Goal: Communication & Community: Ask a question

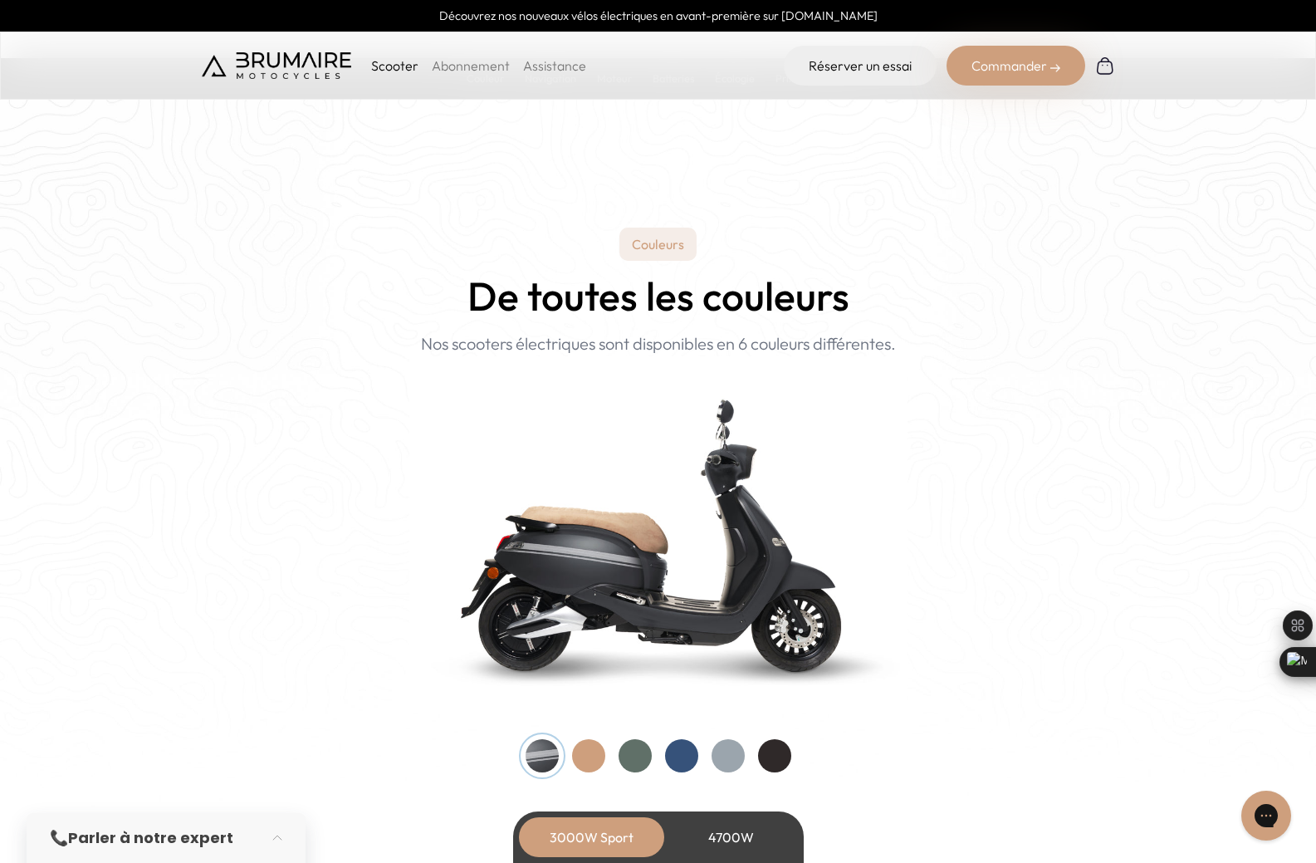
scroll to position [1661, 0]
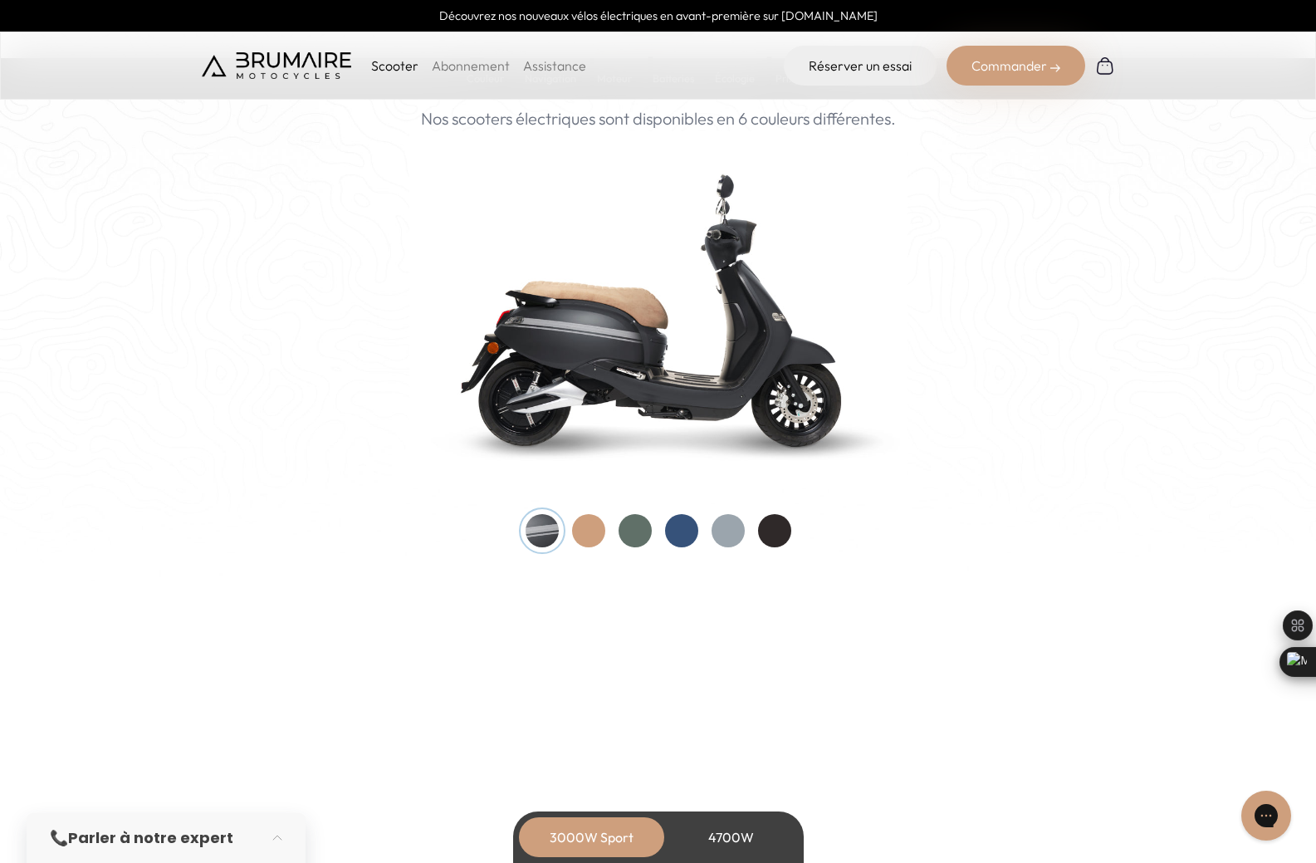
click at [646, 519] on div at bounding box center [635, 530] width 33 height 33
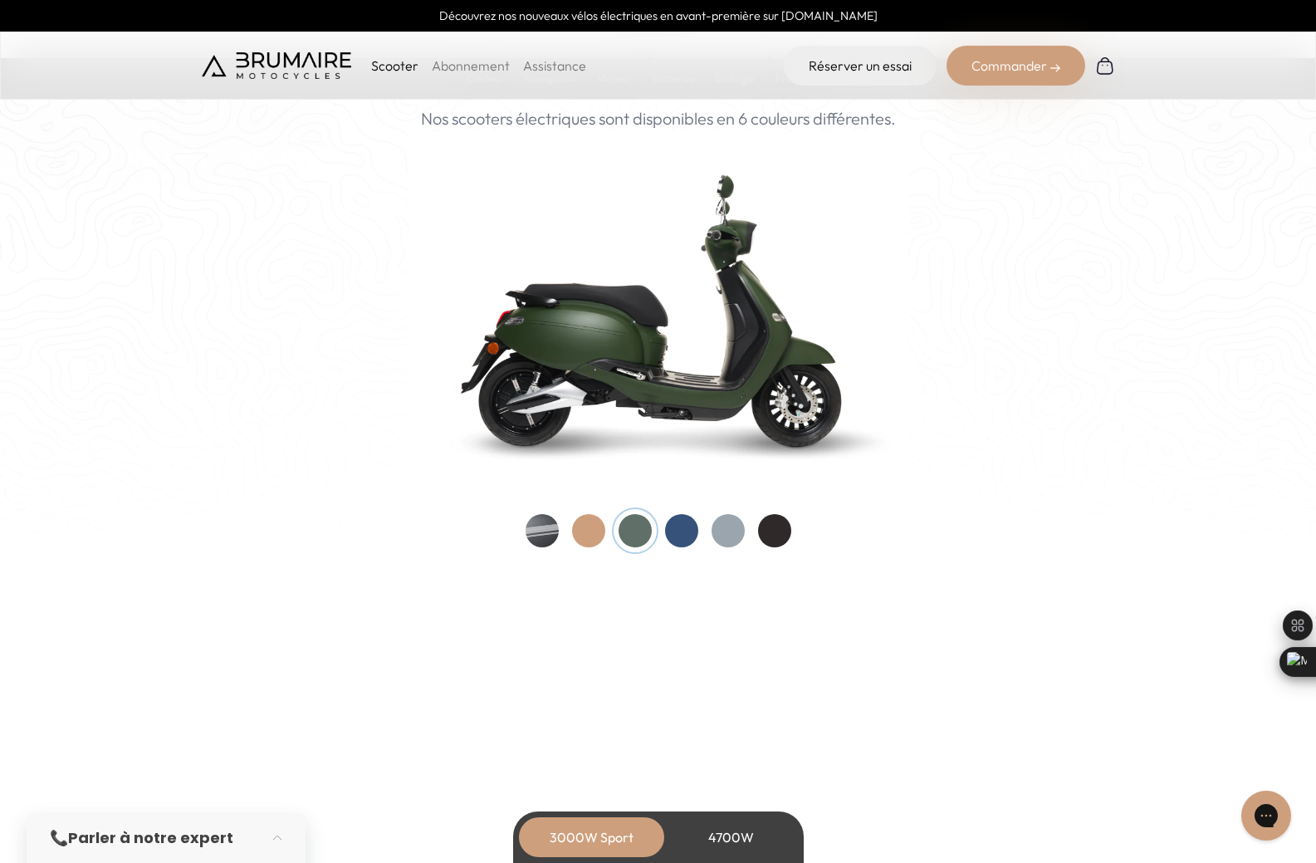
click at [559, 529] on div at bounding box center [659, 530] width 266 height 33
click at [543, 531] on div at bounding box center [542, 530] width 33 height 33
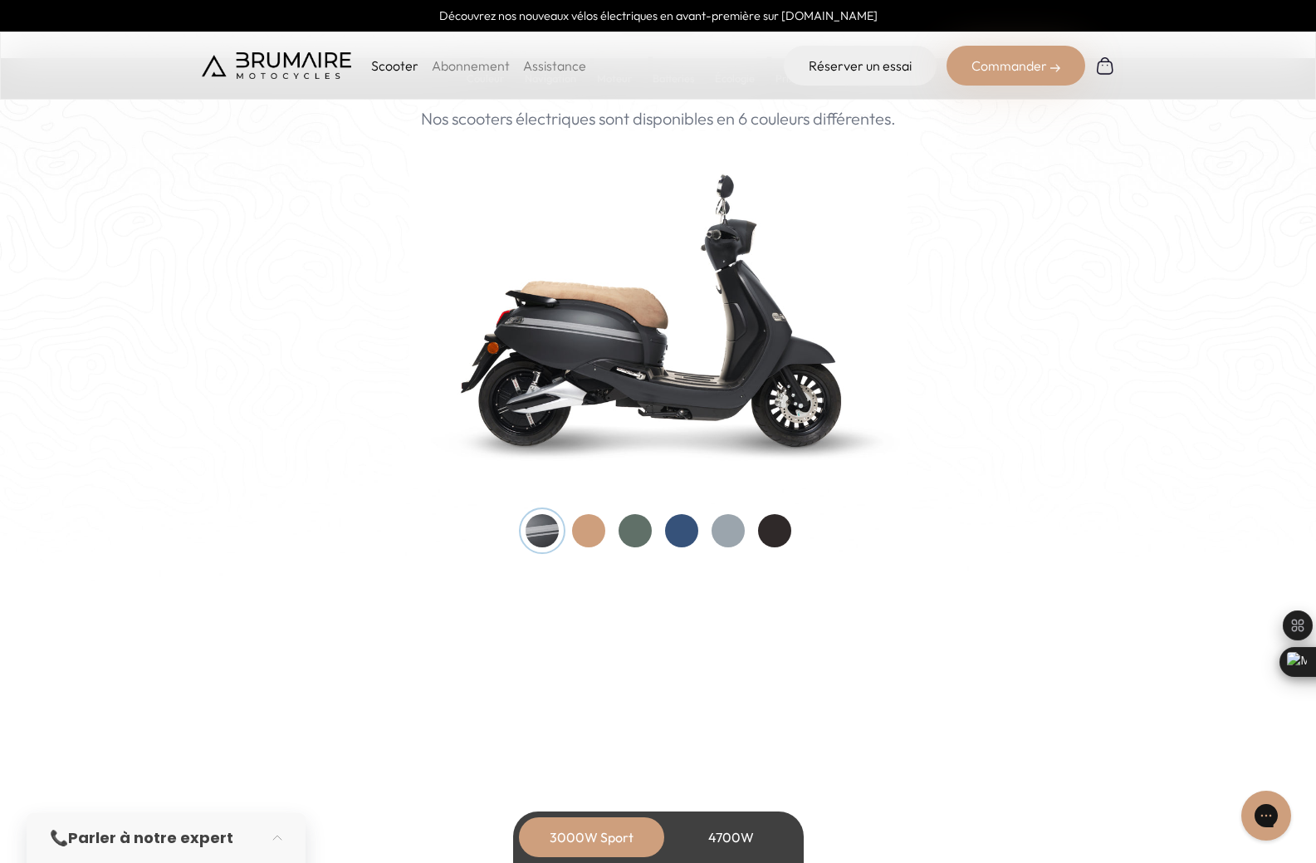
click at [619, 529] on div at bounding box center [635, 530] width 33 height 33
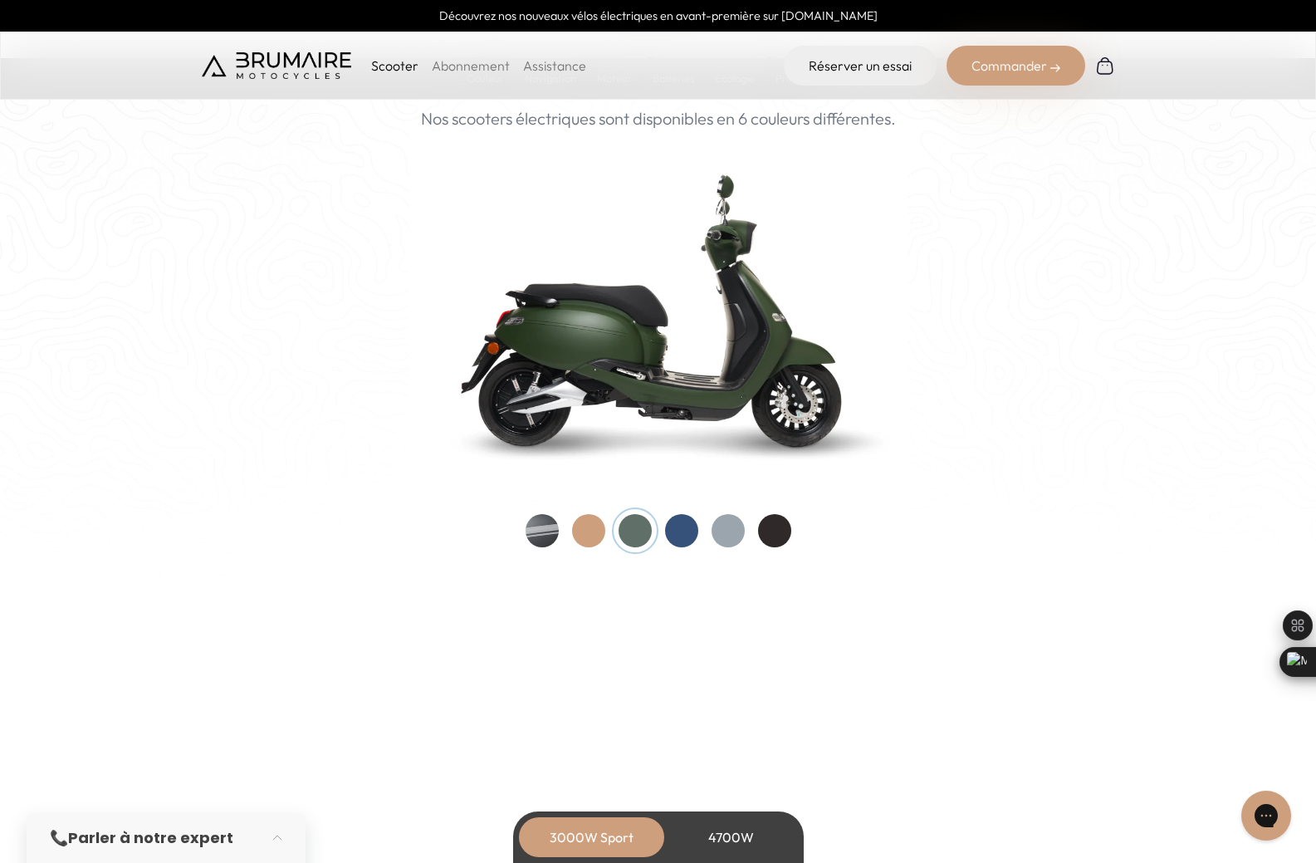
click at [679, 528] on div at bounding box center [681, 530] width 33 height 33
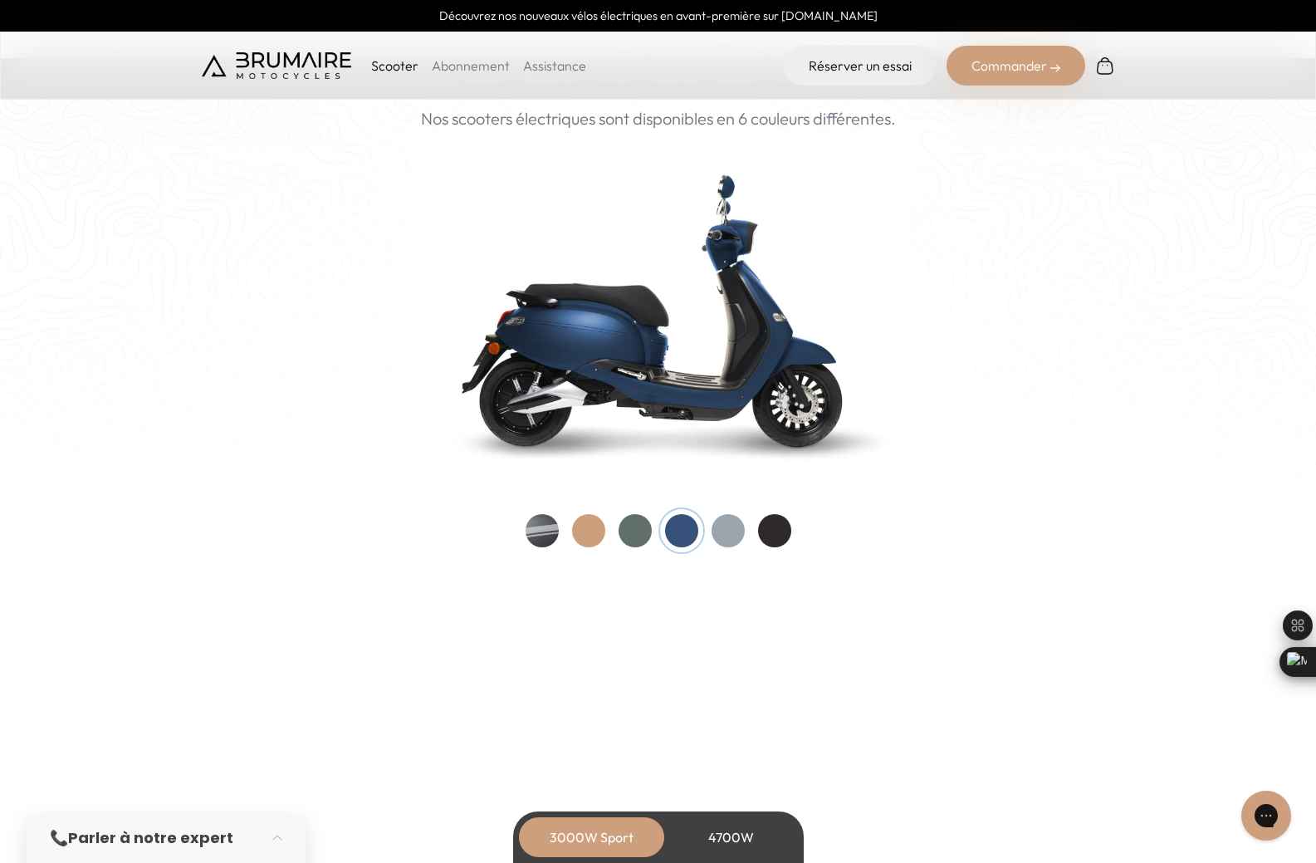
click at [551, 530] on div at bounding box center [542, 530] width 33 height 33
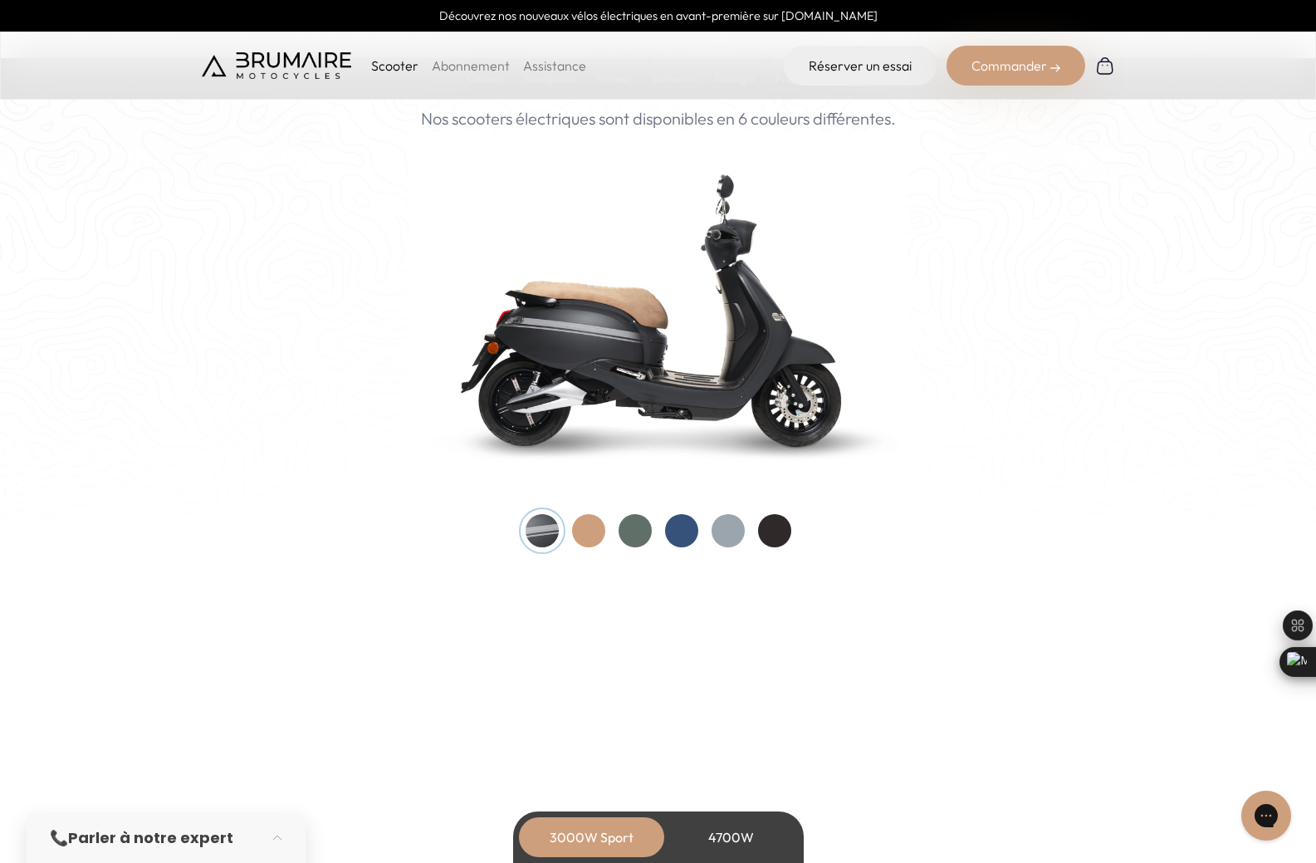
click at [640, 530] on div at bounding box center [635, 530] width 33 height 33
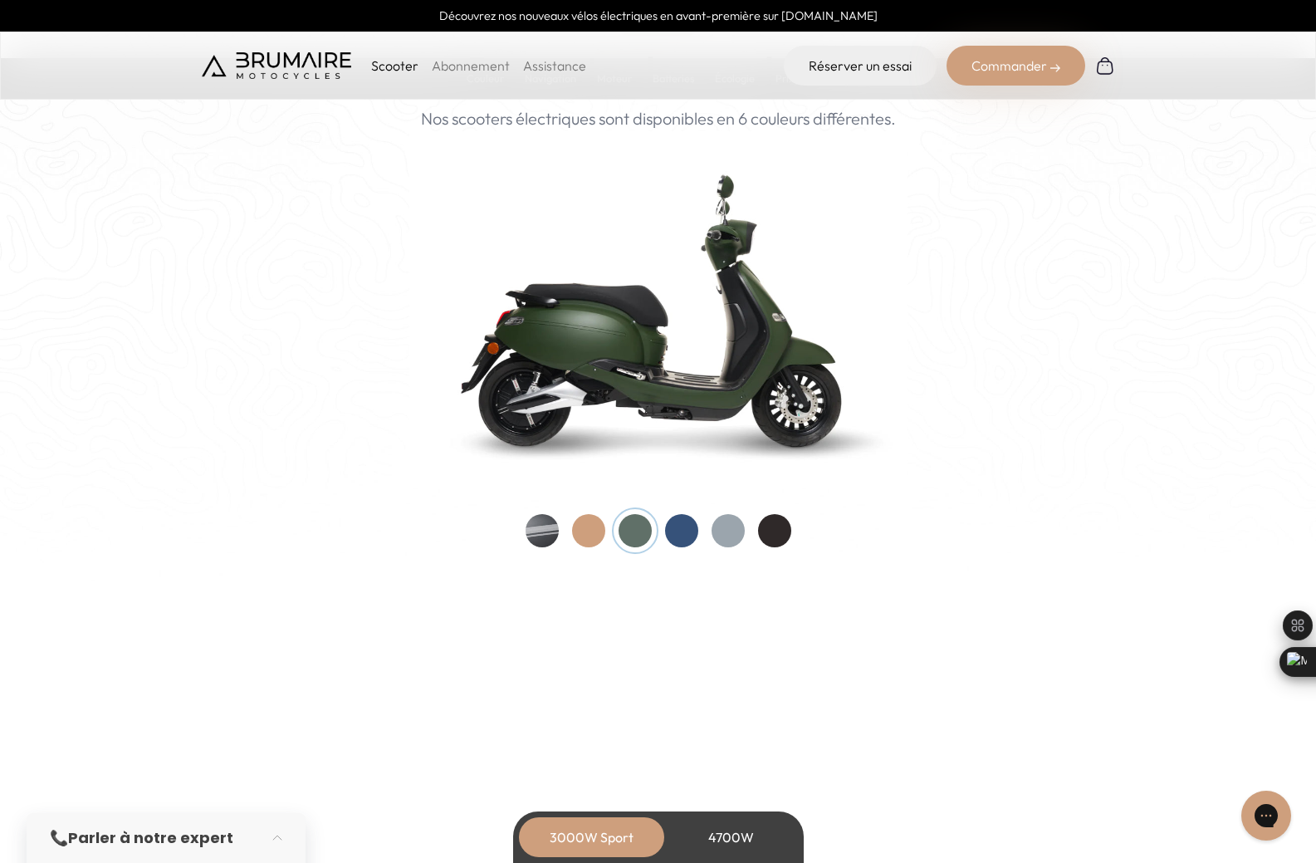
click at [737, 529] on div at bounding box center [728, 530] width 33 height 33
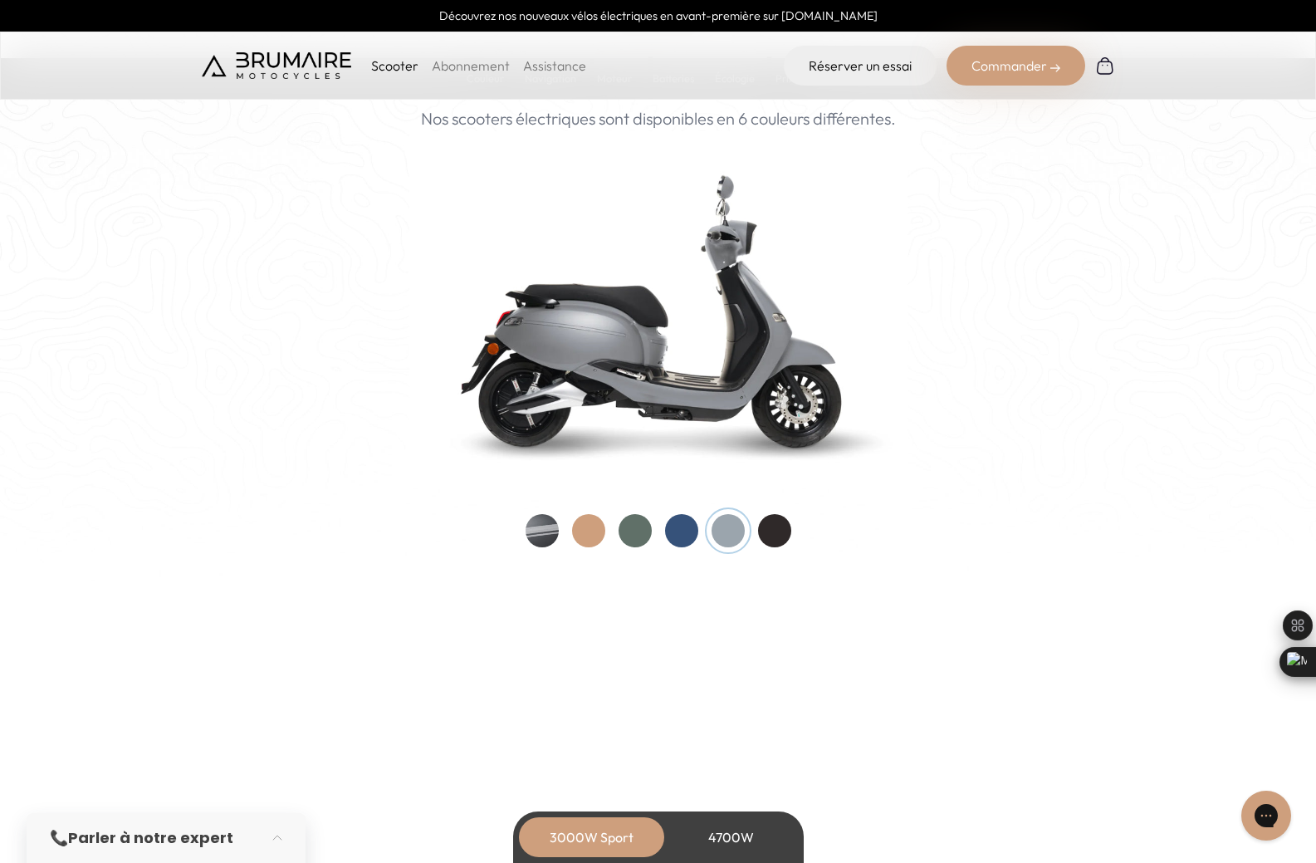
click at [552, 541] on div at bounding box center [542, 530] width 33 height 33
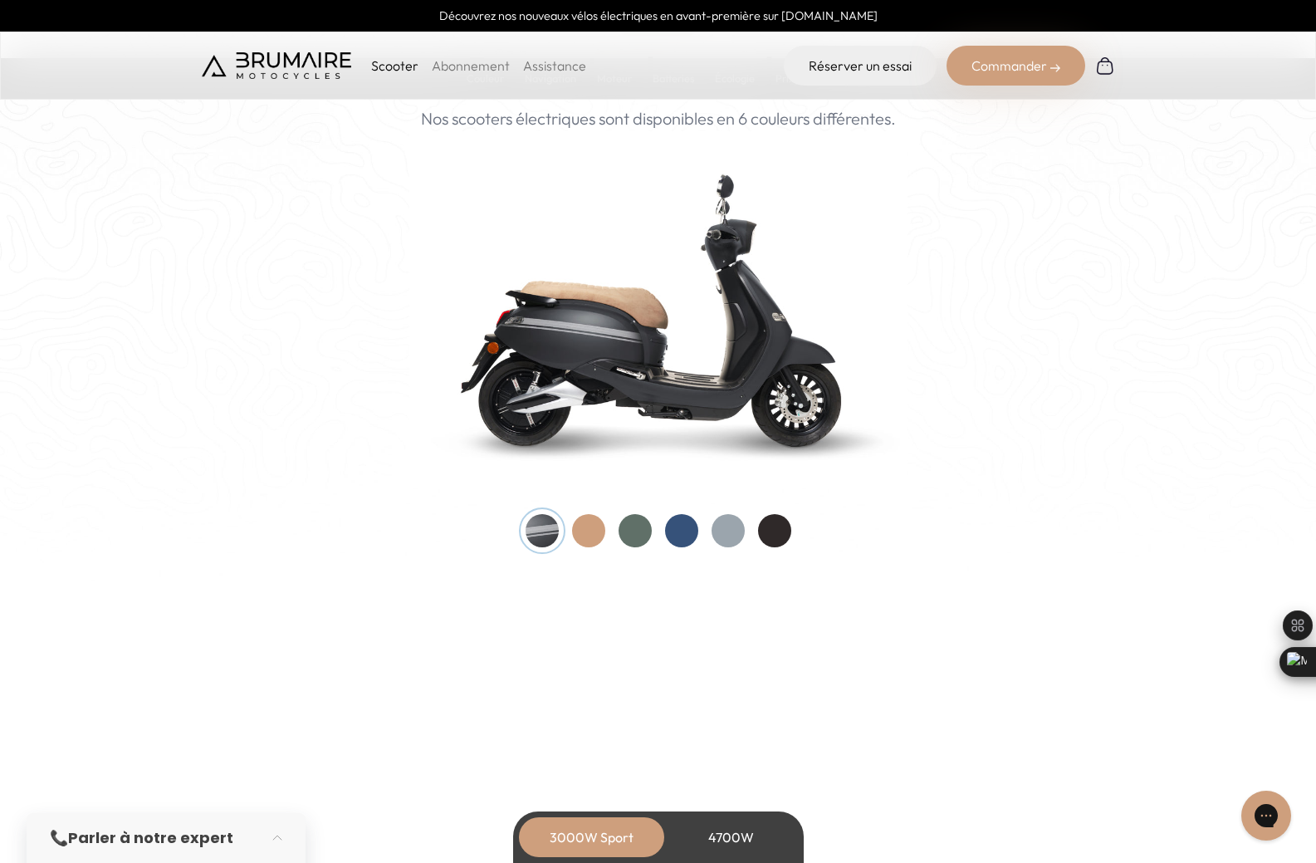
click at [642, 532] on div at bounding box center [635, 530] width 33 height 33
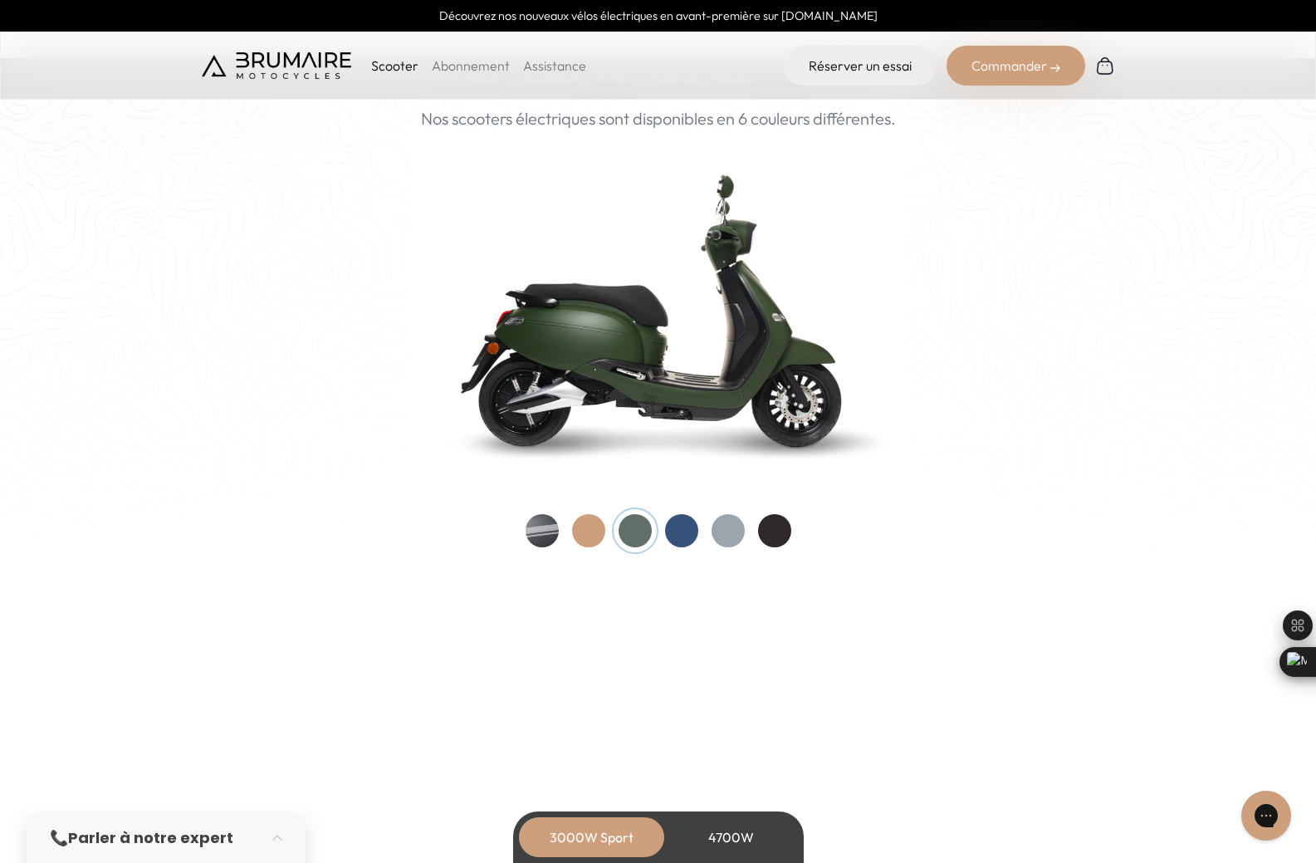
click at [543, 538] on div at bounding box center [542, 530] width 33 height 33
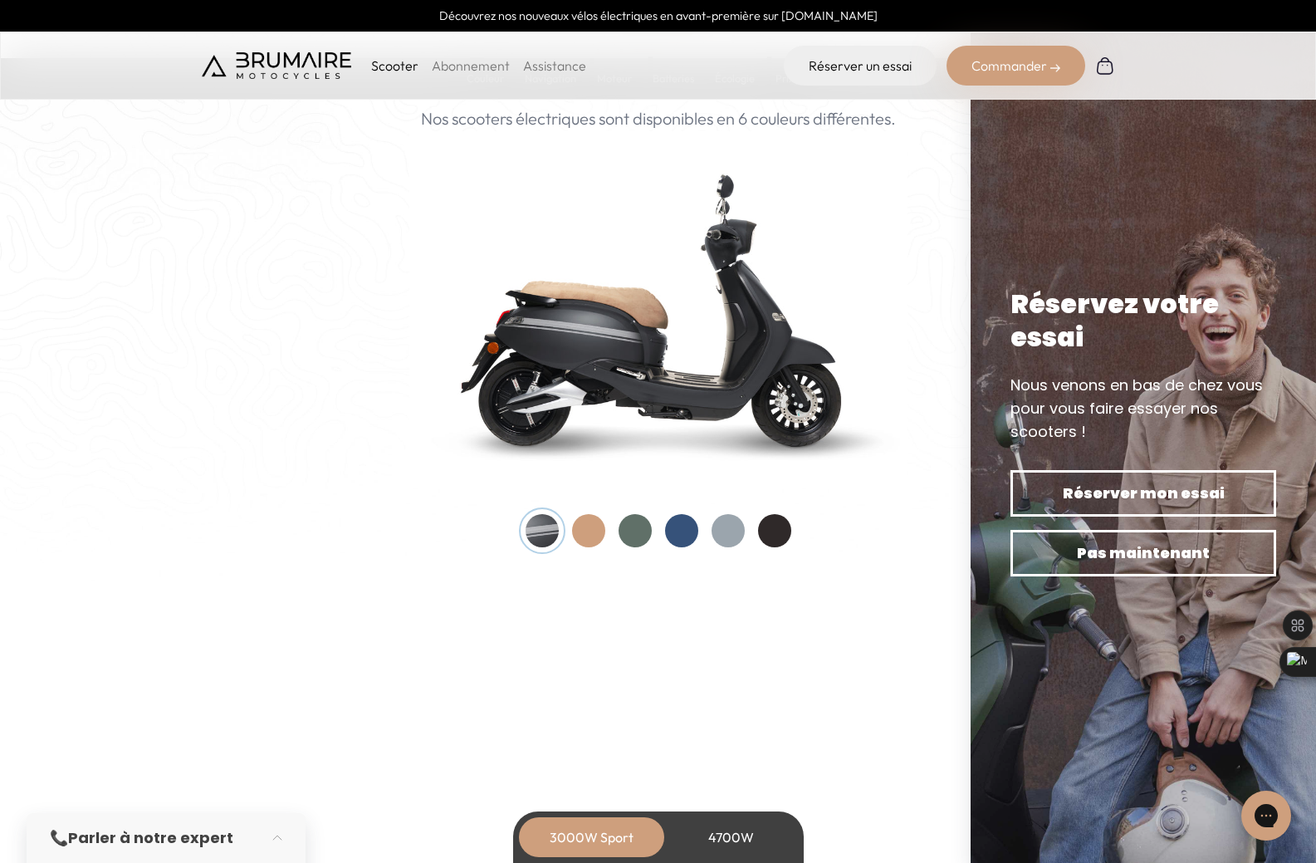
click at [644, 534] on div at bounding box center [635, 530] width 33 height 33
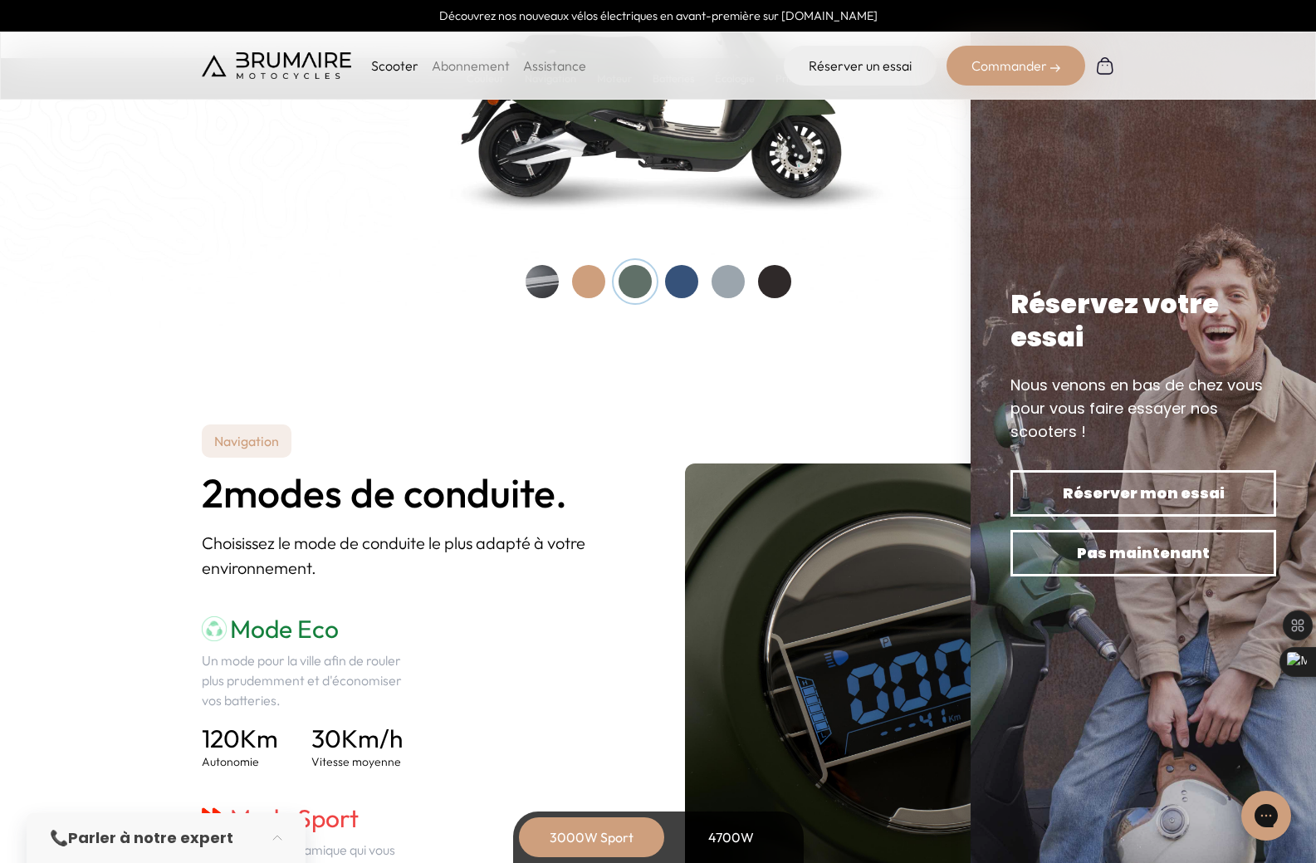
scroll to position [1827, 0]
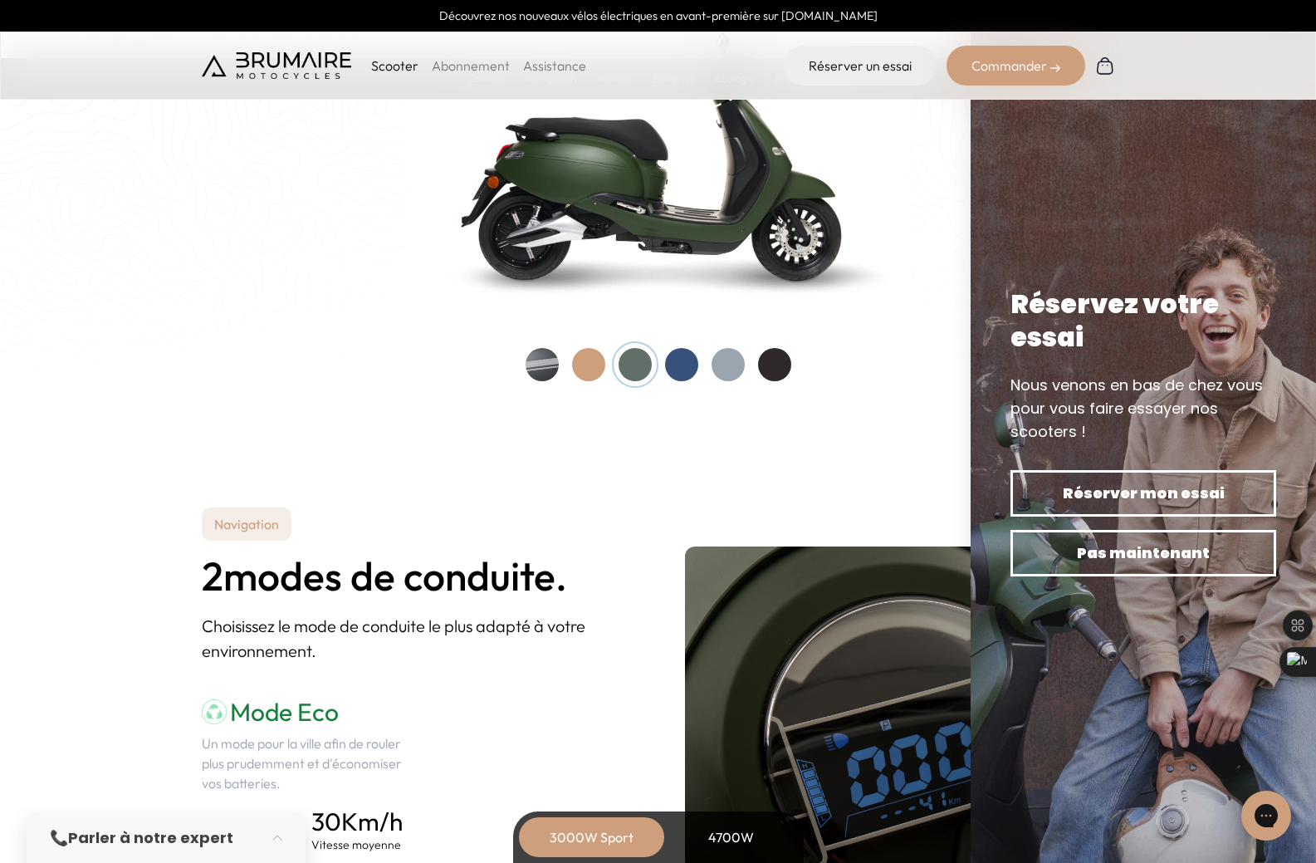
click at [523, 361] on div "Couleurs De toutes les couleurs Nouveau ! Nos scooters électriques sont disponi…" at bounding box center [658, 108] width 913 height 545
click at [539, 369] on div at bounding box center [542, 364] width 33 height 33
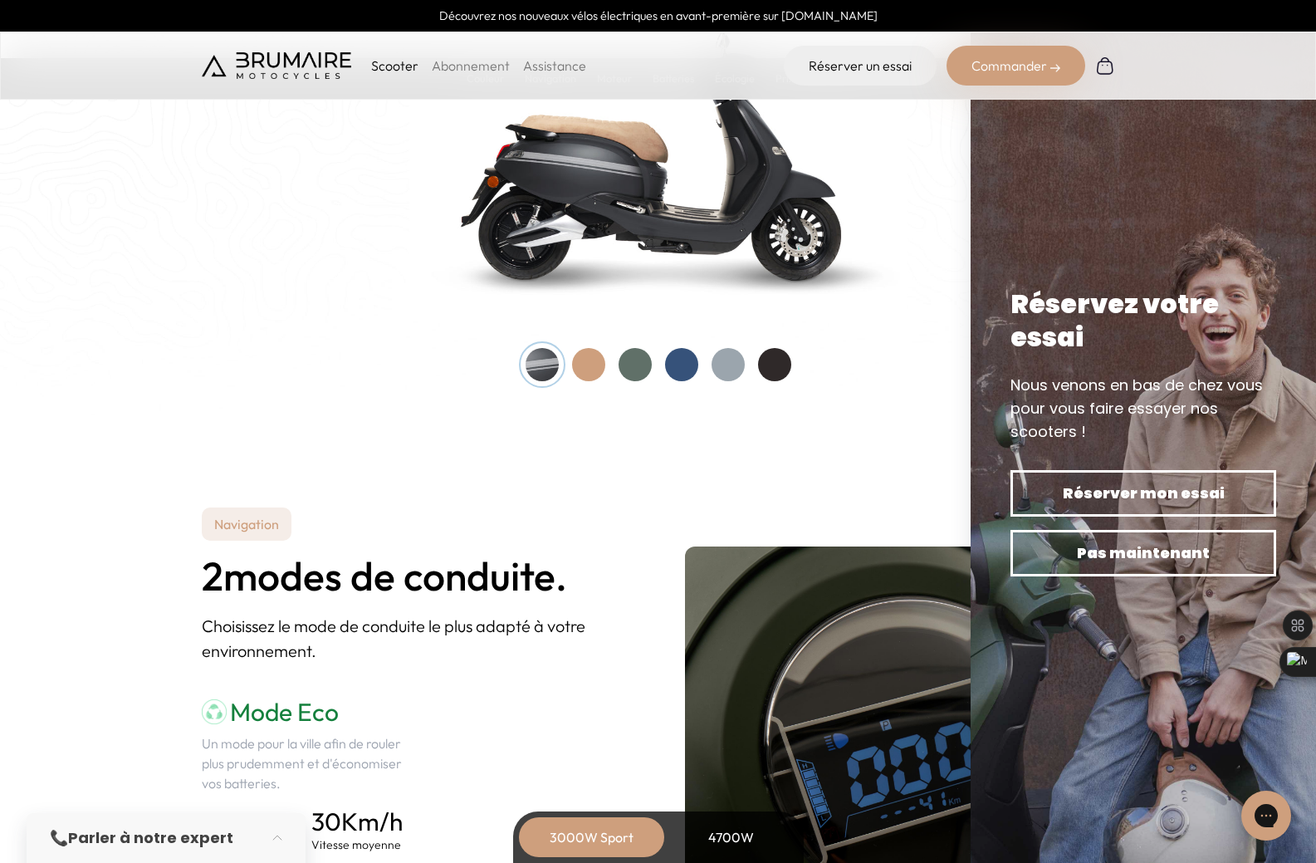
click at [637, 372] on div at bounding box center [635, 364] width 33 height 33
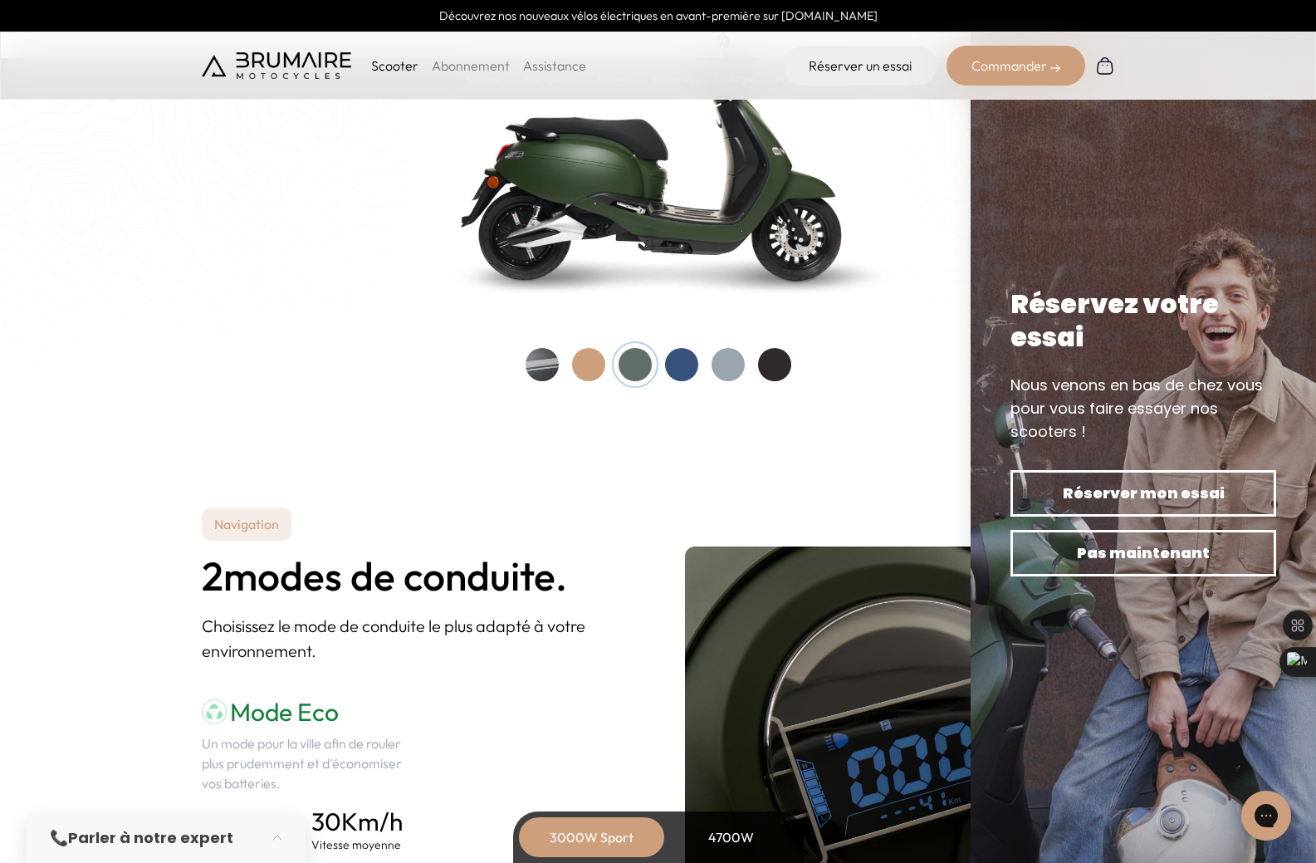
click at [541, 363] on div at bounding box center [542, 364] width 33 height 33
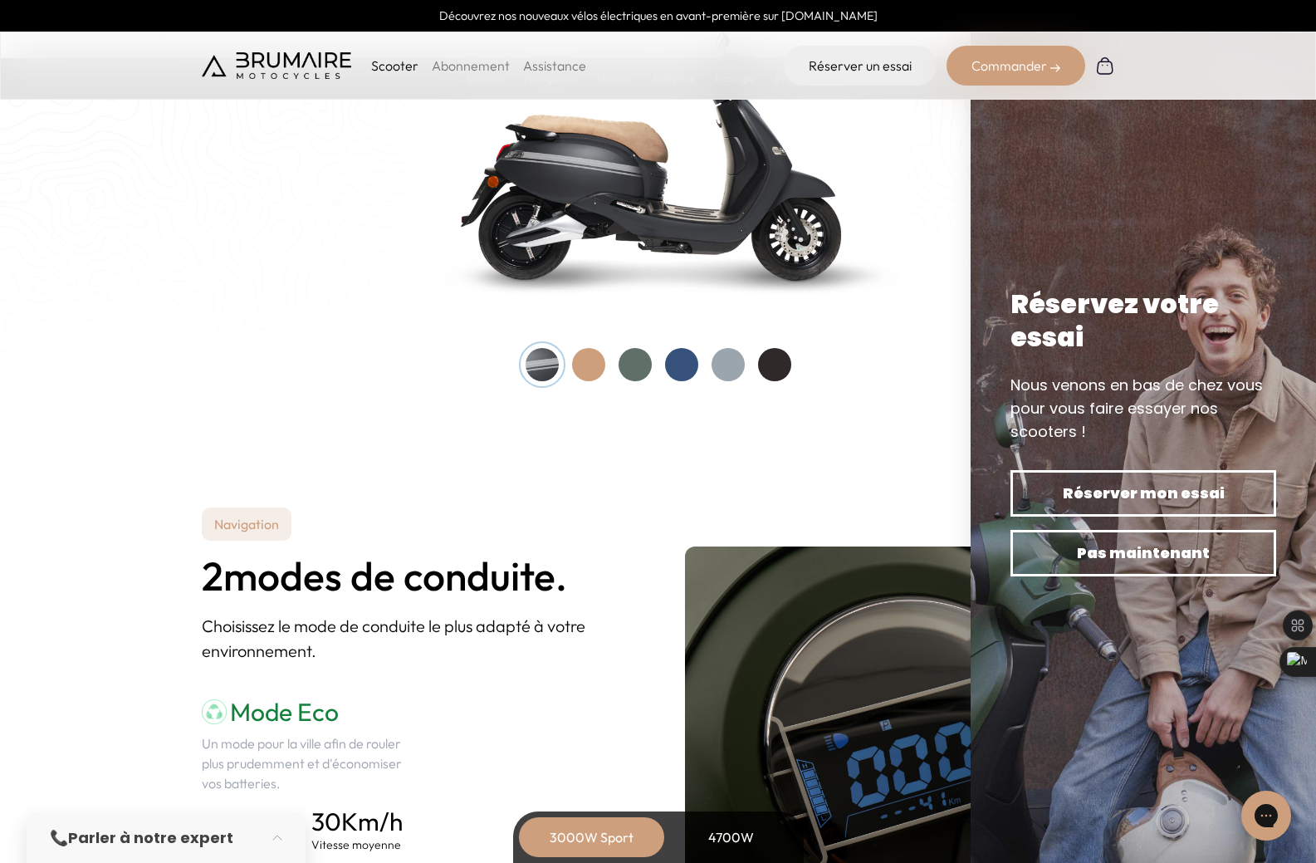
click at [773, 356] on div at bounding box center [774, 364] width 33 height 33
click at [536, 357] on div at bounding box center [542, 364] width 33 height 33
click at [718, 351] on div at bounding box center [728, 364] width 33 height 33
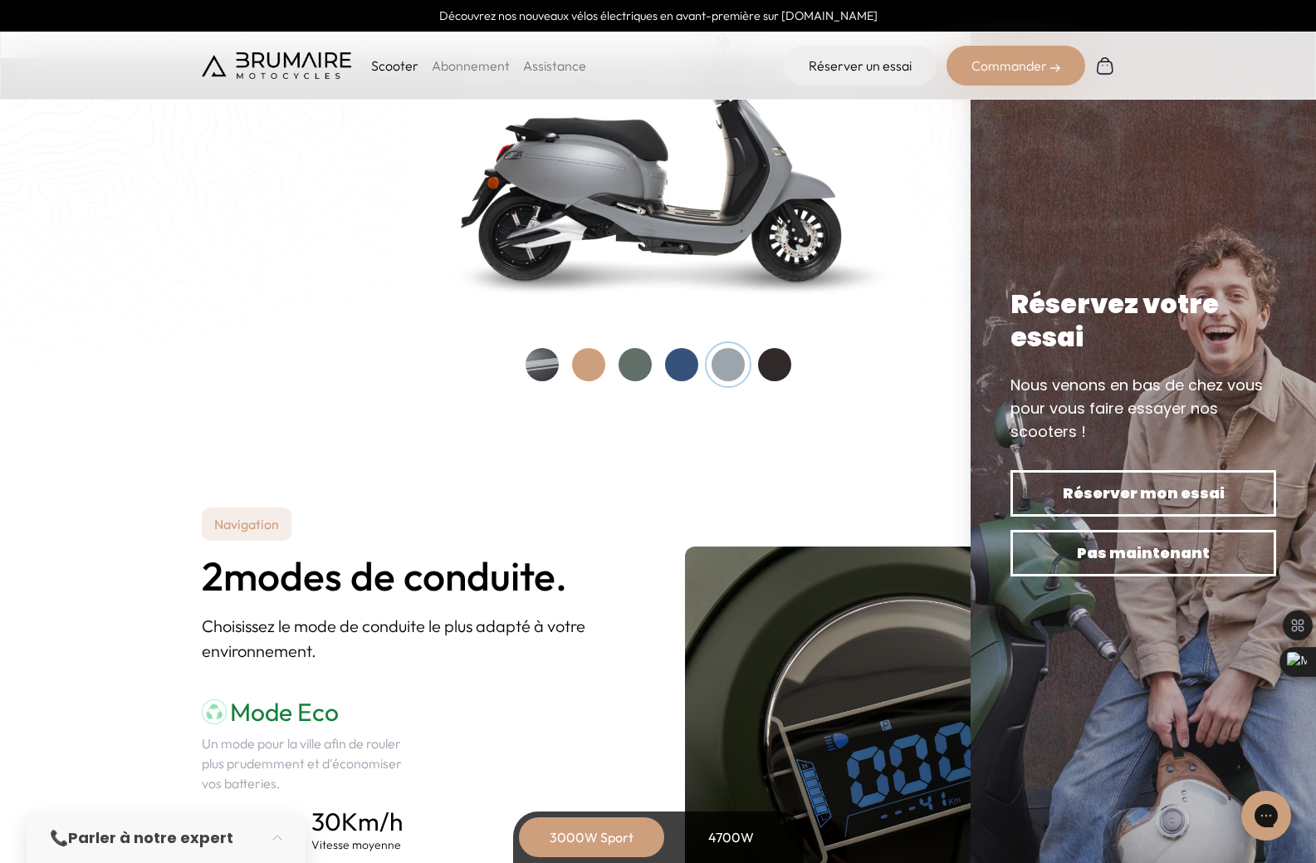
click at [642, 357] on div at bounding box center [635, 364] width 33 height 33
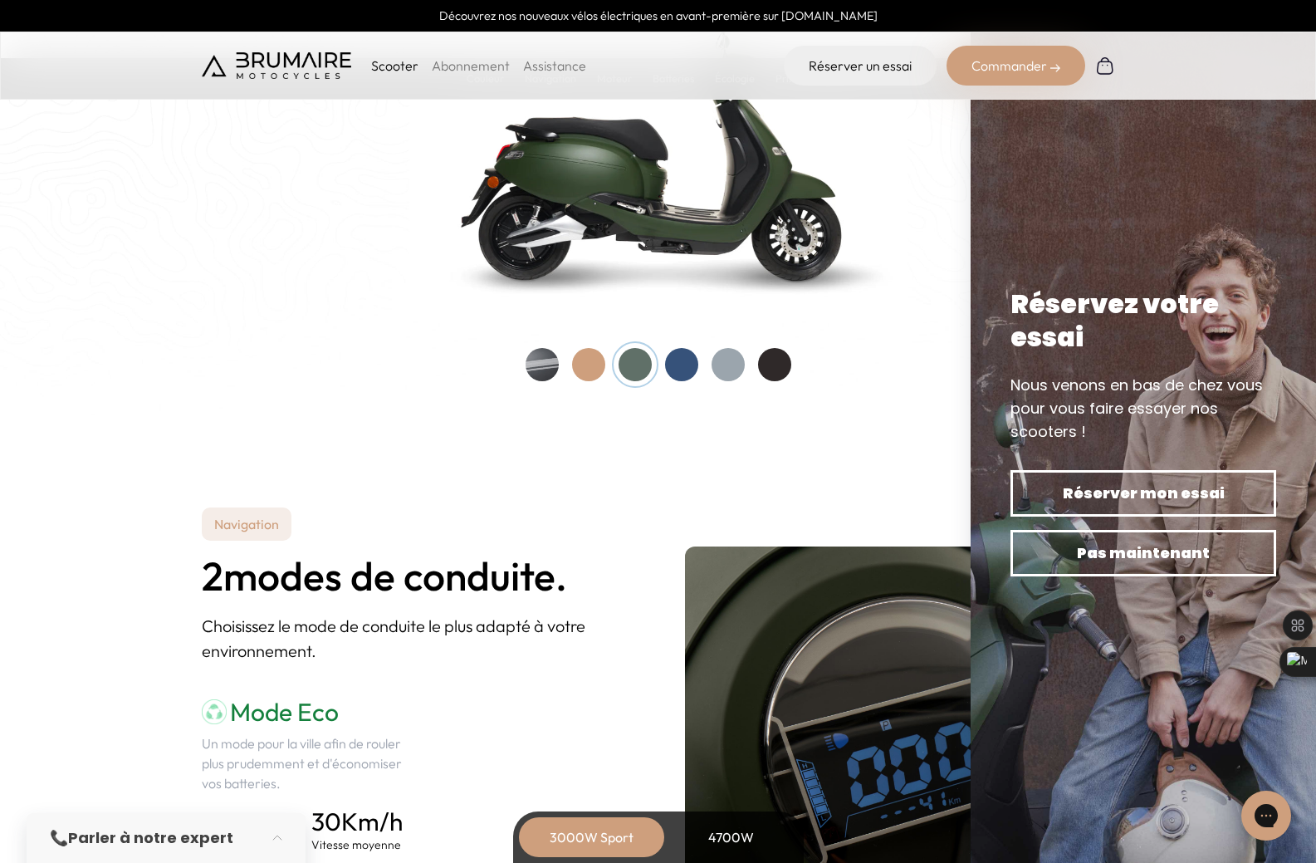
click at [642, 357] on div at bounding box center [635, 364] width 33 height 33
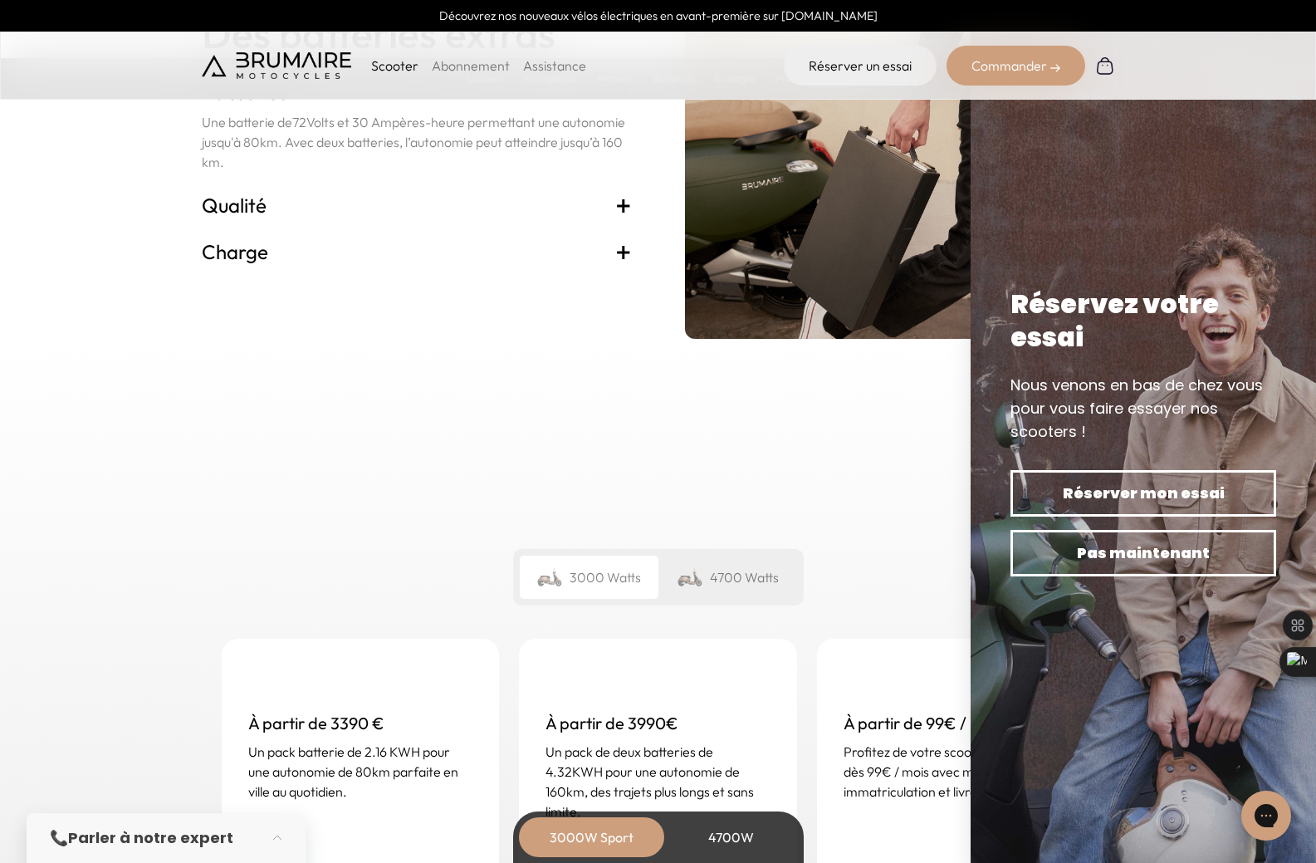
scroll to position [3820, 0]
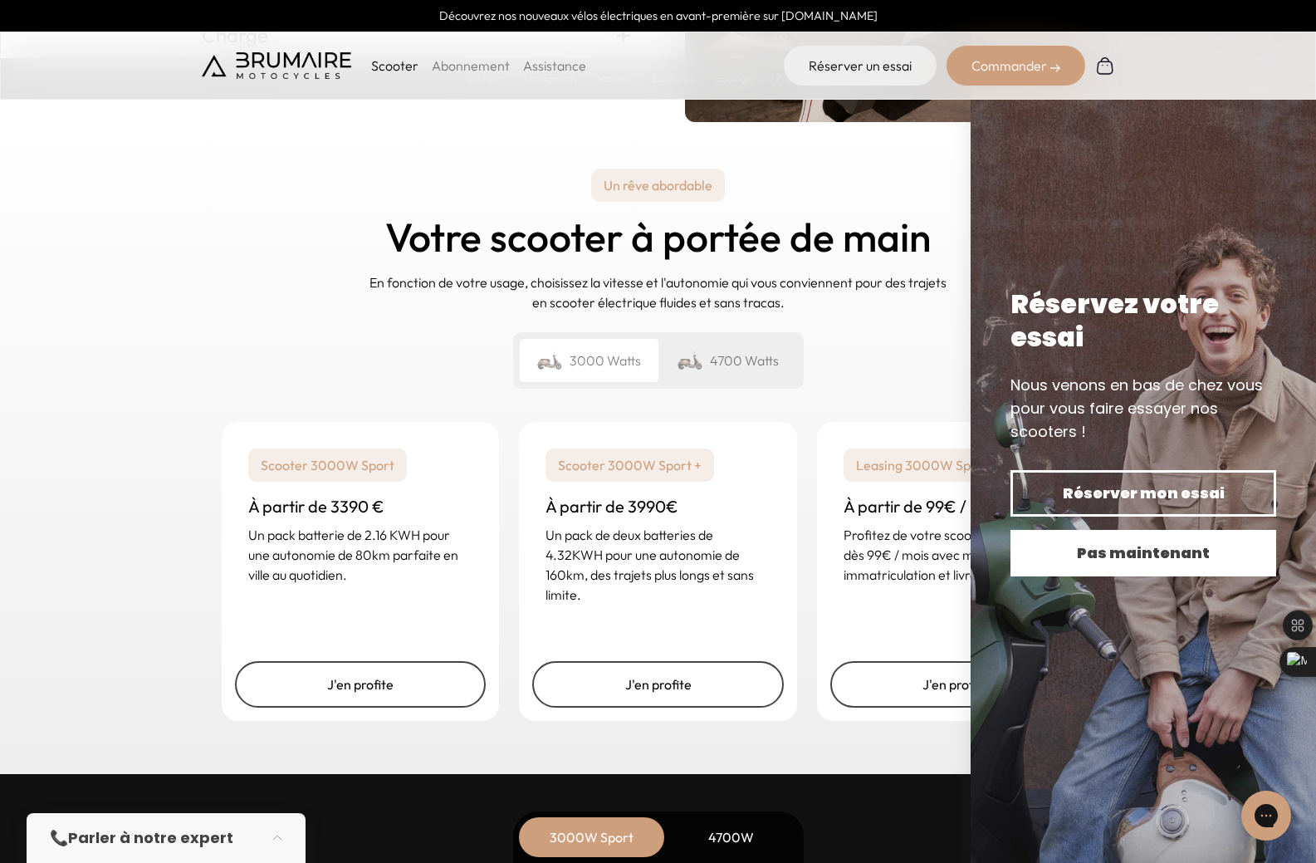
click at [1134, 556] on span "Pas maintenant" at bounding box center [1144, 552] width 208 height 23
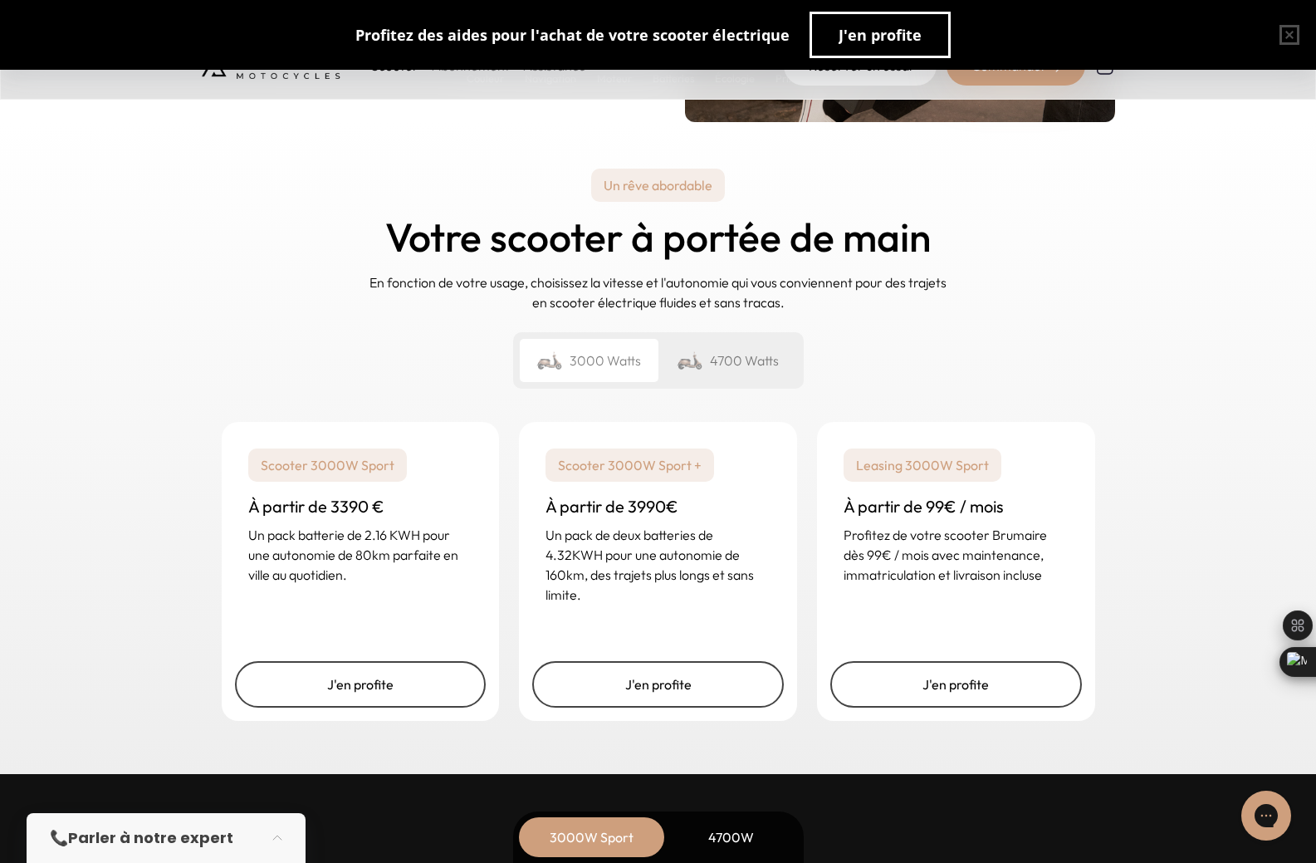
click at [738, 348] on div "4700 Watts" at bounding box center [728, 360] width 139 height 43
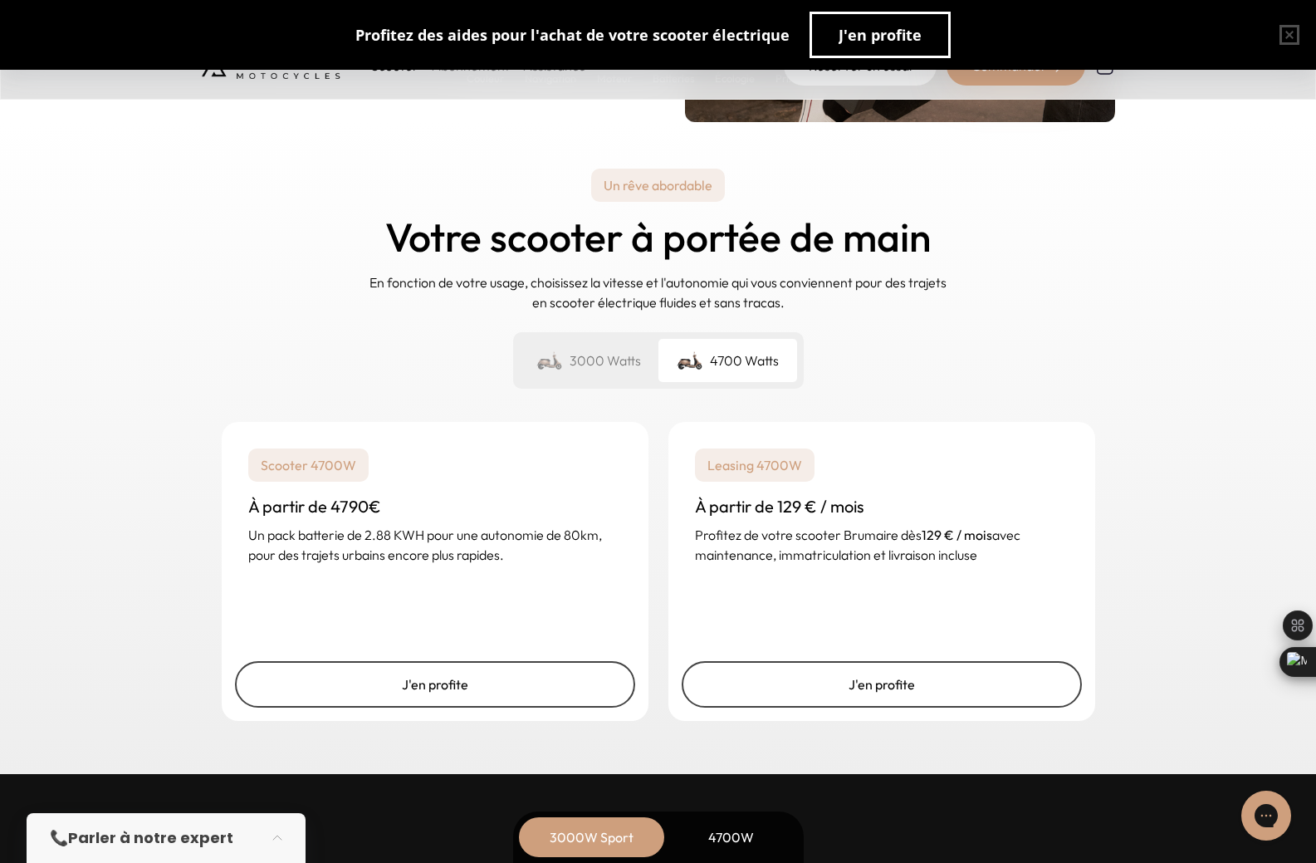
click at [565, 351] on div "3000 Watts" at bounding box center [589, 360] width 139 height 43
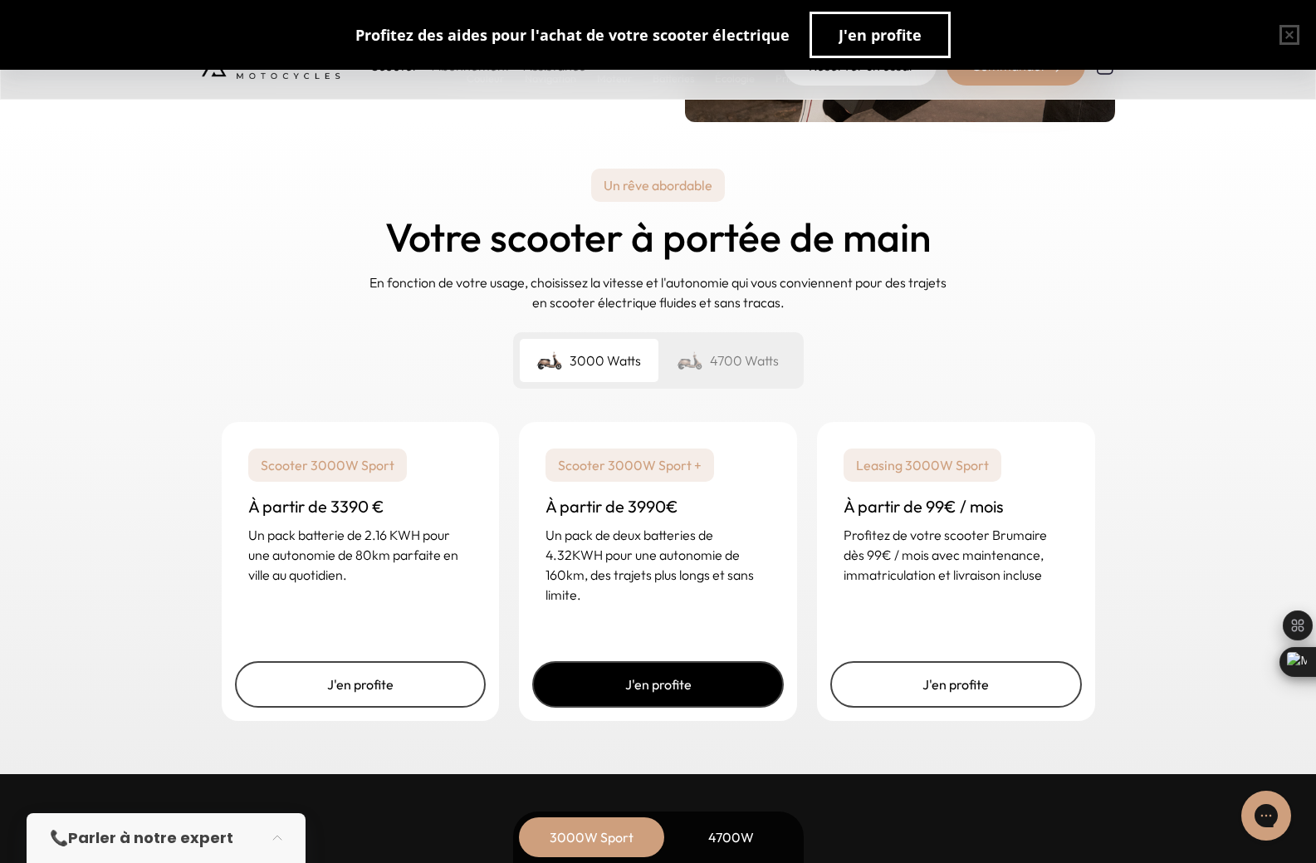
click at [682, 674] on link "J'en profite" at bounding box center [658, 684] width 252 height 47
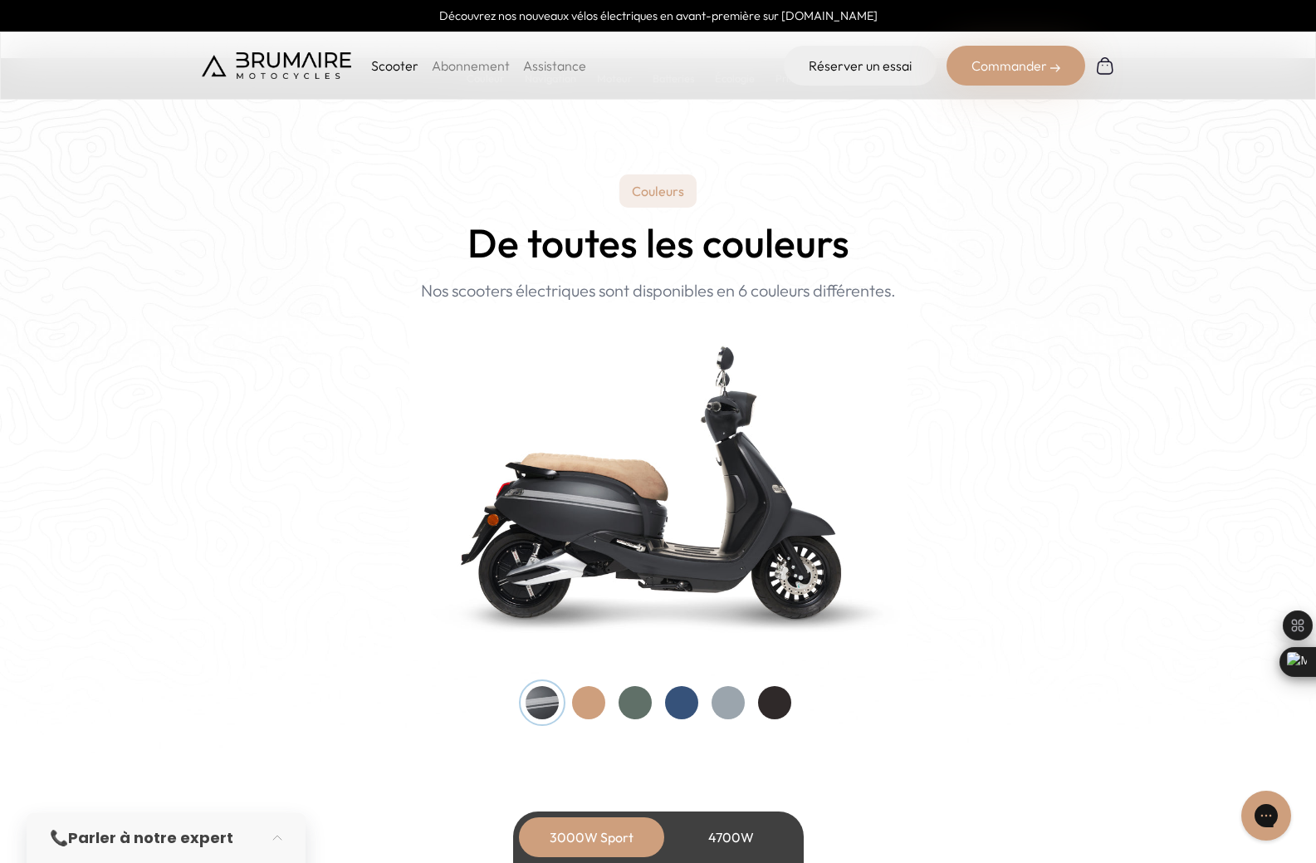
scroll to position [1661, 0]
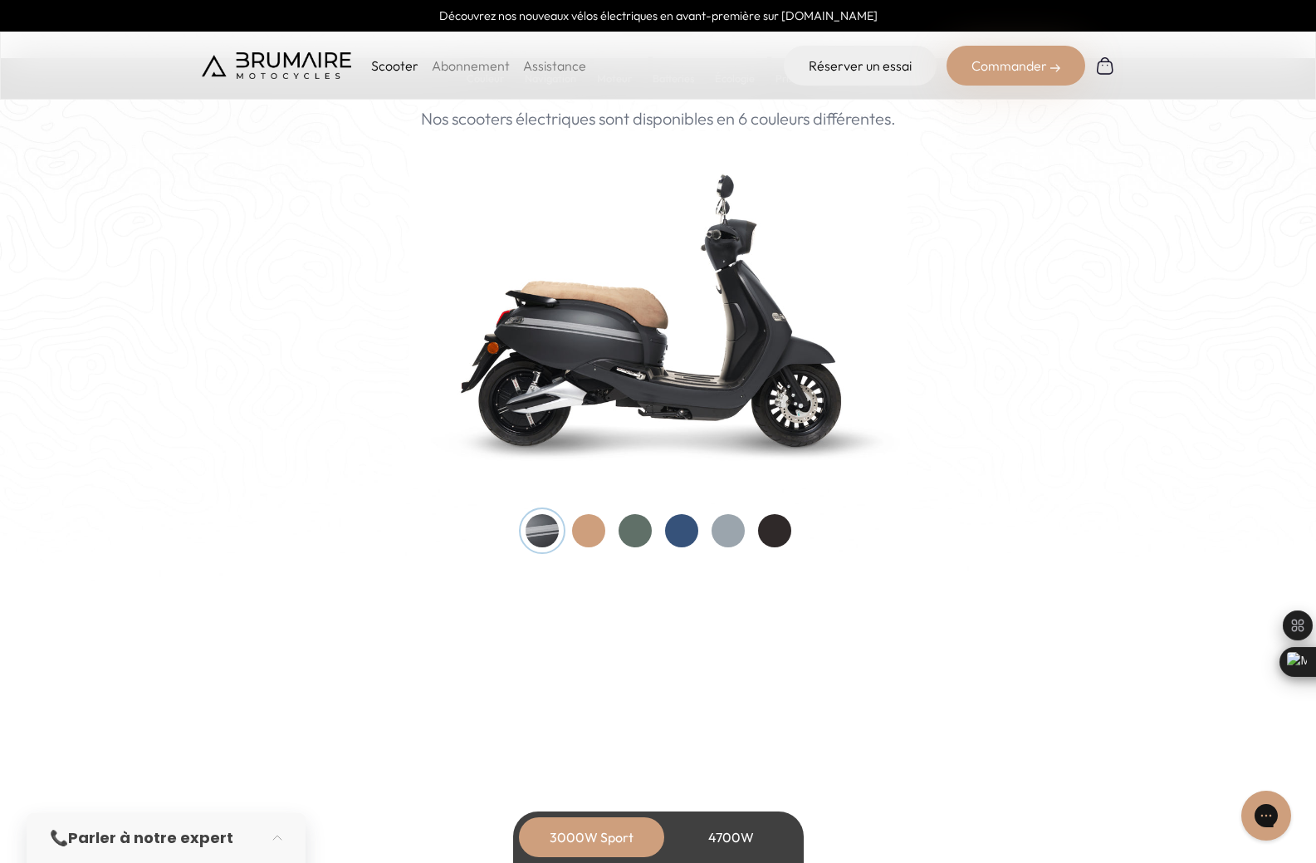
click at [649, 528] on div at bounding box center [635, 530] width 33 height 33
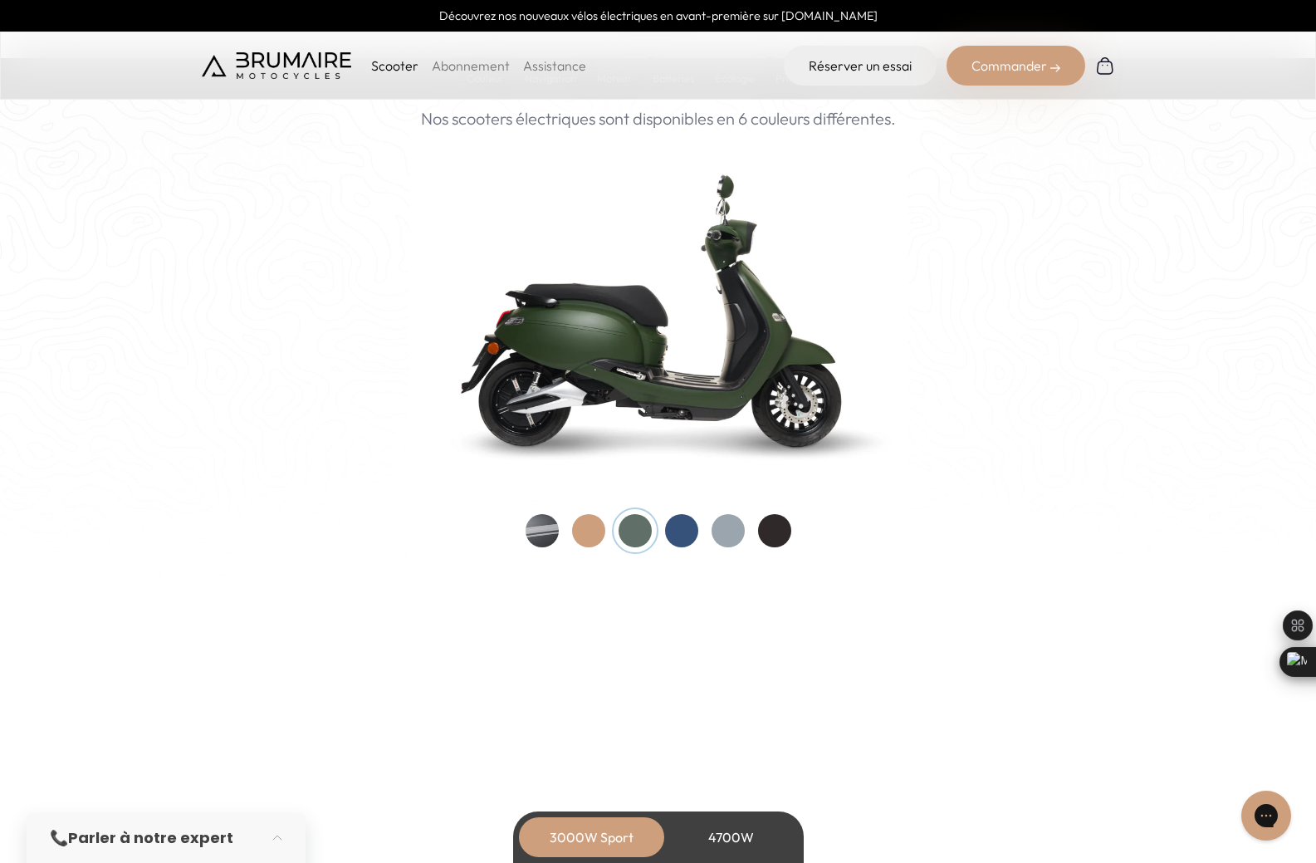
click at [533, 537] on div at bounding box center [542, 530] width 33 height 33
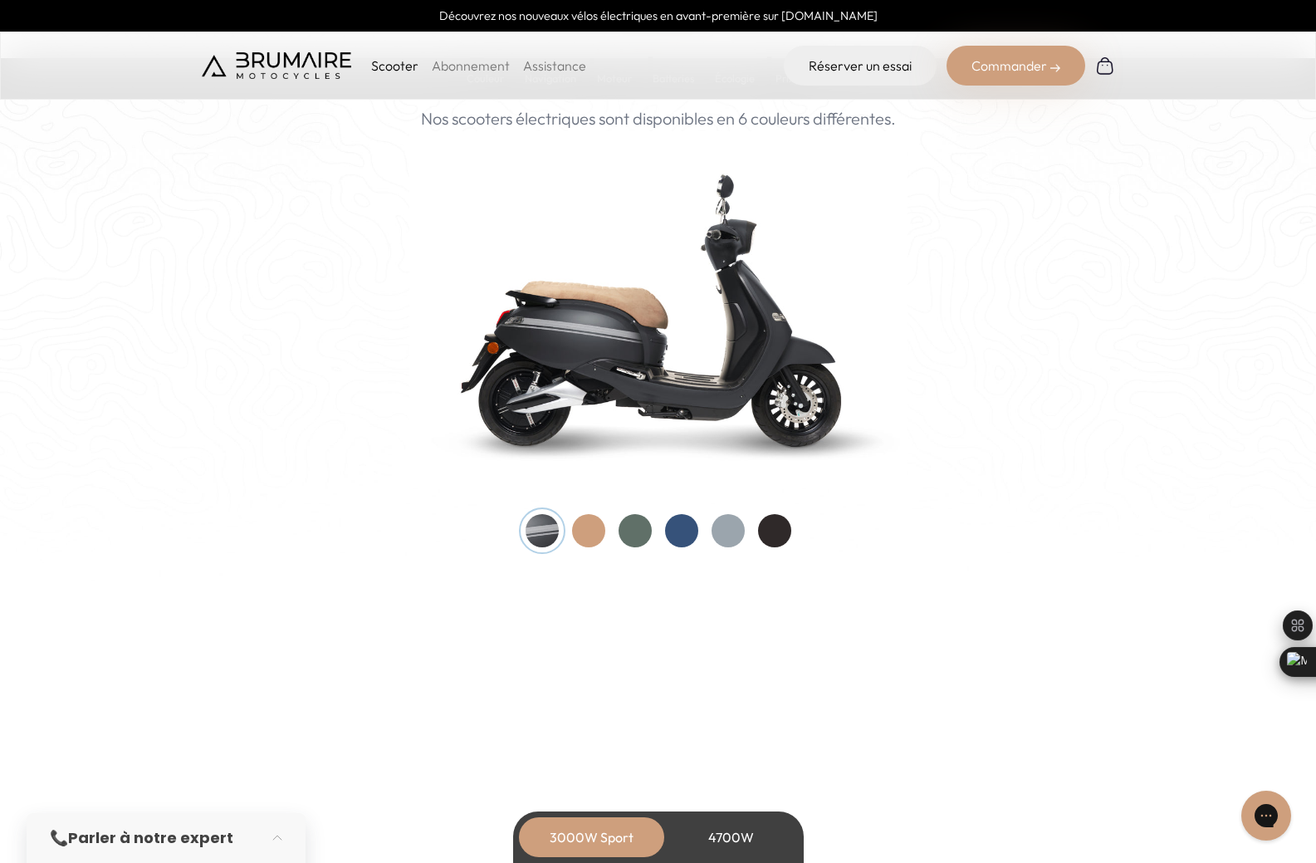
click at [630, 535] on div at bounding box center [635, 530] width 33 height 33
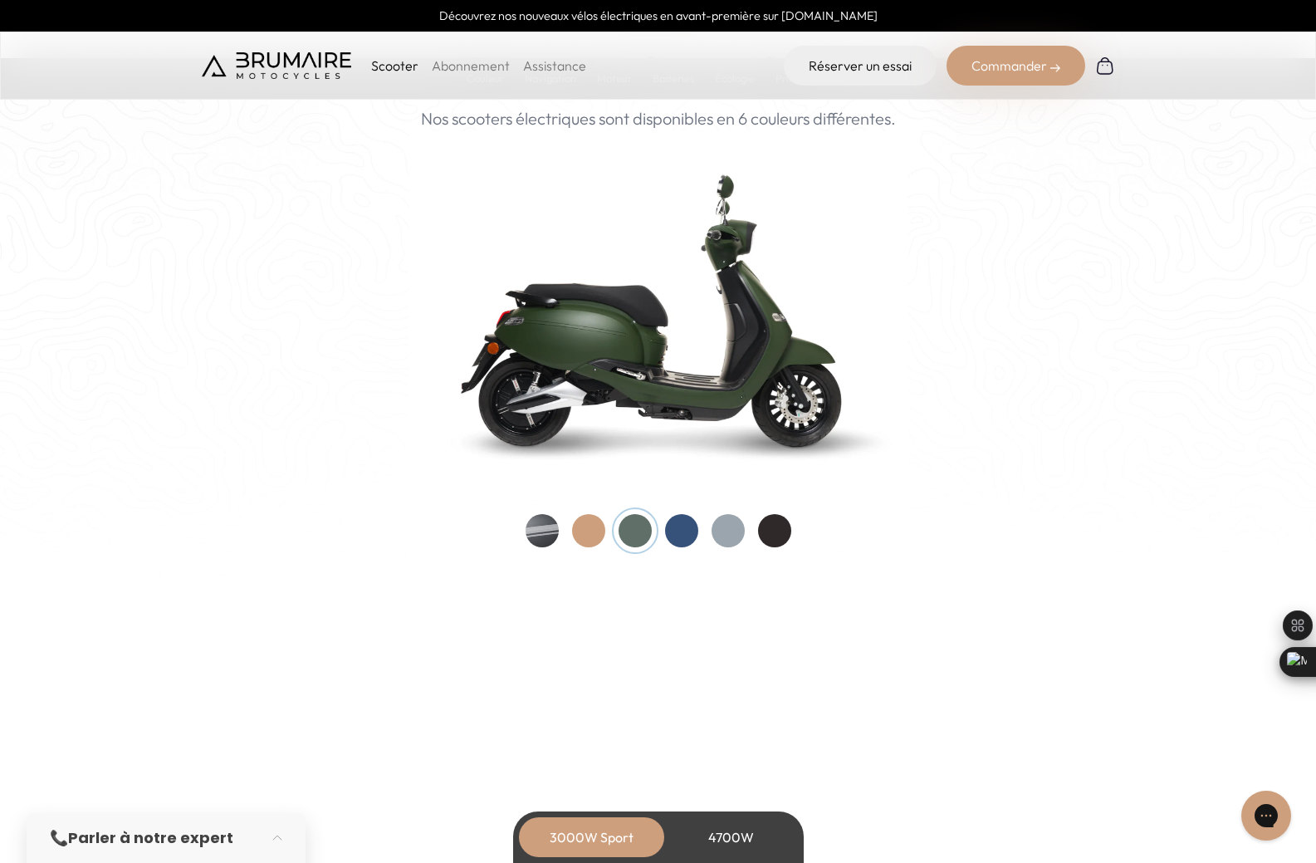
click at [693, 525] on div at bounding box center [681, 530] width 33 height 33
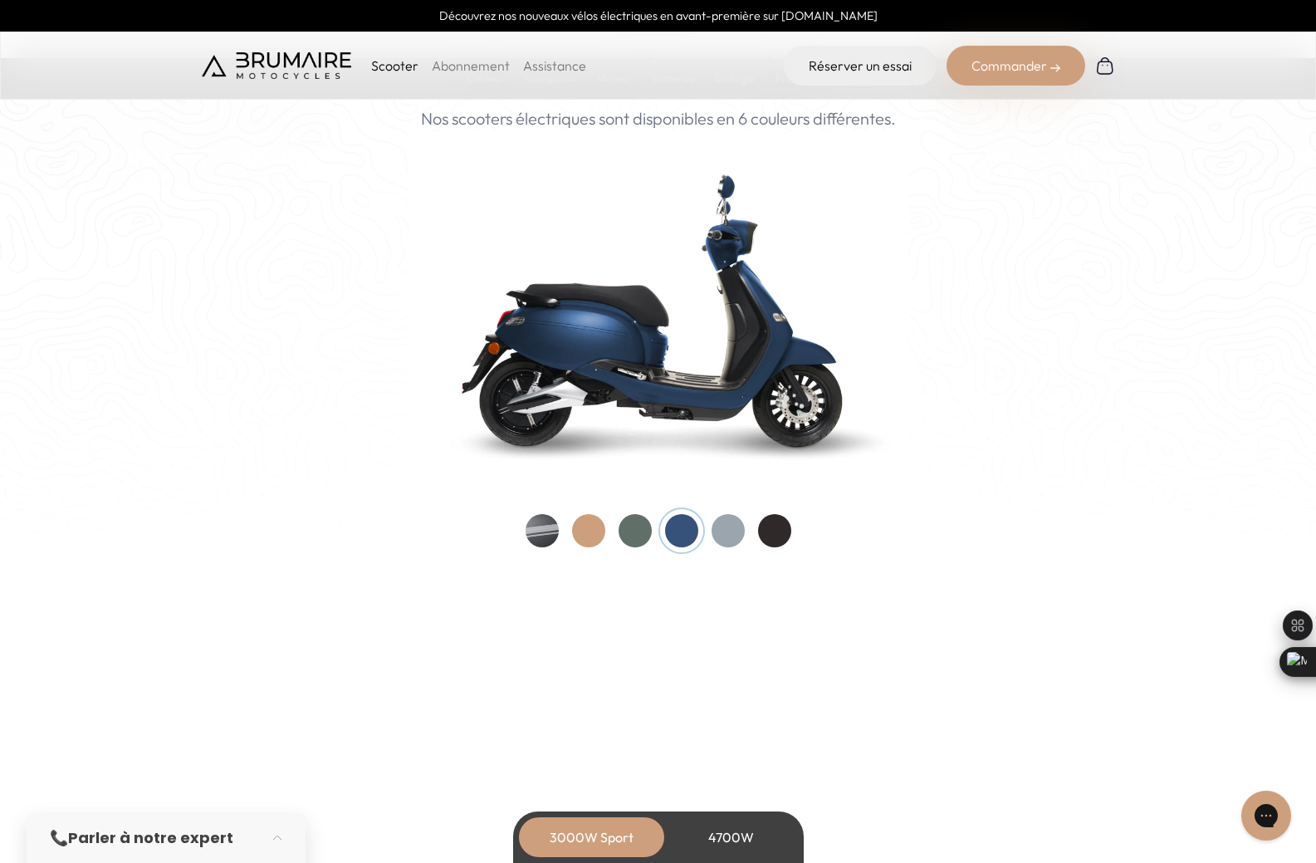
click at [727, 526] on div at bounding box center [728, 530] width 33 height 33
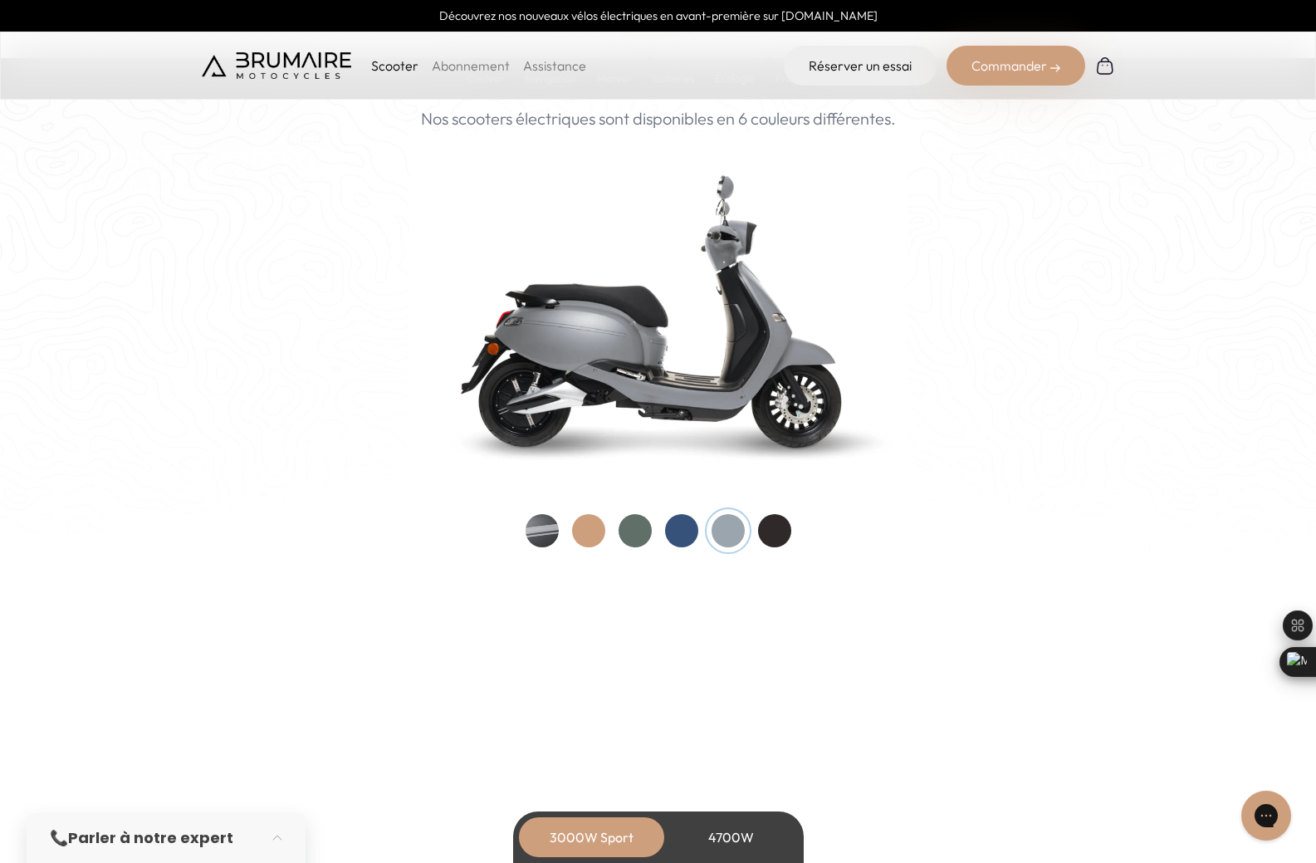
click at [761, 523] on div at bounding box center [774, 530] width 33 height 33
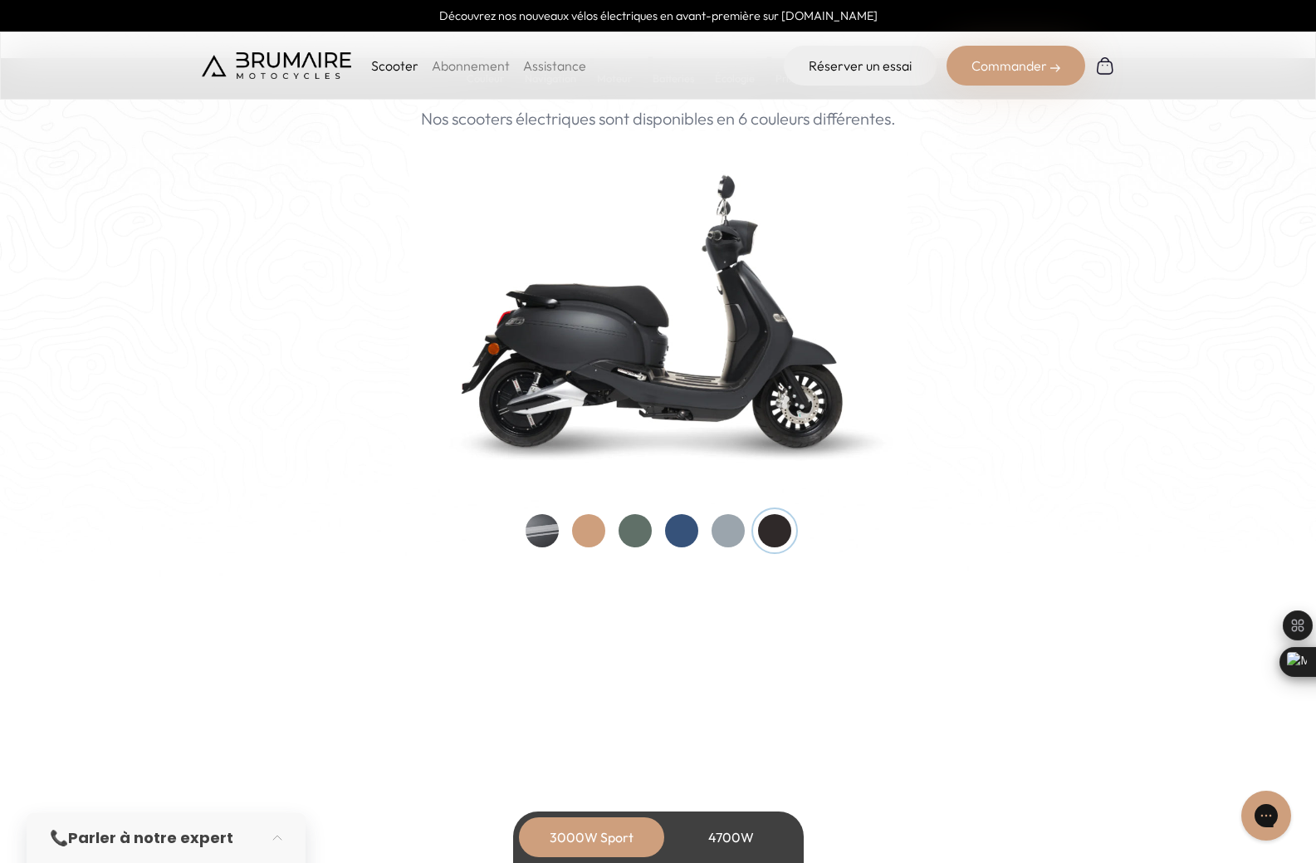
click at [571, 526] on div at bounding box center [659, 530] width 266 height 33
click at [585, 526] on div at bounding box center [588, 530] width 33 height 33
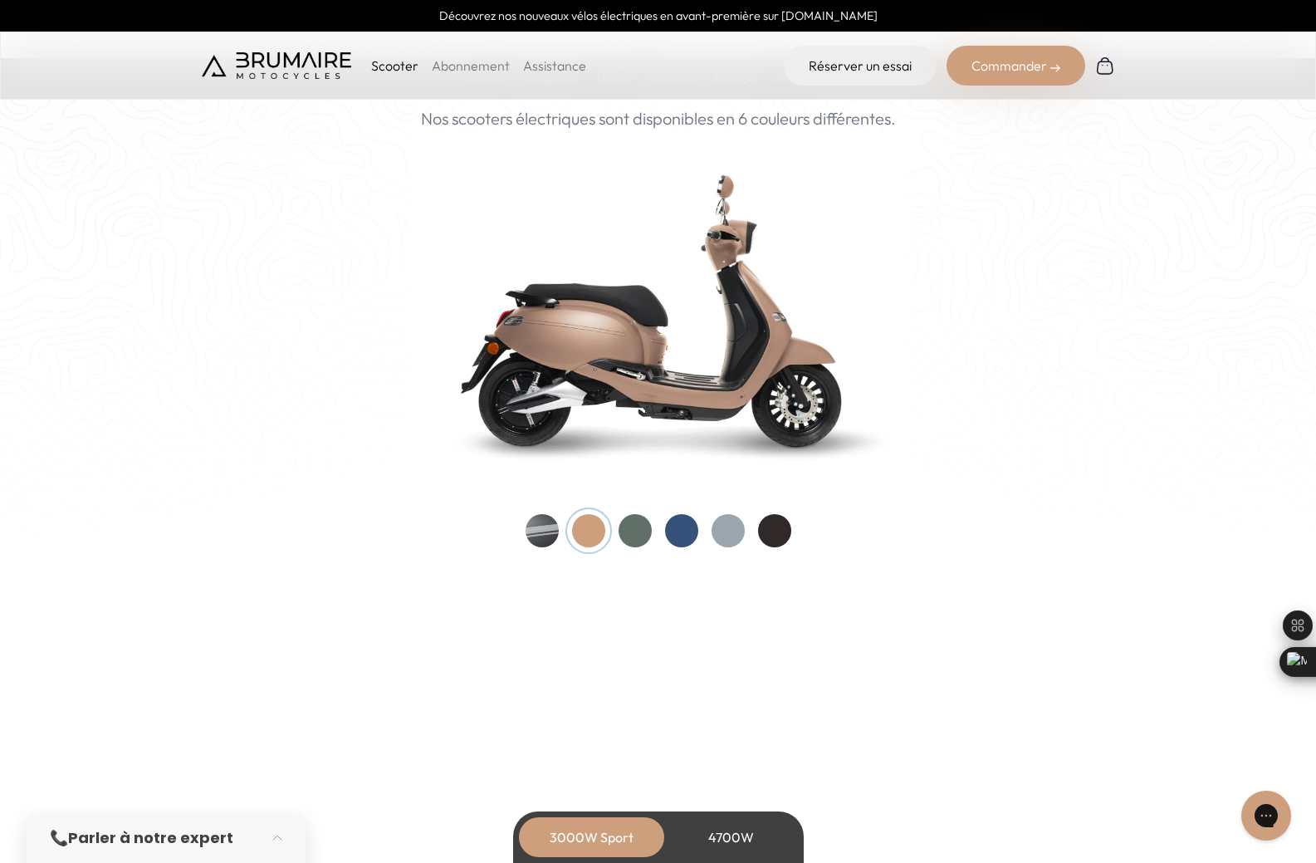
click at [635, 534] on div at bounding box center [635, 530] width 33 height 33
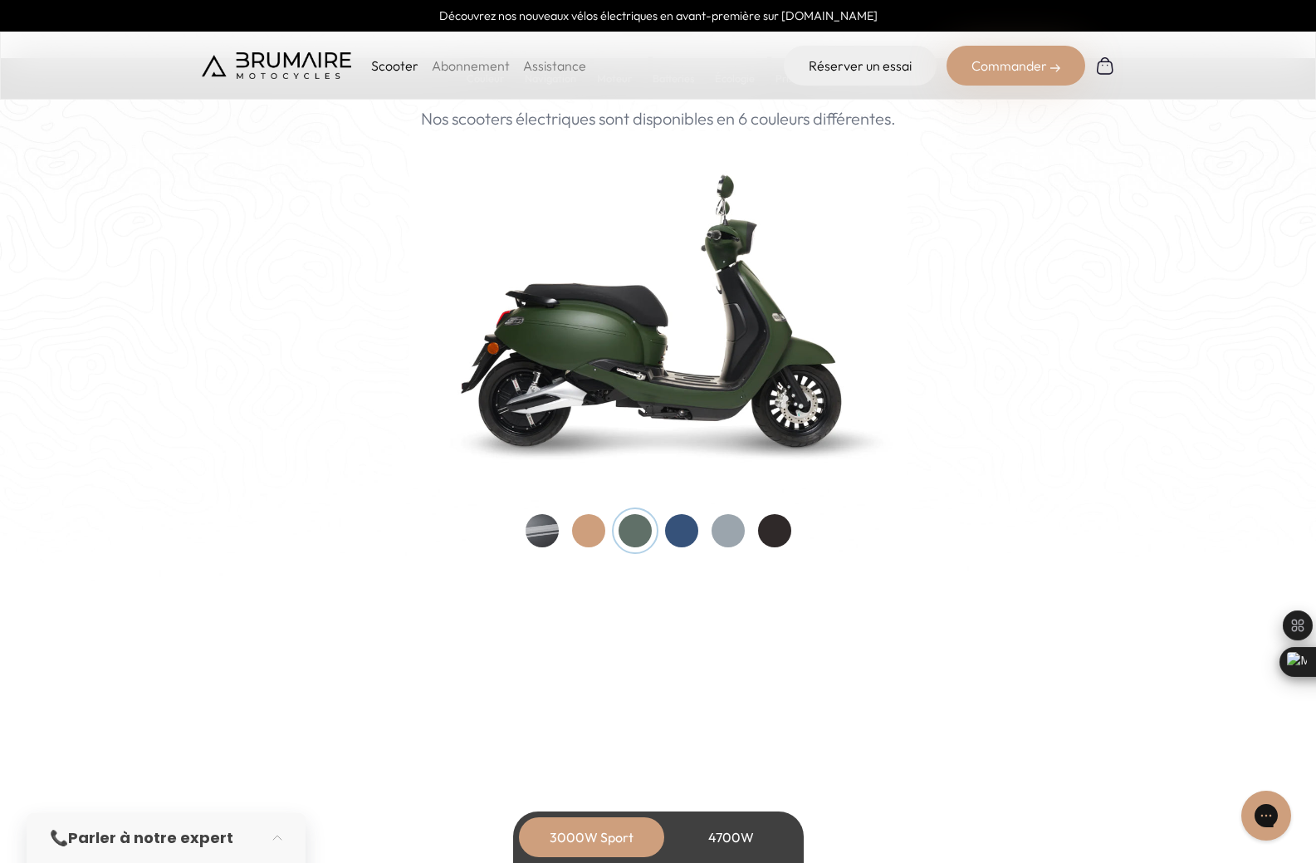
click at [678, 521] on div at bounding box center [681, 530] width 33 height 33
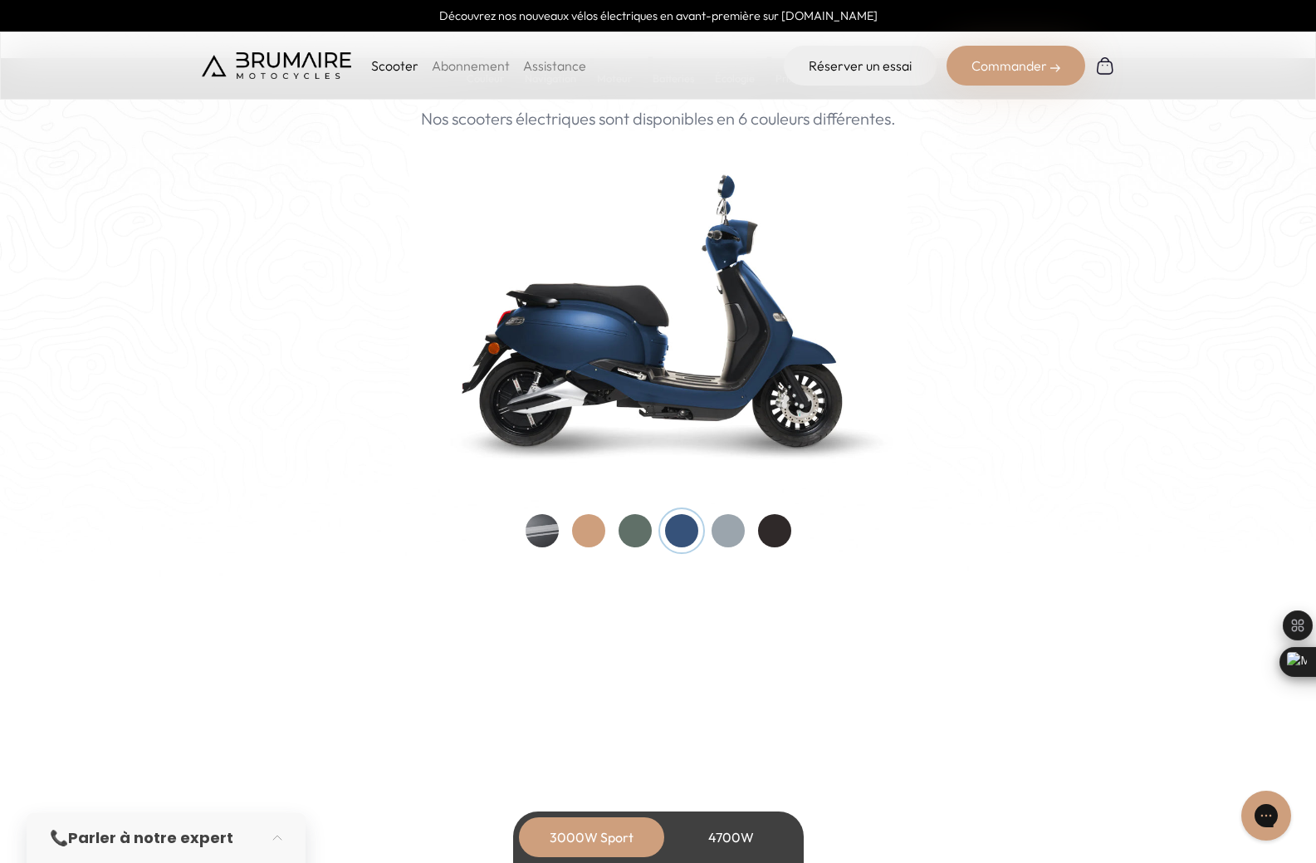
click at [723, 528] on div at bounding box center [728, 530] width 33 height 33
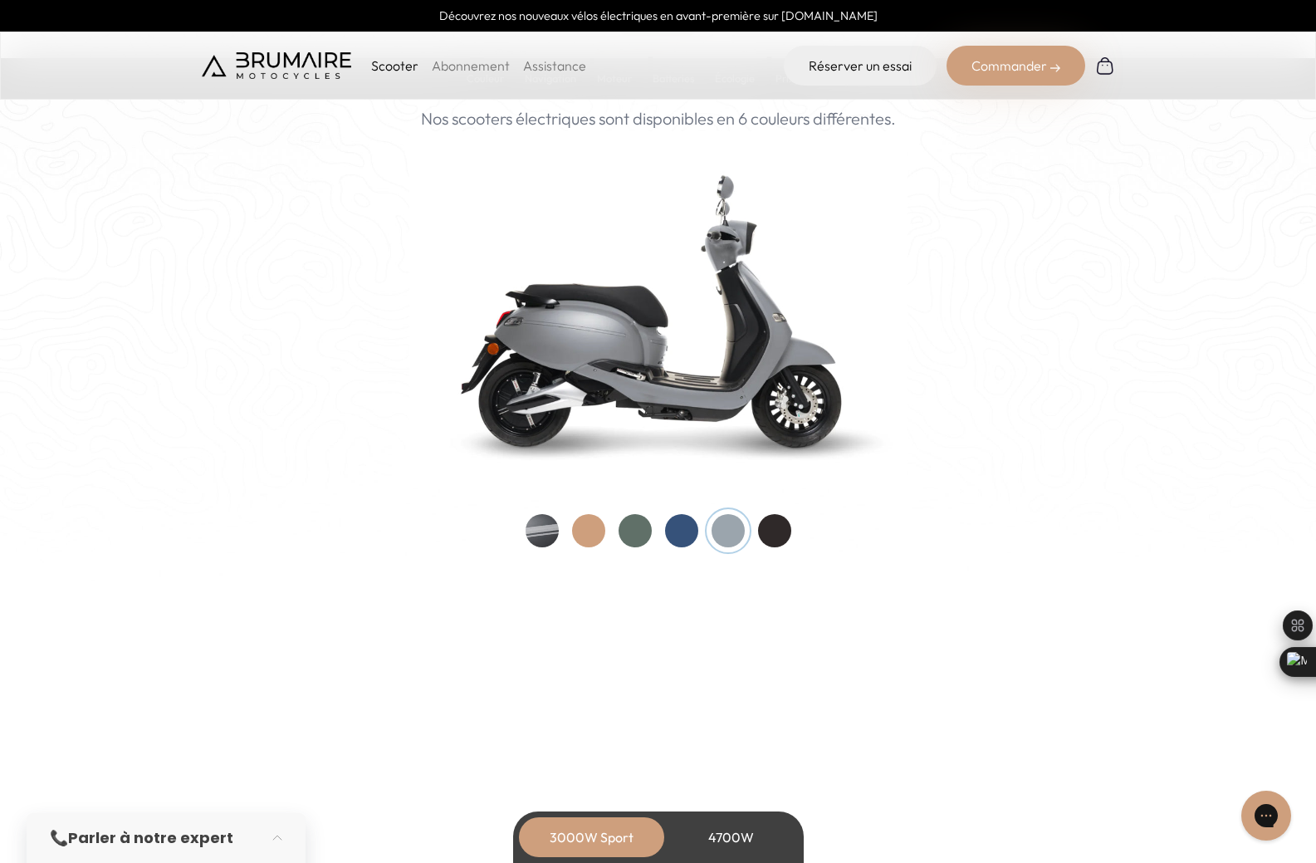
click at [792, 533] on div "Couleurs De toutes les couleurs Nouveau ! Nos scooters électriques sont disponi…" at bounding box center [658, 274] width 913 height 545
click at [791, 533] on div at bounding box center [774, 530] width 33 height 33
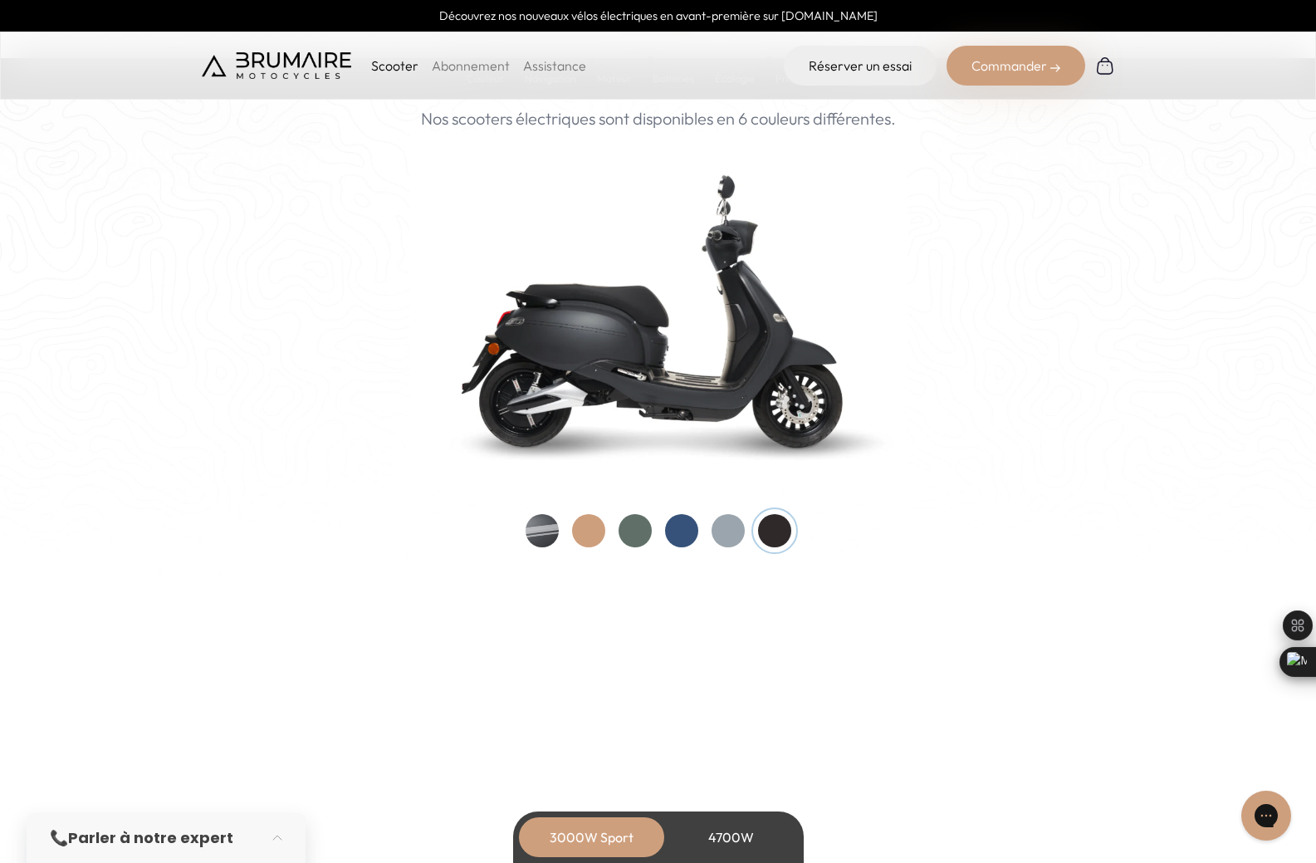
click at [635, 530] on div at bounding box center [635, 530] width 33 height 33
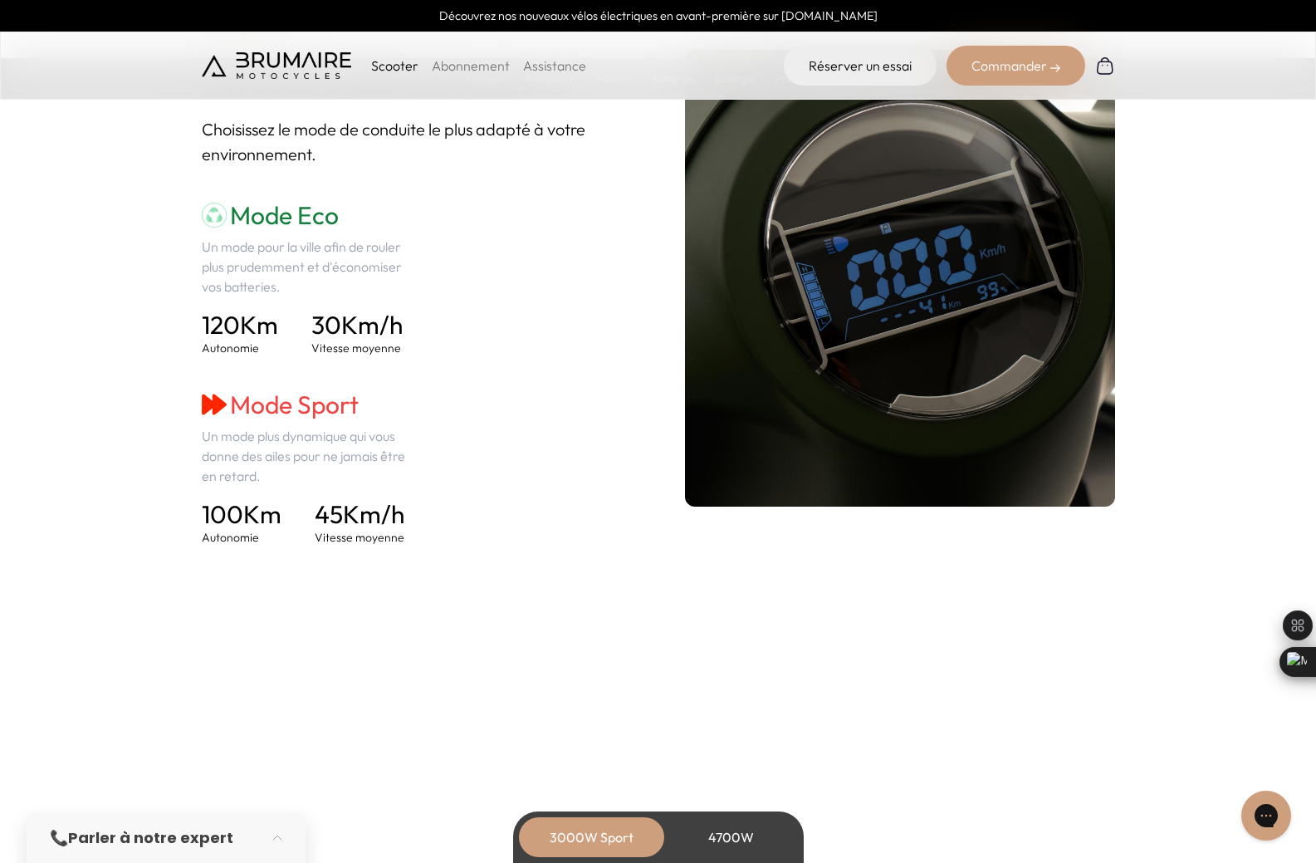
scroll to position [2242, 0]
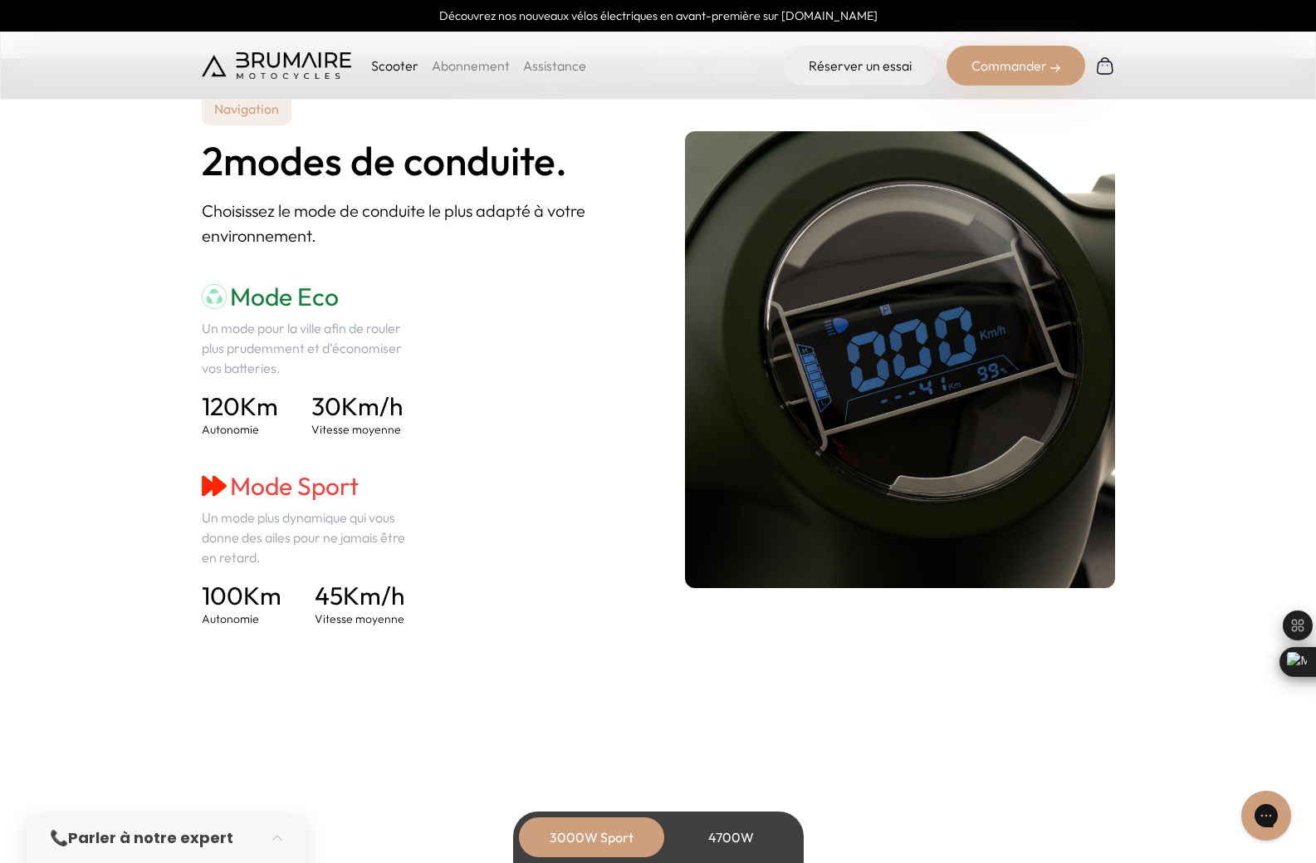
drag, startPoint x: 232, startPoint y: 487, endPoint x: 384, endPoint y: 485, distance: 152.8
click at [384, 485] on h3 "Mode Sport" at bounding box center [309, 486] width 215 height 30
click at [274, 538] on p "Un mode plus dynamique qui vous donne des ailes pour ne jamais être en retard." at bounding box center [309, 537] width 215 height 60
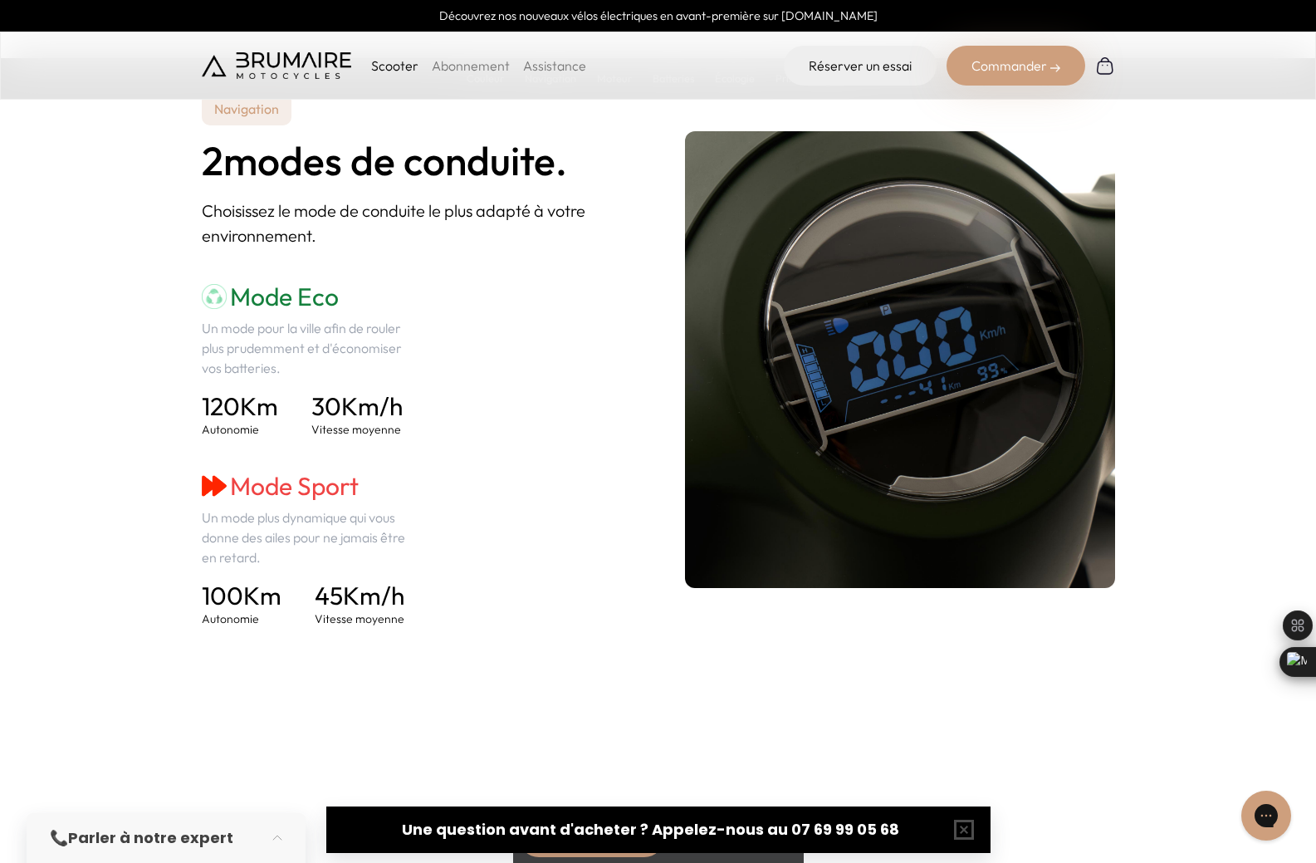
drag, startPoint x: 184, startPoint y: 589, endPoint x: 421, endPoint y: 591, distance: 236.7
click at [421, 591] on section "Navigation 2 modes de conduite. Choisissez le mode de conduite le plus adapté à…" at bounding box center [658, 359] width 1316 height 695
click at [124, 405] on section "Navigation 2 modes de conduite. Choisissez le mode de conduite le plus adapté à…" at bounding box center [658, 359] width 1316 height 695
drag, startPoint x: 202, startPoint y: 402, endPoint x: 288, endPoint y: 406, distance: 86.5
click at [288, 406] on div "120 Km Autonomie 30 Km/h Vitesse moyenne" at bounding box center [309, 414] width 215 height 47
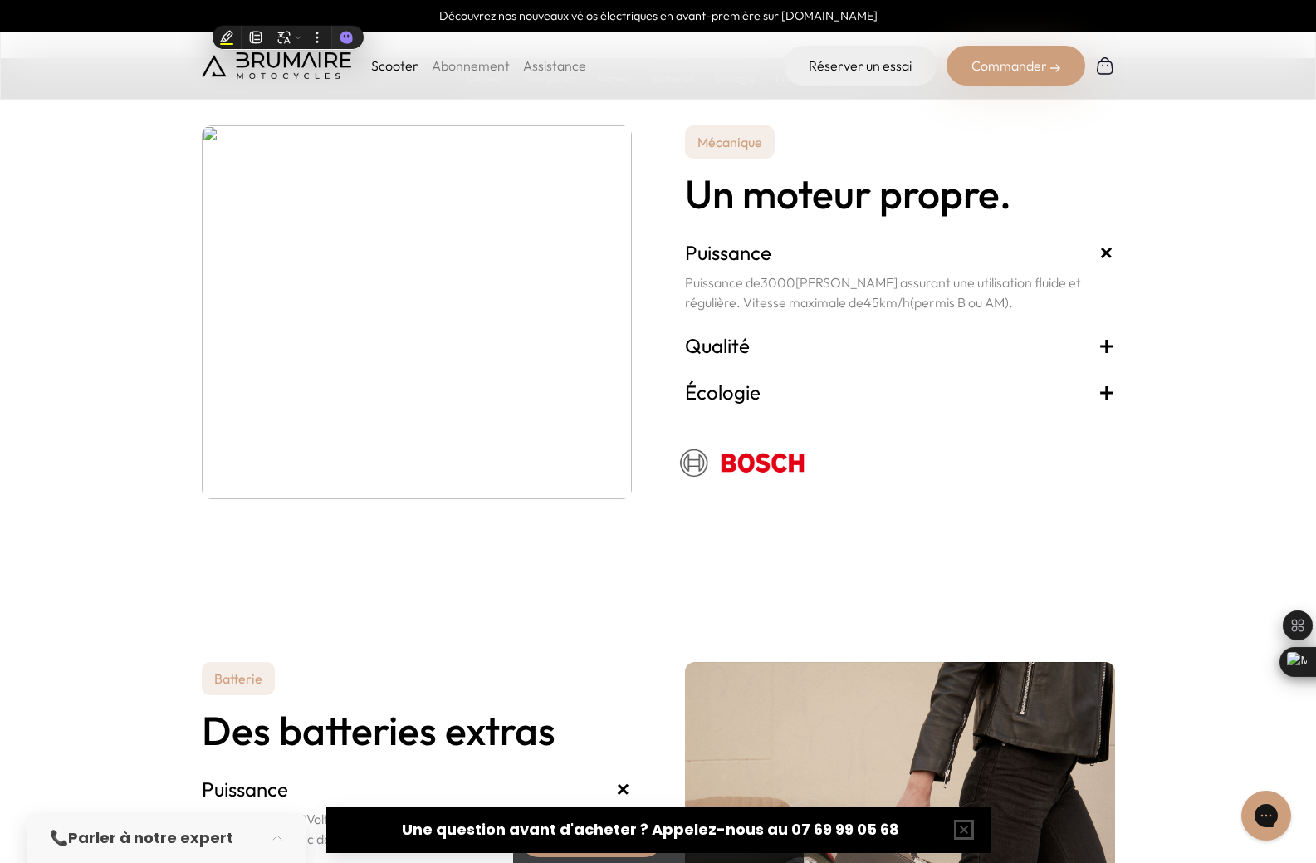
scroll to position [2823, 0]
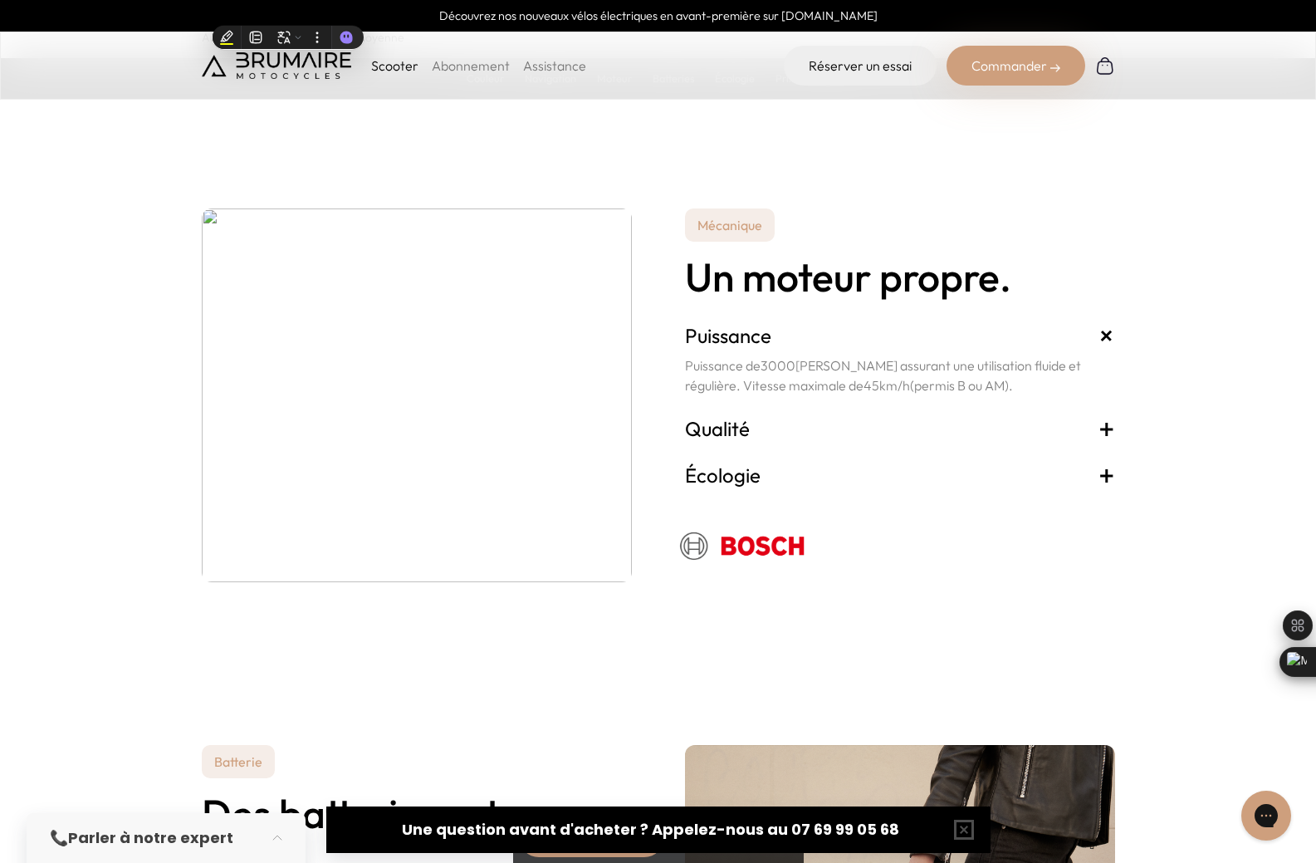
click at [731, 328] on h3 "Puissance +" at bounding box center [900, 335] width 430 height 27
click at [732, 433] on h3 "Qualité +" at bounding box center [900, 428] width 430 height 27
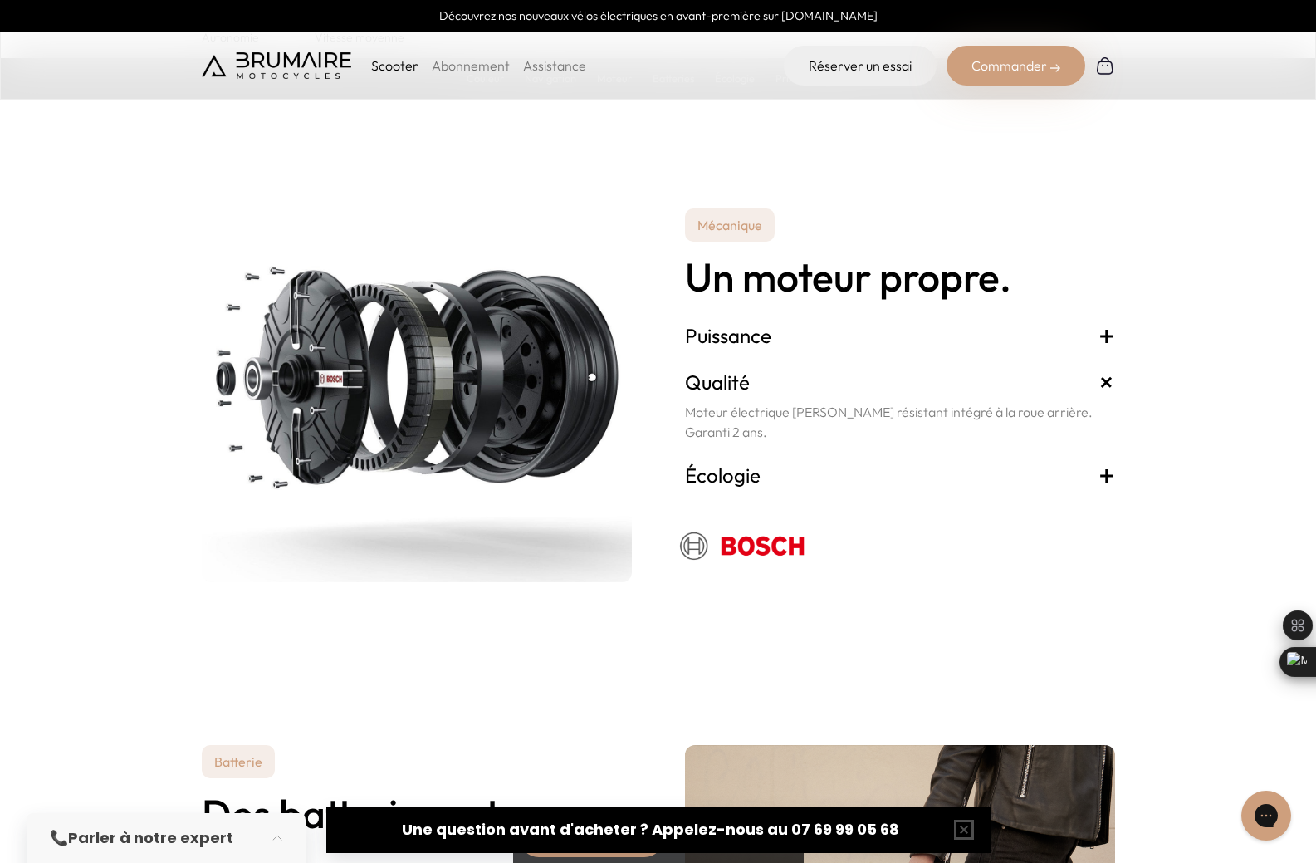
click at [740, 477] on h3 "Écologie +" at bounding box center [900, 475] width 430 height 27
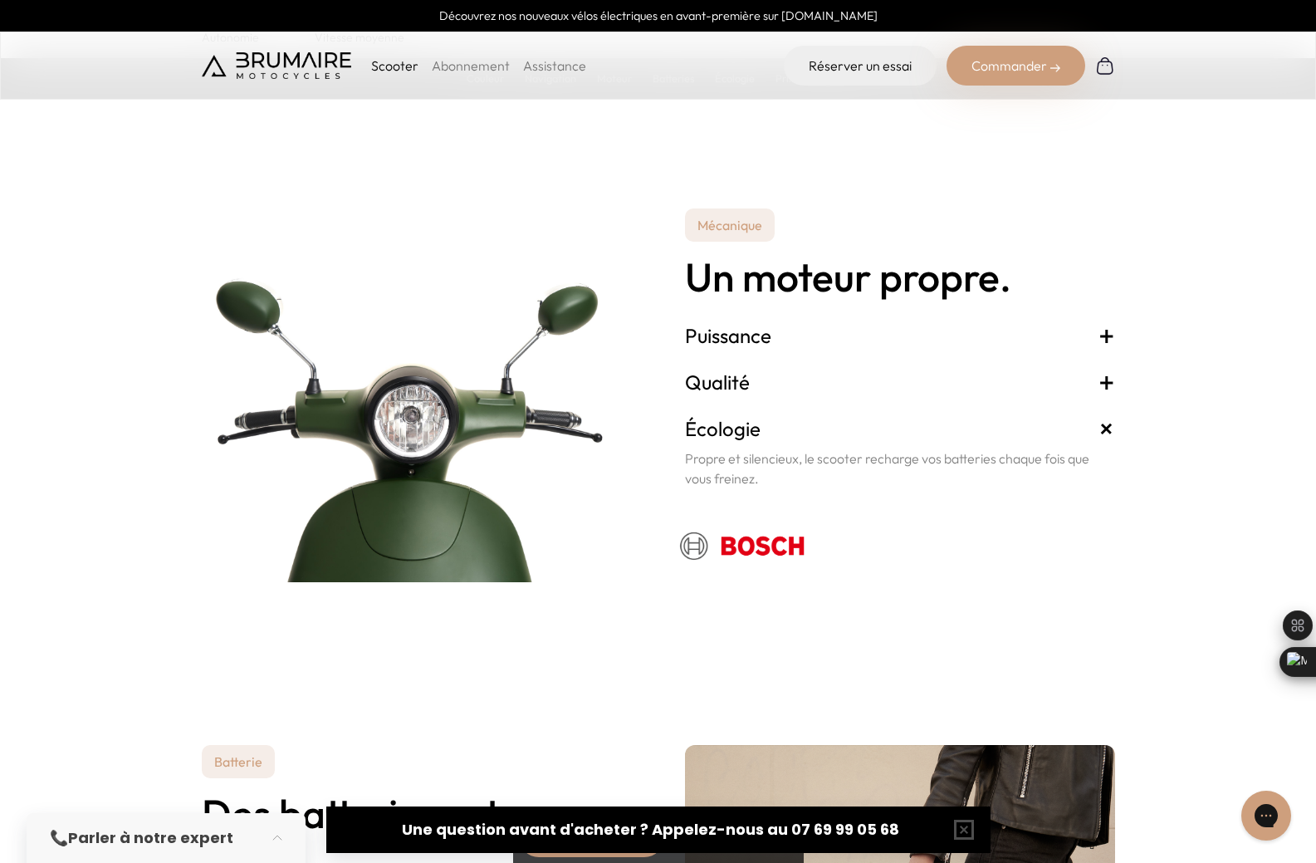
click at [737, 385] on h3 "Qualité +" at bounding box center [900, 382] width 430 height 27
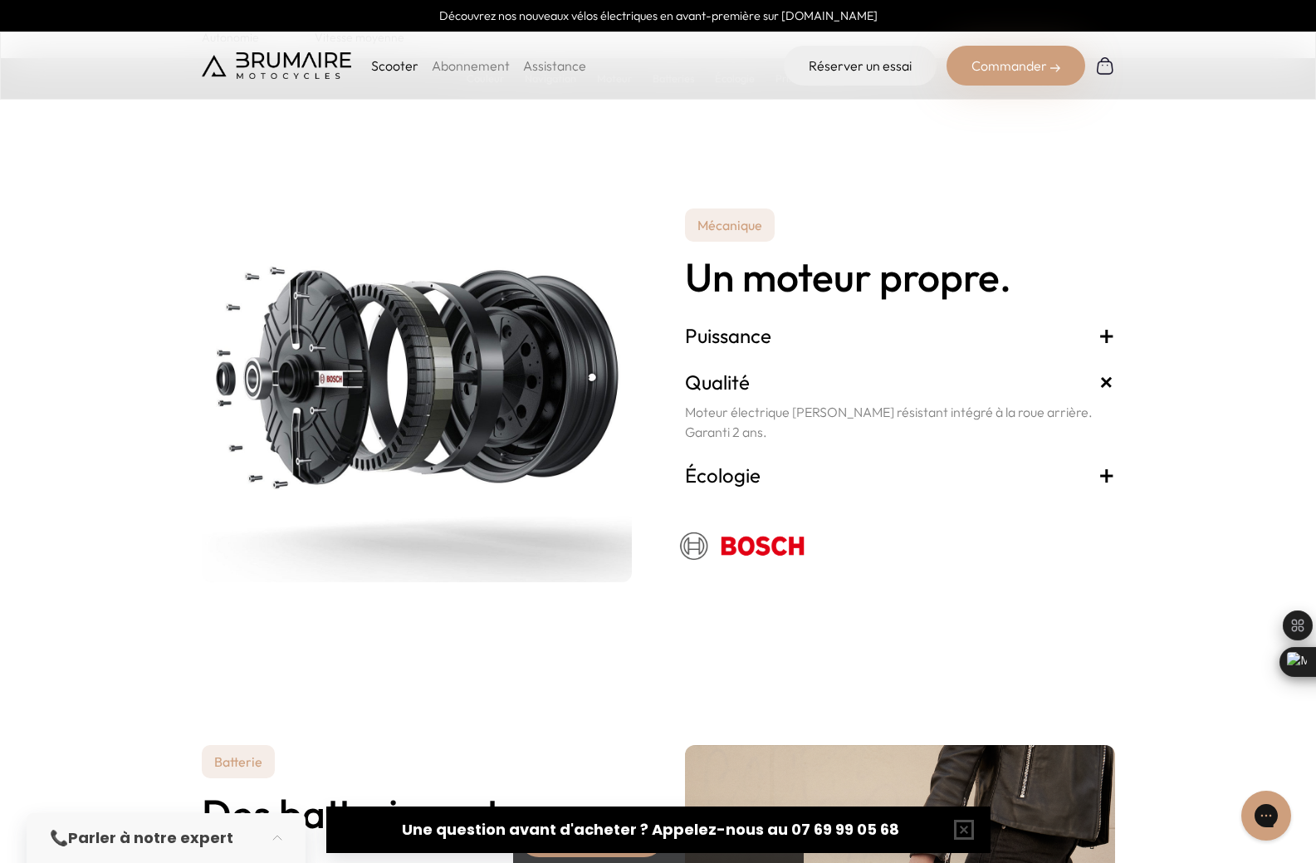
click at [736, 345] on h3 "Puissance +" at bounding box center [900, 335] width 430 height 27
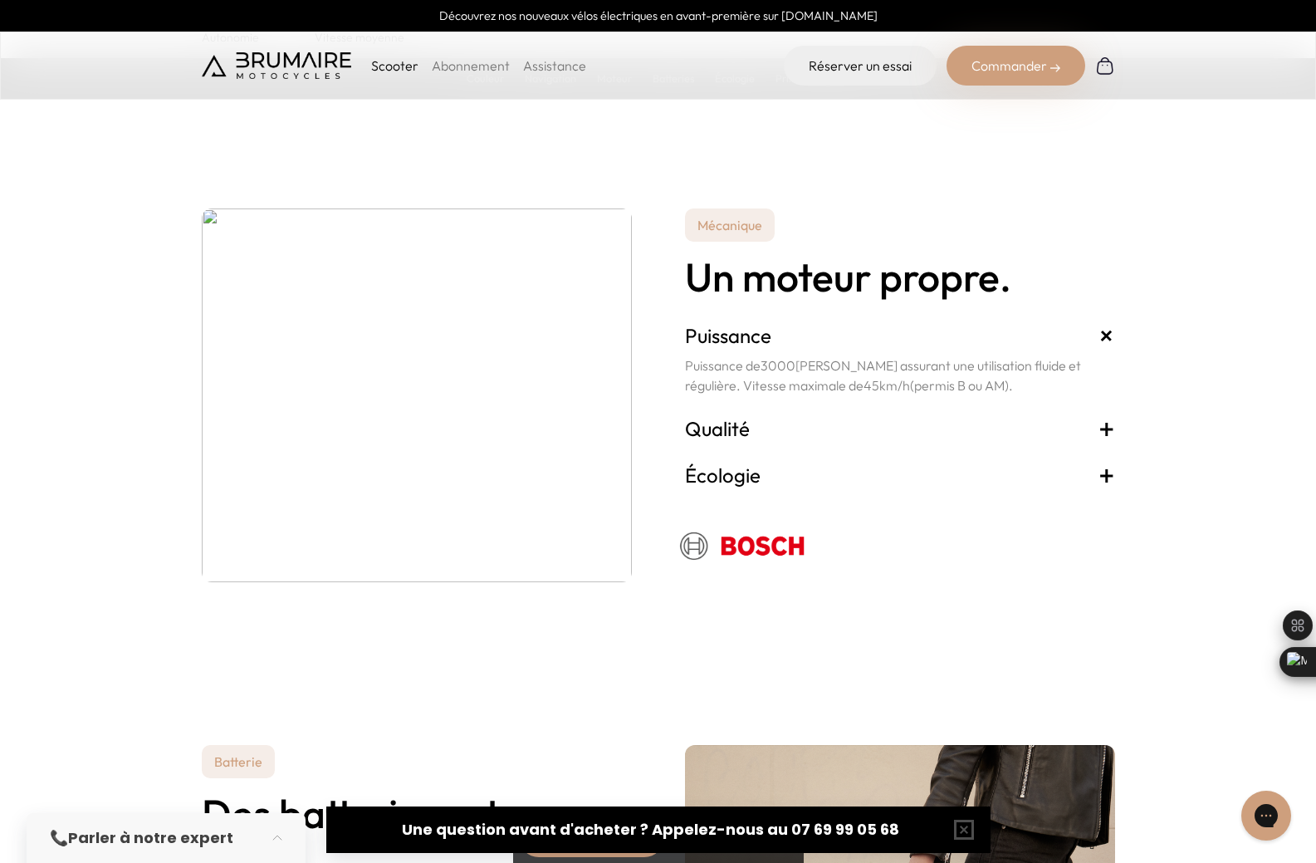
click at [736, 425] on h3 "Qualité +" at bounding box center [900, 428] width 430 height 27
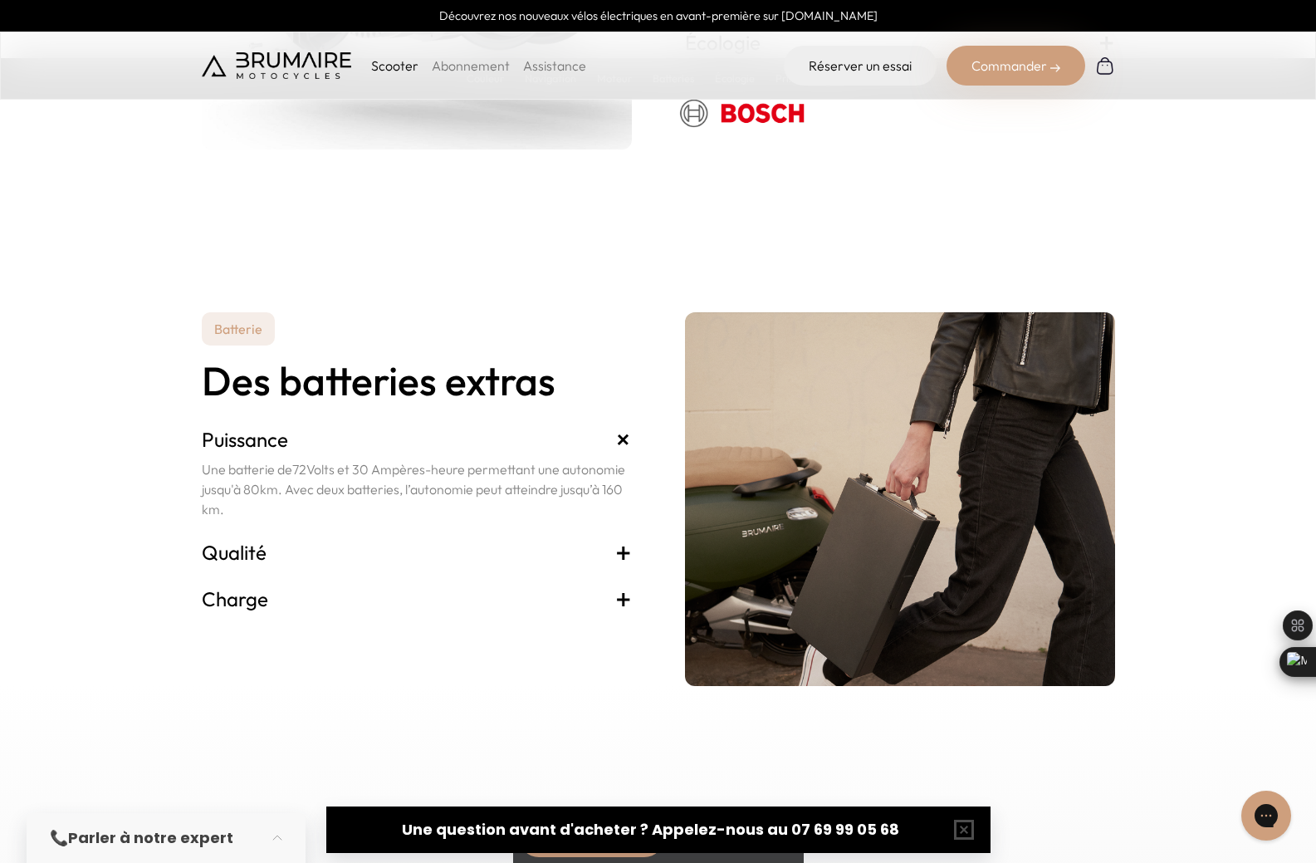
scroll to position [3322, 0]
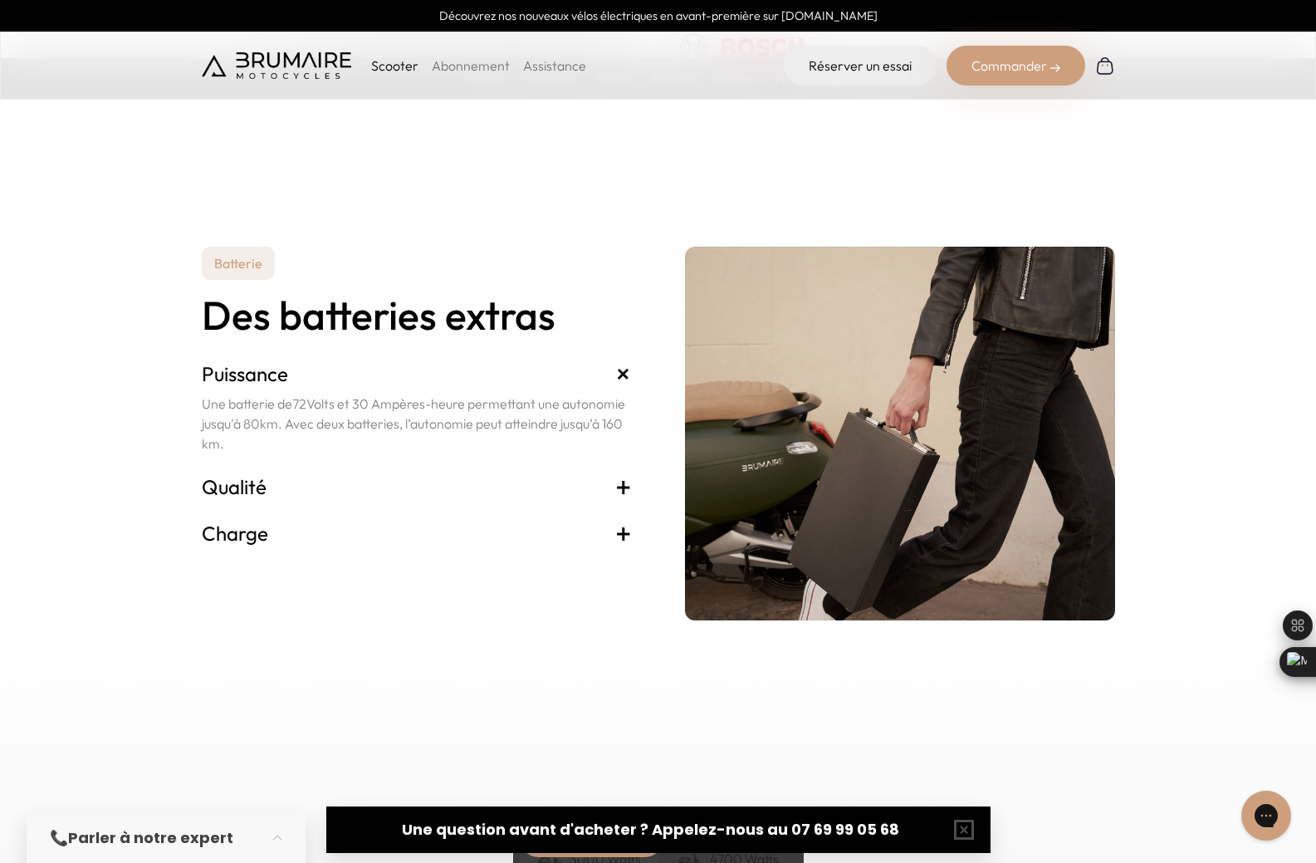
click at [611, 482] on h3 "Qualité +" at bounding box center [417, 486] width 430 height 27
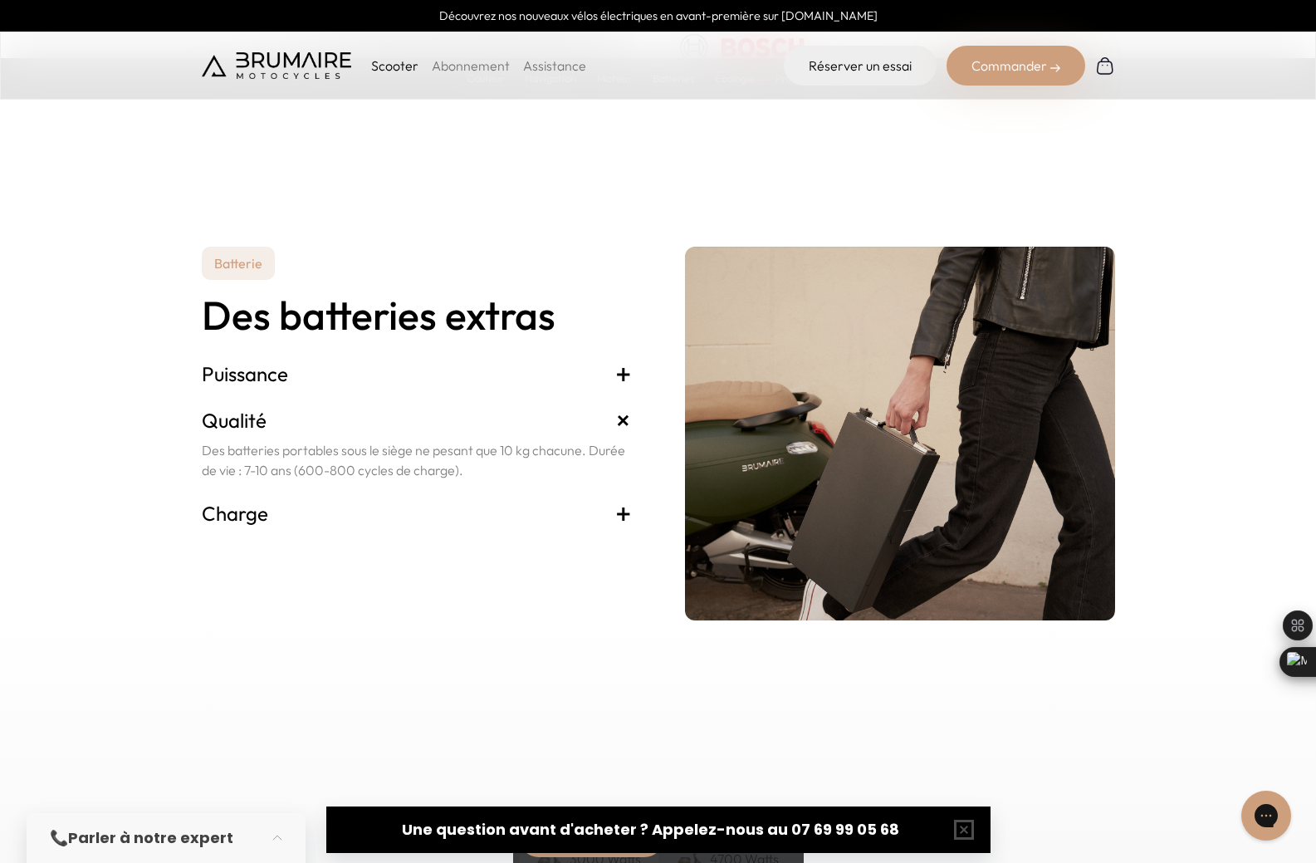
click at [362, 512] on h3 "Charge +" at bounding box center [417, 513] width 430 height 27
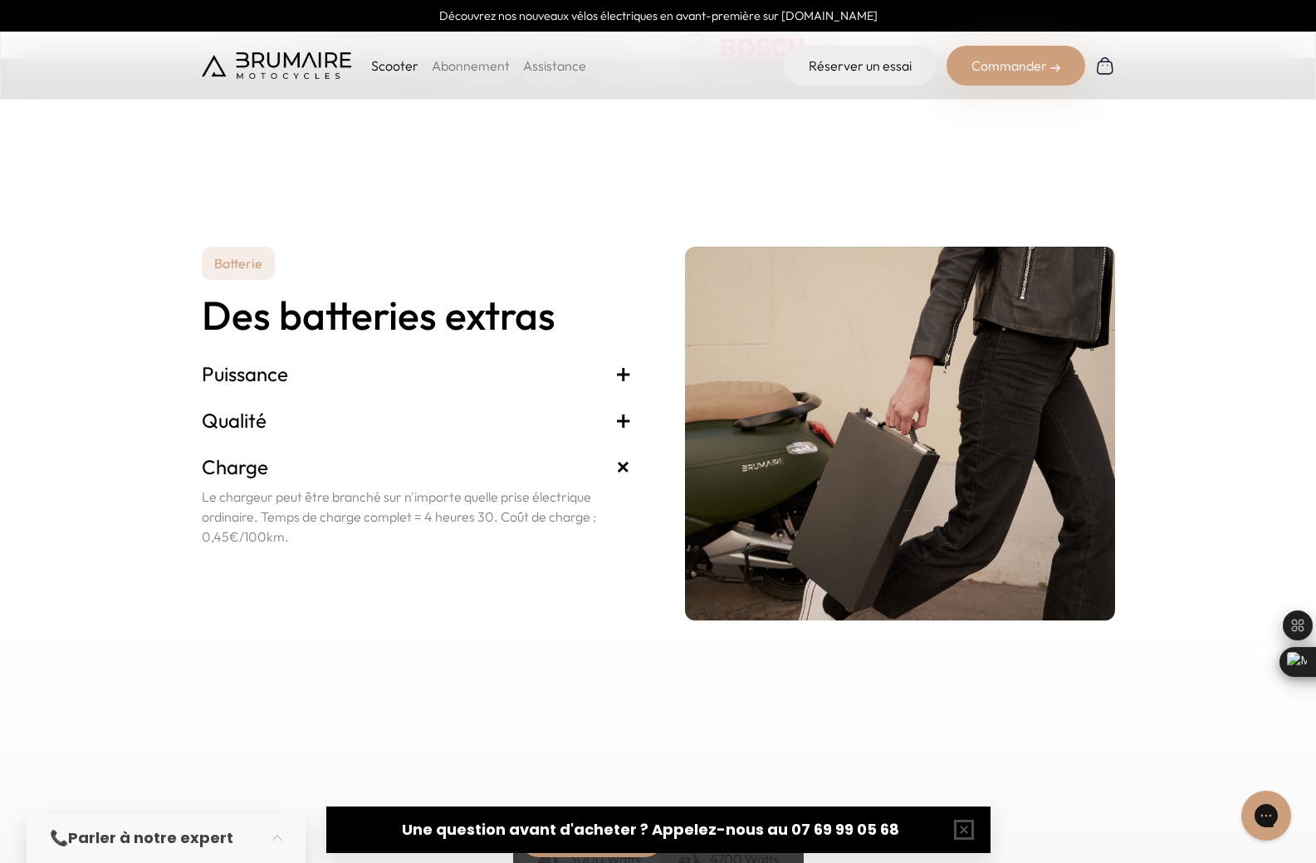
click at [256, 386] on h3 "Puissance +" at bounding box center [417, 373] width 430 height 27
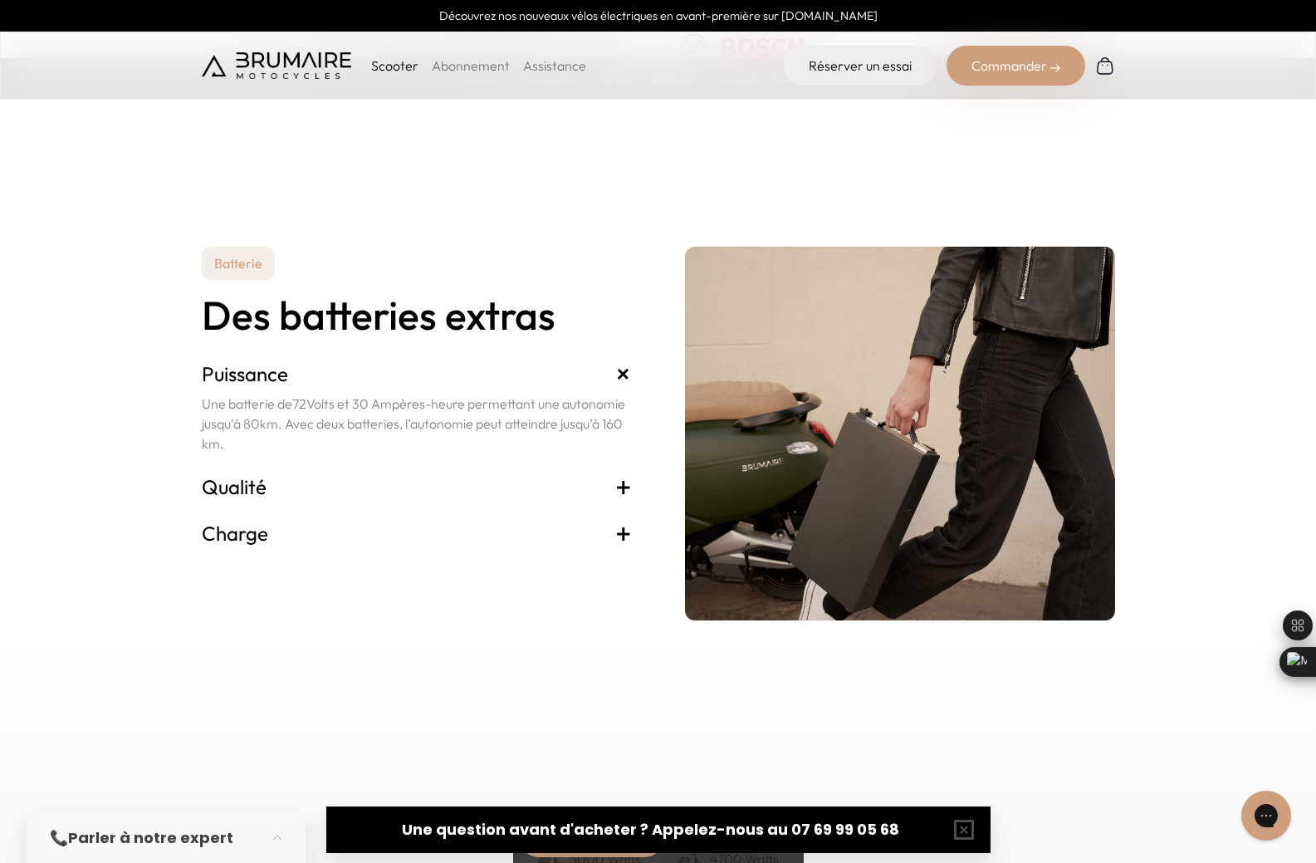
click at [246, 480] on h3 "Qualité +" at bounding box center [417, 486] width 430 height 27
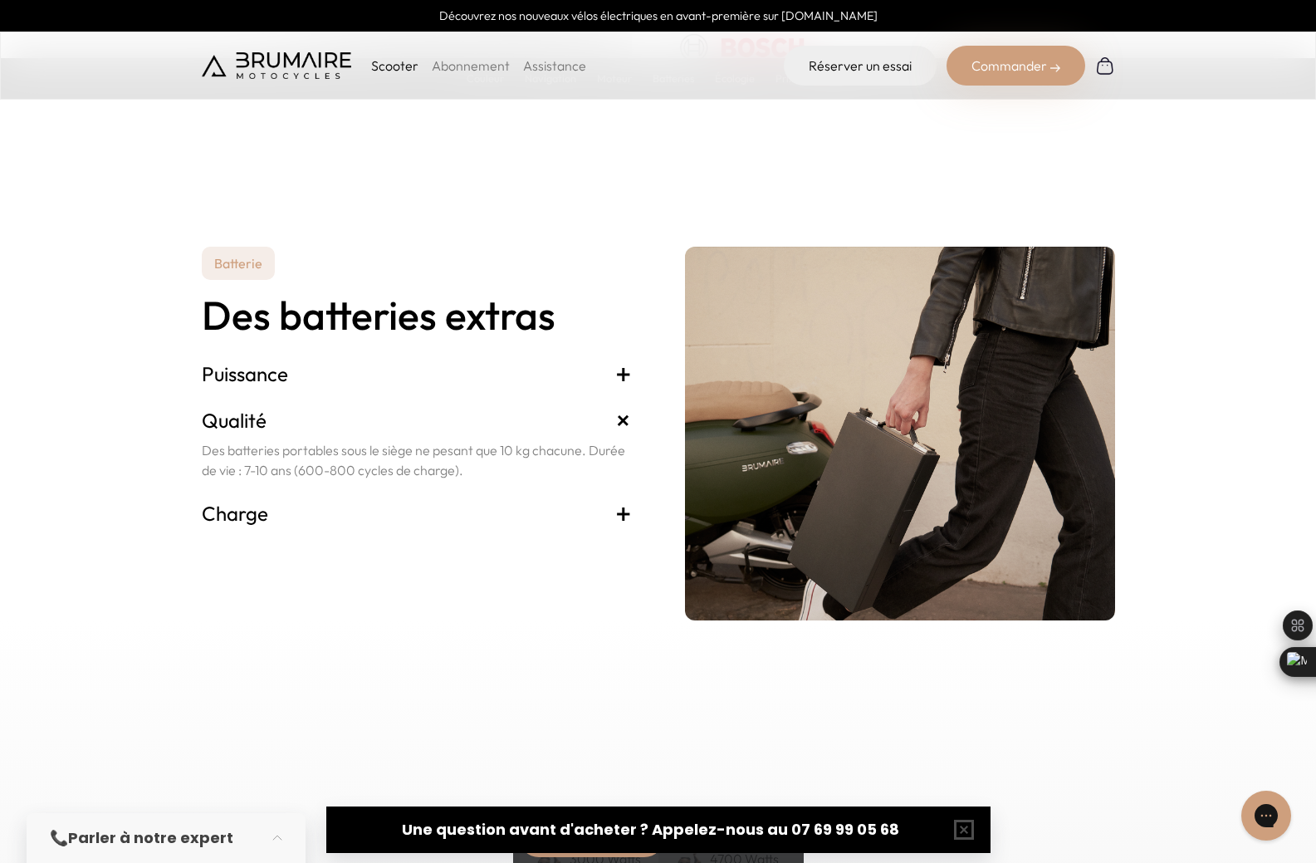
click at [268, 513] on h3 "Charge +" at bounding box center [417, 513] width 430 height 27
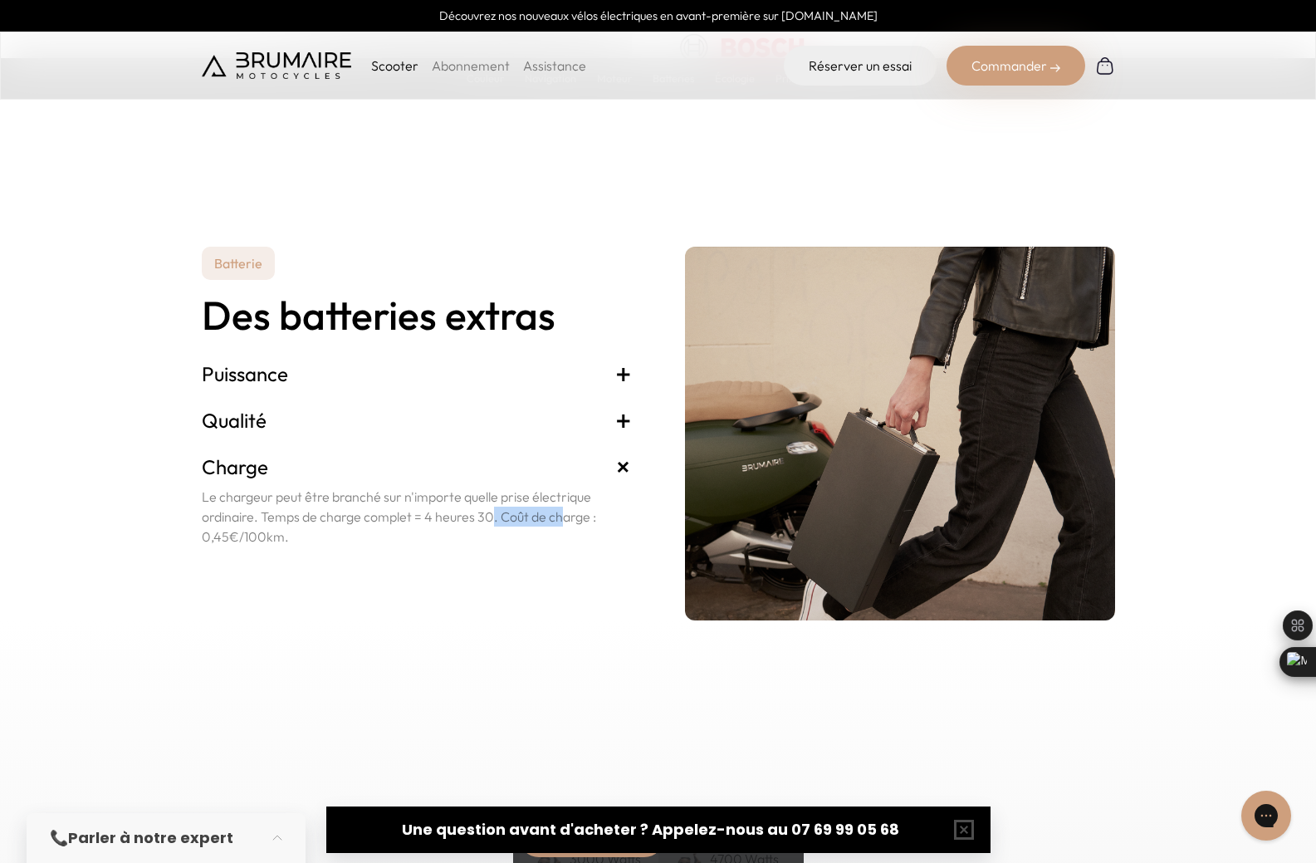
drag, startPoint x: 425, startPoint y: 517, endPoint x: 497, endPoint y: 517, distance: 71.4
click at [497, 517] on p "Le chargeur peut être branché sur n'importe quelle prise électrique ordinaire. …" at bounding box center [417, 517] width 430 height 60
click at [267, 573] on div "Batterie Des batteries extras Puissance + Une batterie de 72 Volts et 30 Ampère…" at bounding box center [417, 434] width 430 height 374
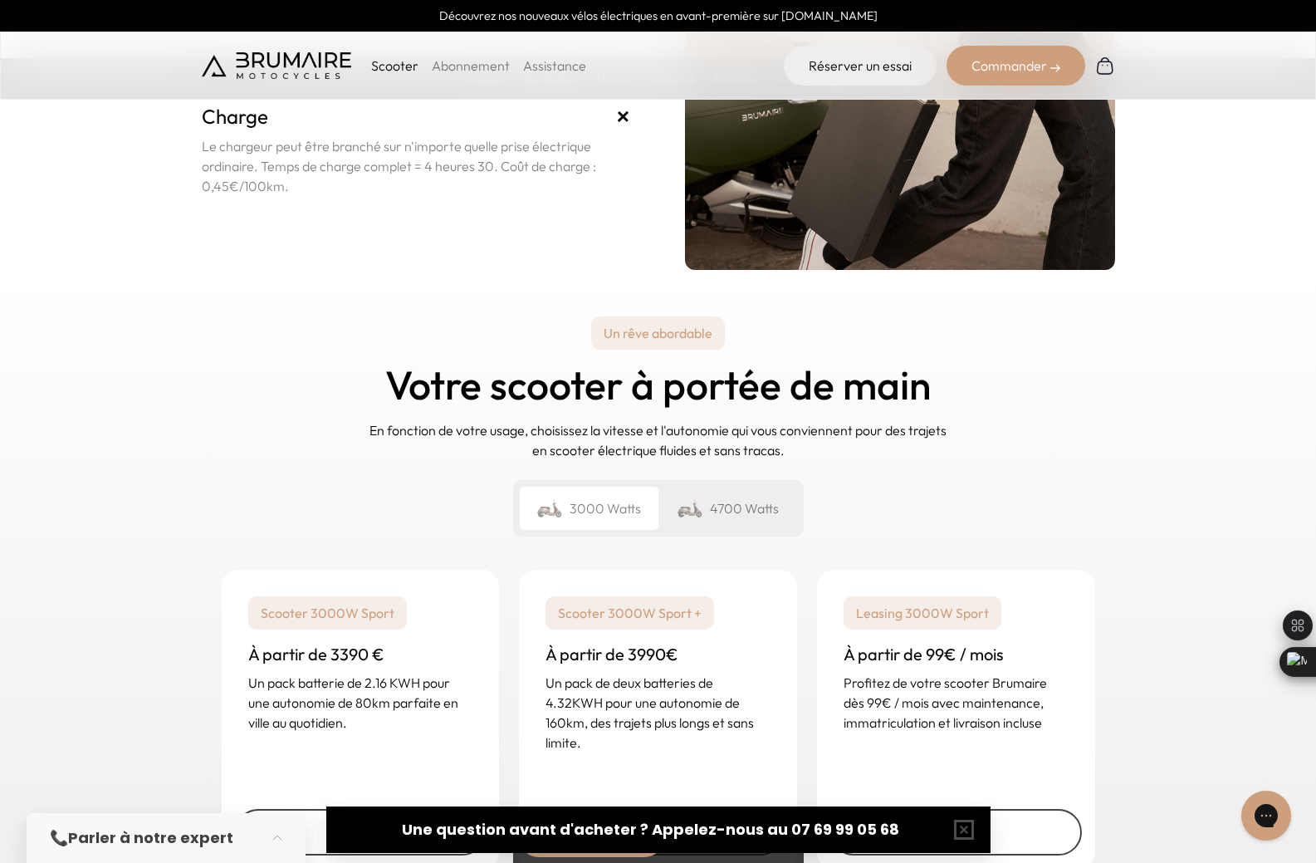
scroll to position [3654, 0]
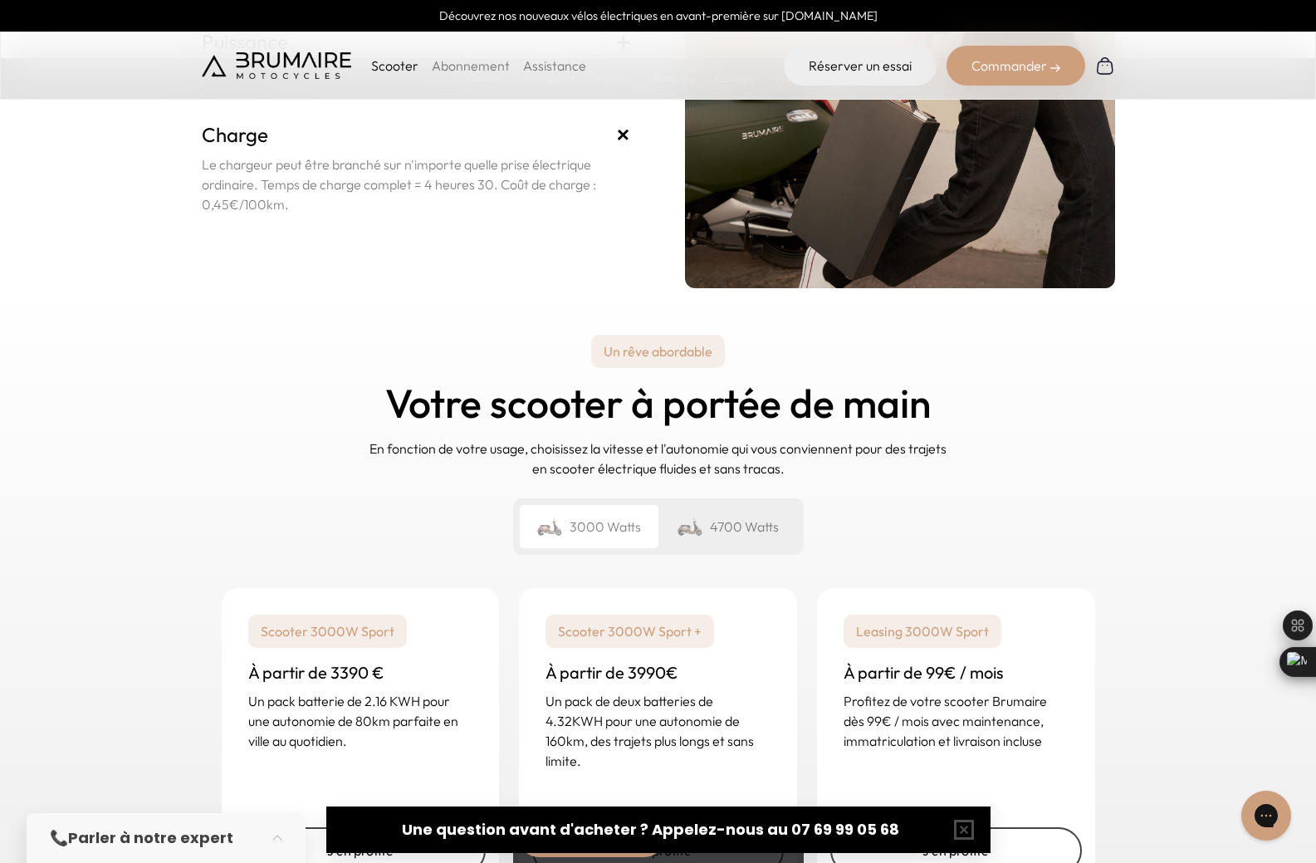
click at [618, 341] on p "Un rêve abordable" at bounding box center [658, 351] width 134 height 33
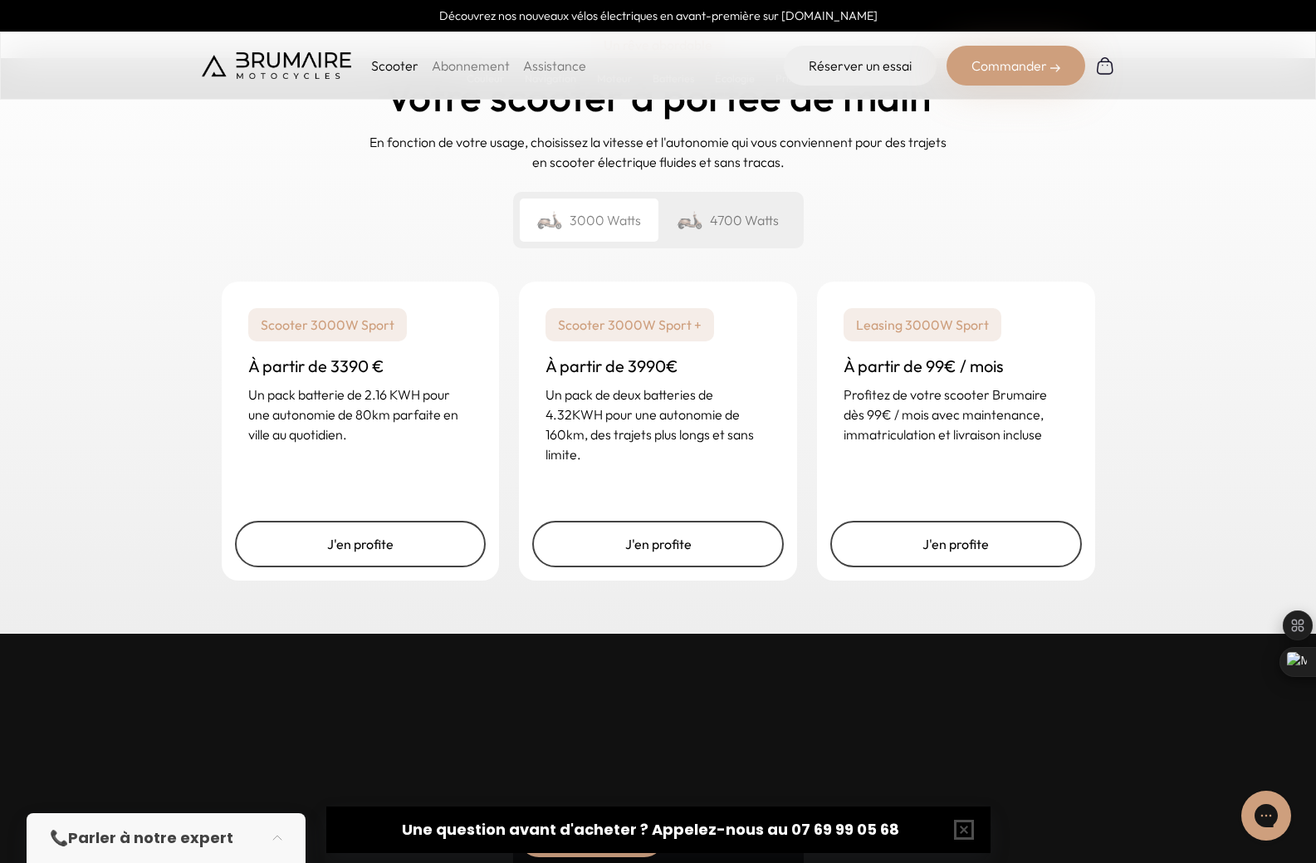
scroll to position [3986, 0]
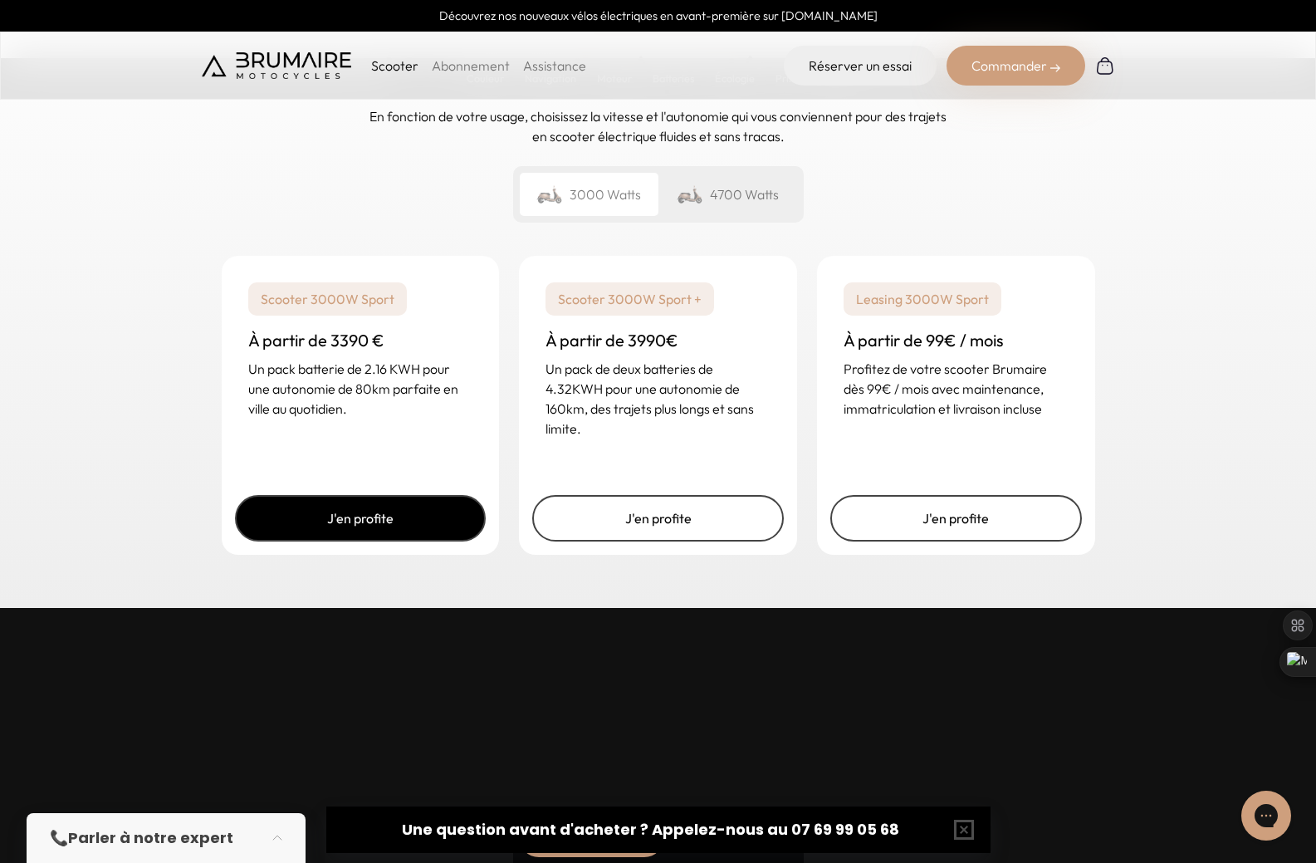
click at [425, 529] on link "J'en profite" at bounding box center [361, 518] width 252 height 47
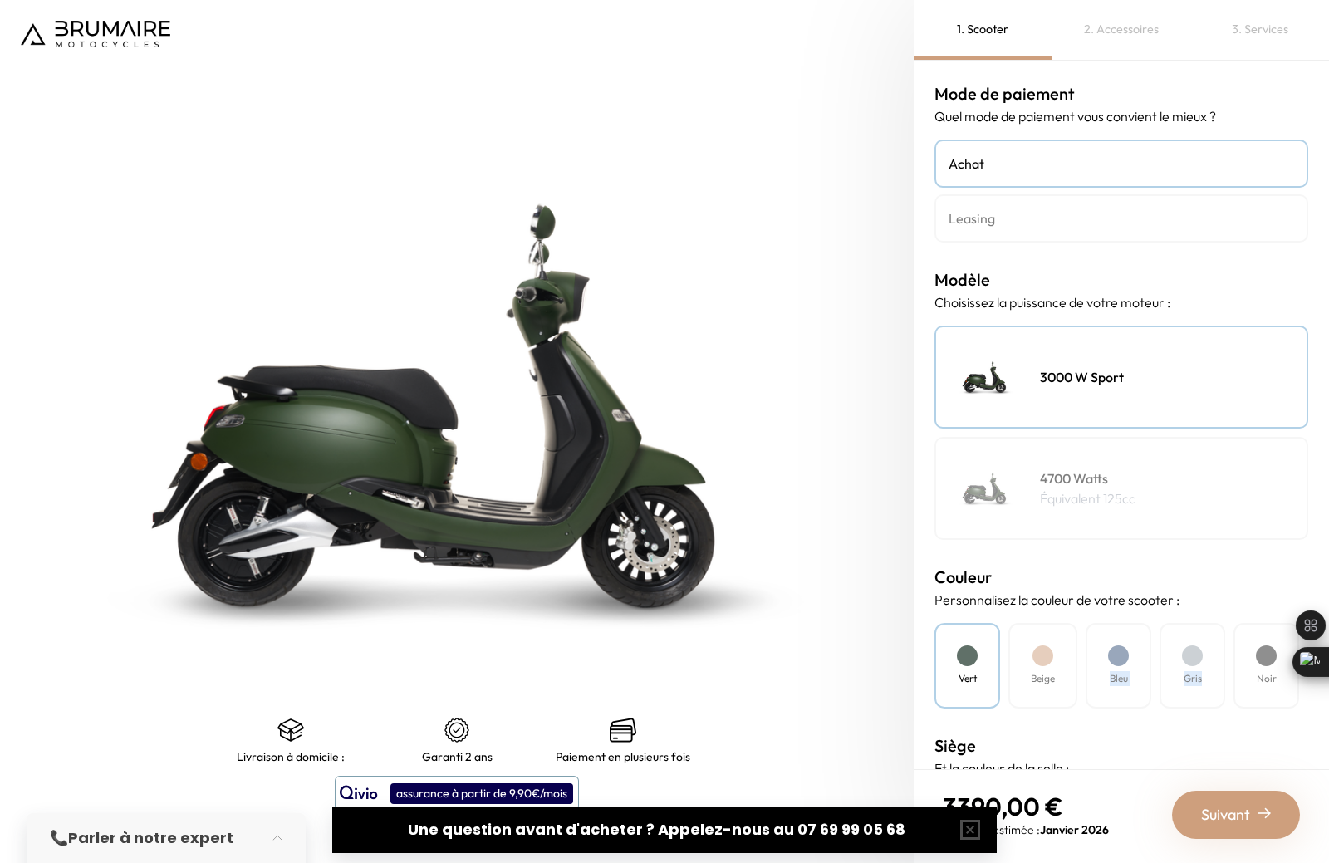
drag, startPoint x: 1266, startPoint y: 659, endPoint x: 1076, endPoint y: 683, distance: 190.8
click at [1077, 682] on div "Vert Beige Bleu Gris Noir" at bounding box center [1121, 666] width 374 height 86
click at [1247, 671] on div "Noir" at bounding box center [1266, 666] width 66 height 86
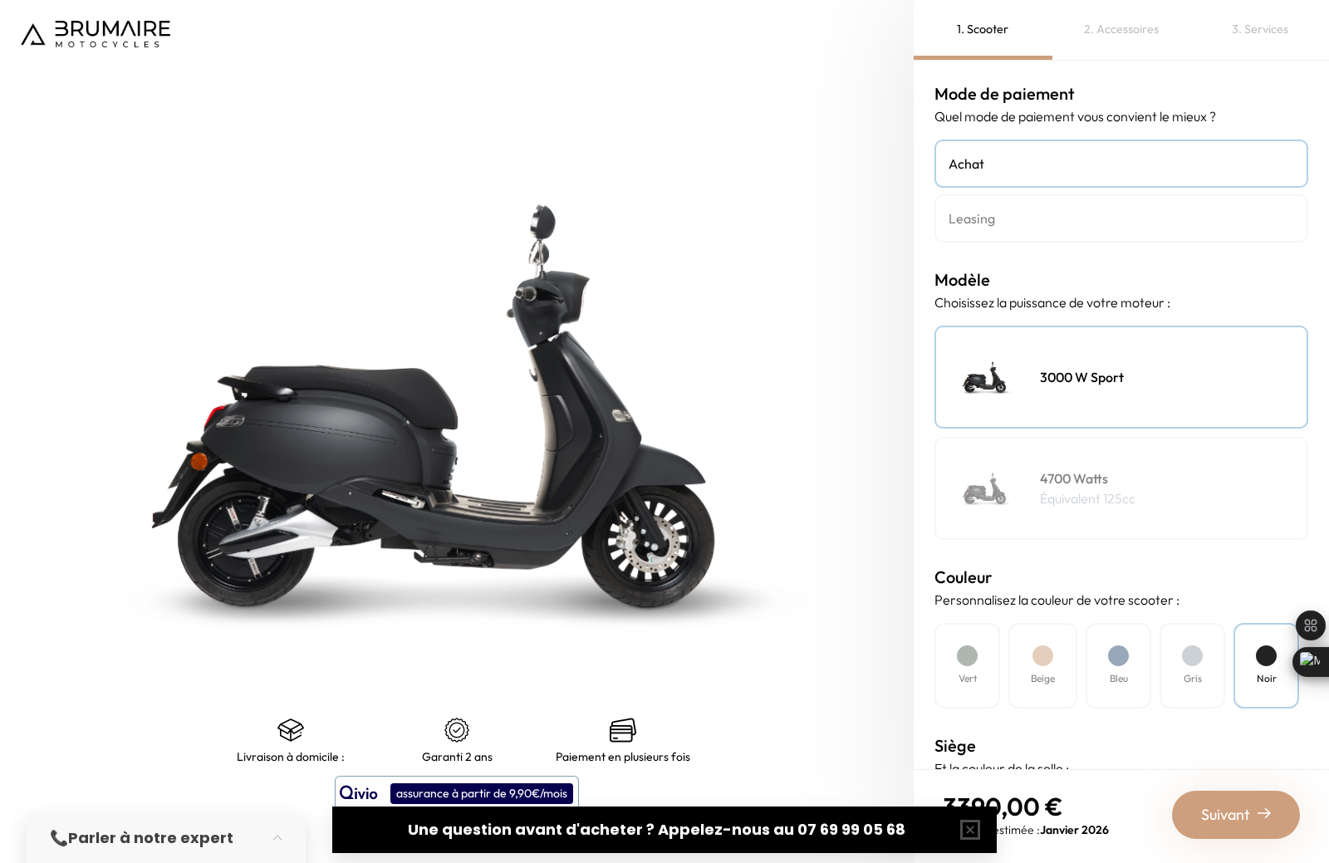
click at [975, 693] on div "Vert" at bounding box center [967, 666] width 66 height 86
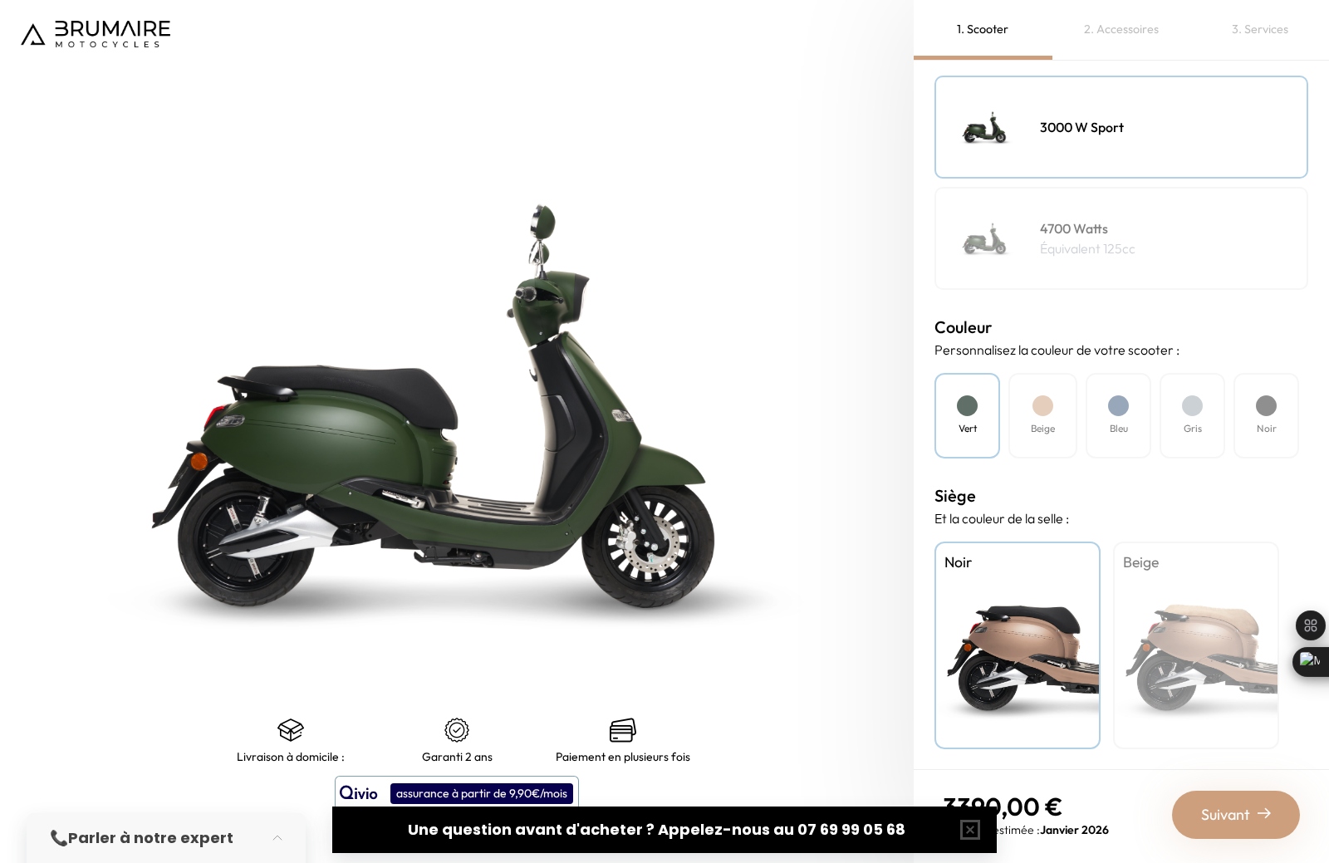
scroll to position [251, 0]
click at [1158, 623] on div "Beige" at bounding box center [1196, 645] width 166 height 208
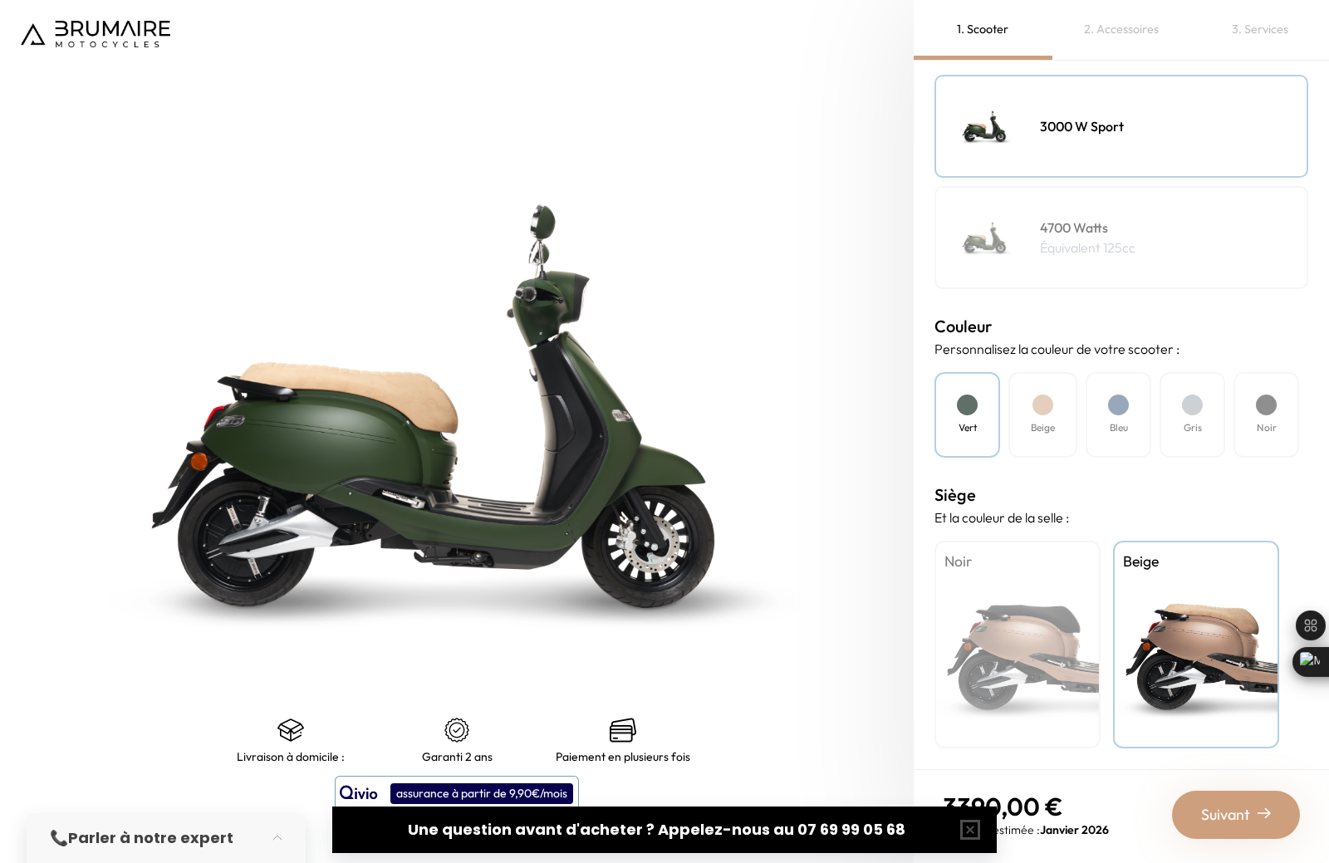
click at [1265, 414] on div at bounding box center [1266, 404] width 21 height 21
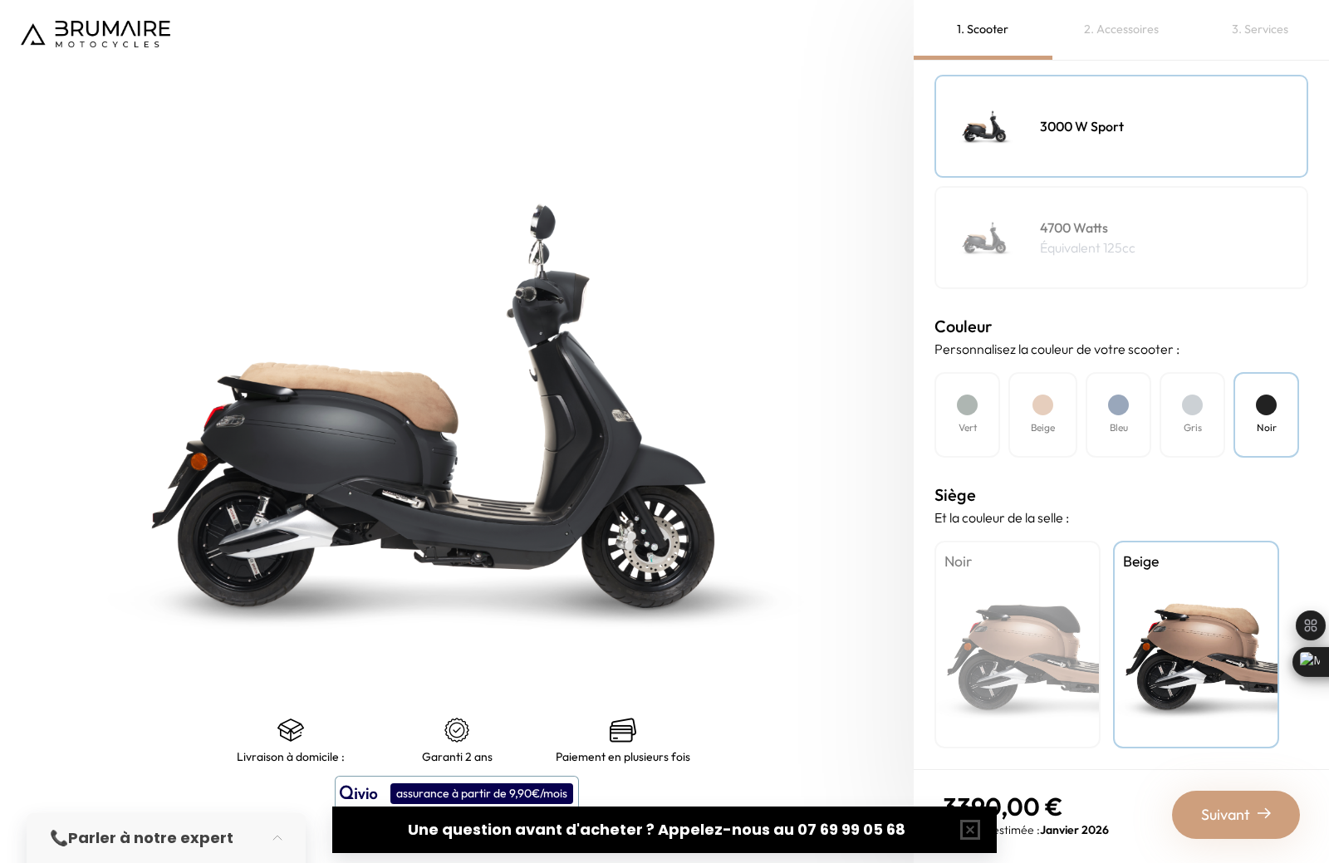
click at [1192, 562] on h4 "Beige" at bounding box center [1196, 562] width 146 height 22
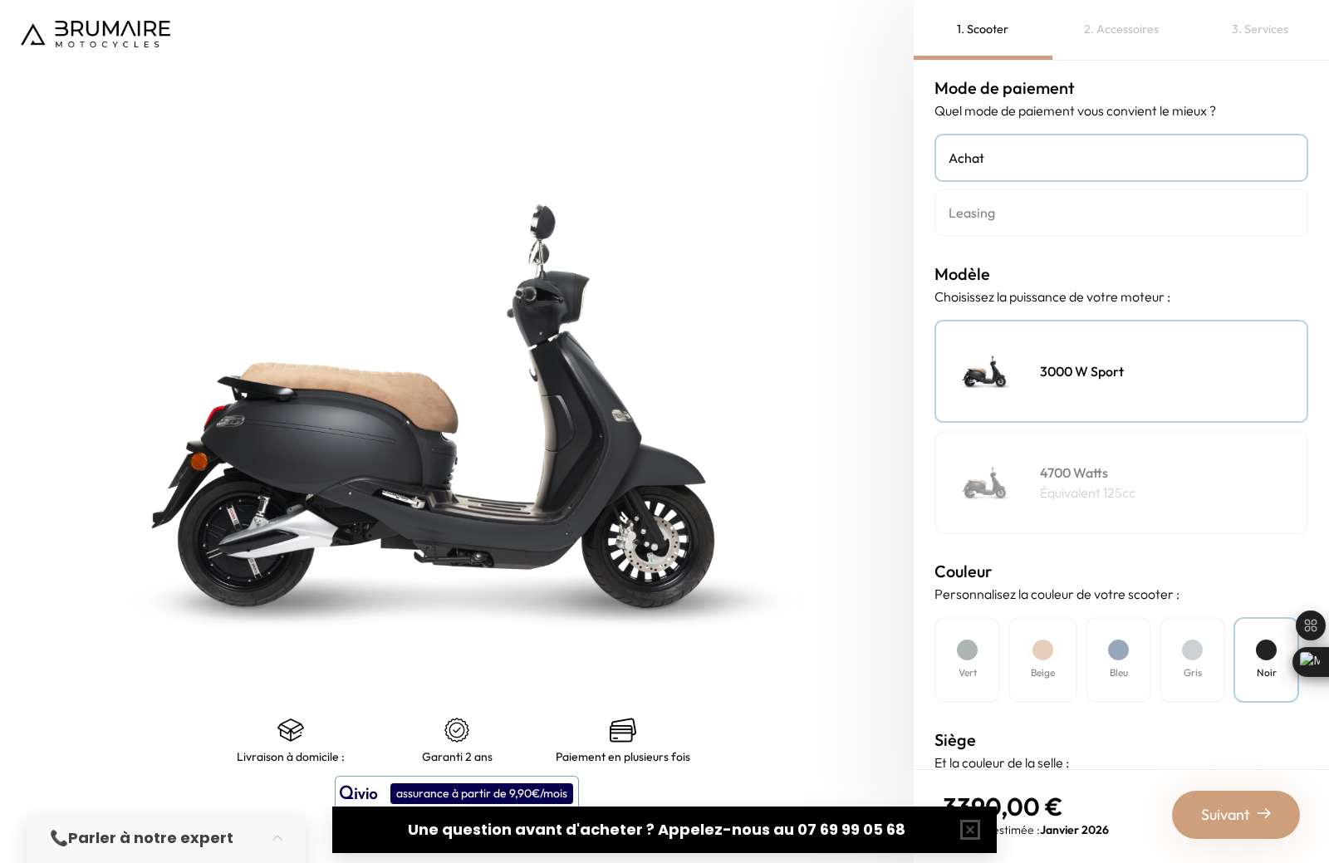
scroll to position [0, 0]
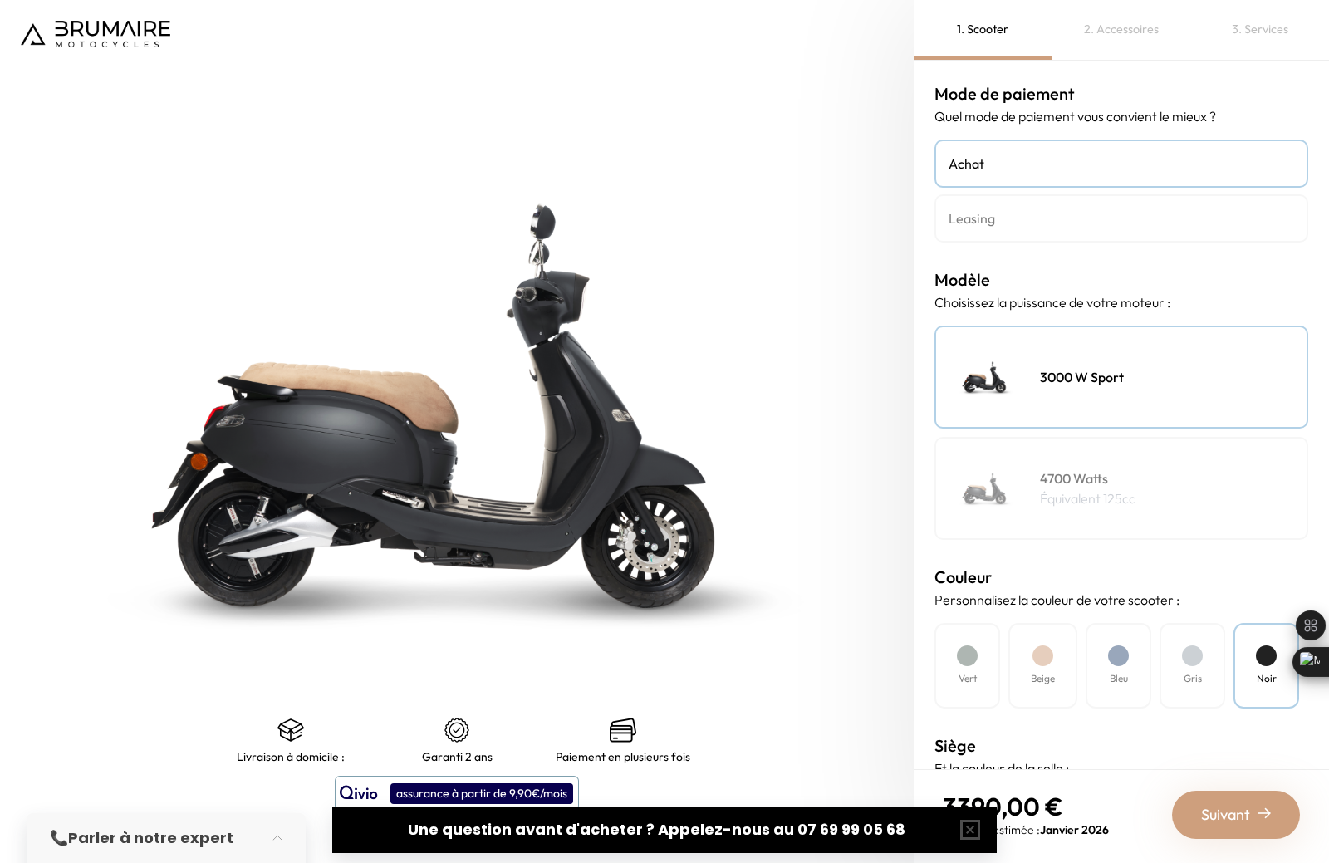
click at [1061, 487] on h4 "4700 Watts" at bounding box center [1087, 478] width 95 height 20
click at [1058, 359] on div "3000 W Sport" at bounding box center [1121, 377] width 374 height 103
click at [1010, 145] on link "Achat" at bounding box center [1121, 164] width 374 height 48
click at [1065, 462] on div "4700 Watts Équivalent 125cc" at bounding box center [1121, 488] width 374 height 103
click at [1053, 378] on h4 "3000 W Sport" at bounding box center [1082, 377] width 84 height 20
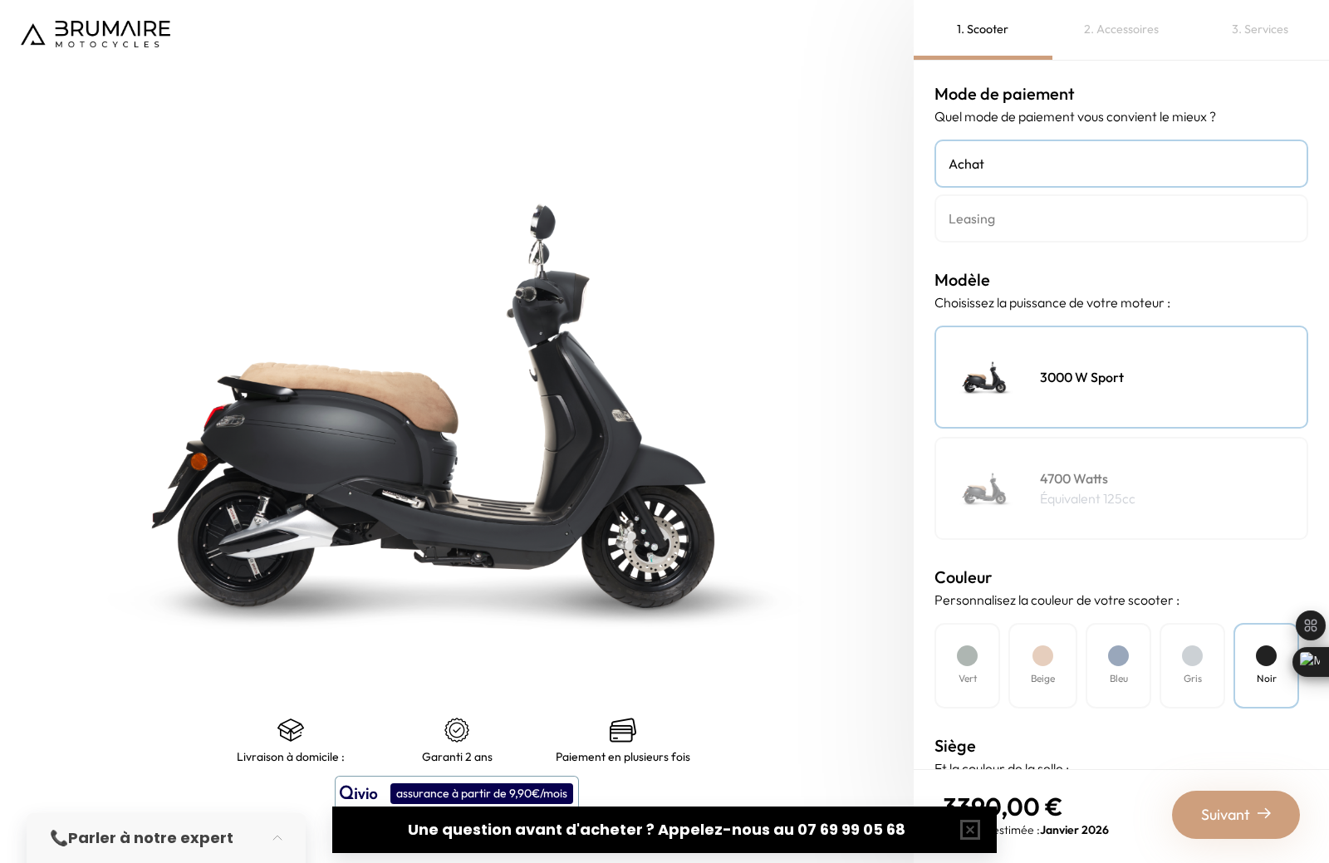
click at [1067, 481] on h4 "4700 Watts" at bounding box center [1087, 478] width 95 height 20
click at [1059, 345] on div "3000 W Sport" at bounding box center [1121, 377] width 374 height 103
drag, startPoint x: 1084, startPoint y: 445, endPoint x: 1084, endPoint y: 399, distance: 45.7
click at [1084, 442] on div "4700 Watts Équivalent 125cc" at bounding box center [1121, 488] width 374 height 103
click at [1083, 383] on h4 "3000 W Sport" at bounding box center [1082, 377] width 84 height 20
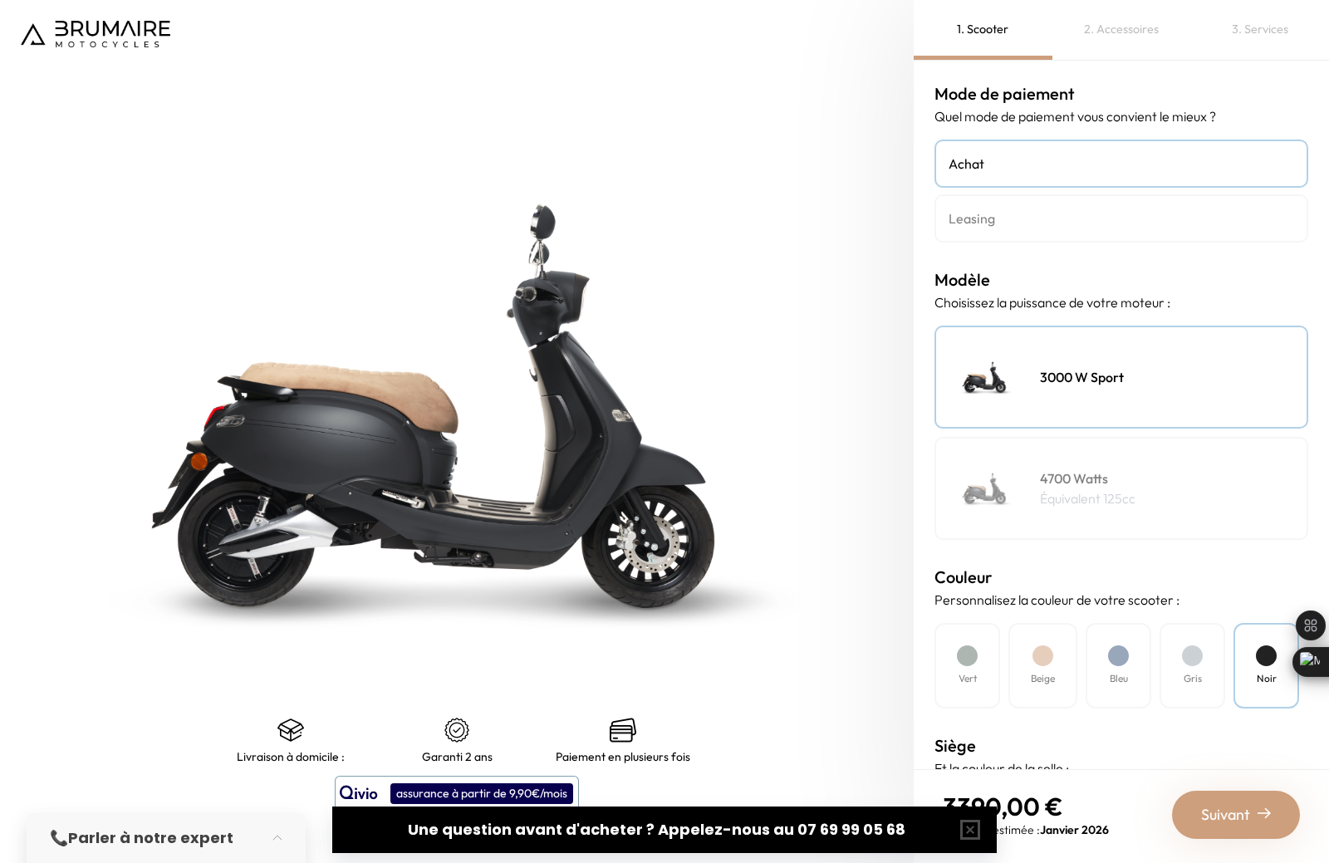
click at [967, 650] on div at bounding box center [967, 655] width 21 height 21
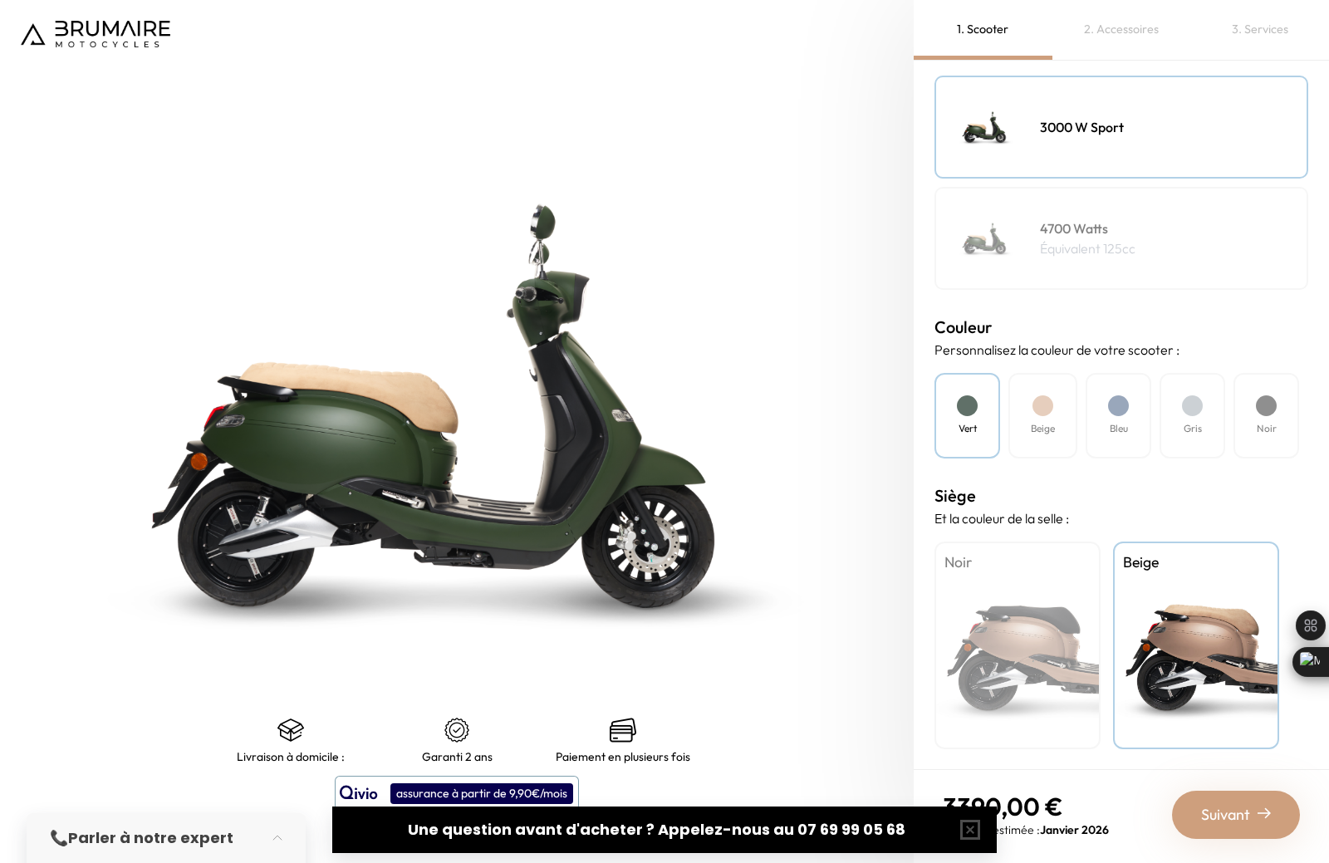
scroll to position [251, 0]
click at [1190, 819] on div "Suivant" at bounding box center [1236, 815] width 128 height 48
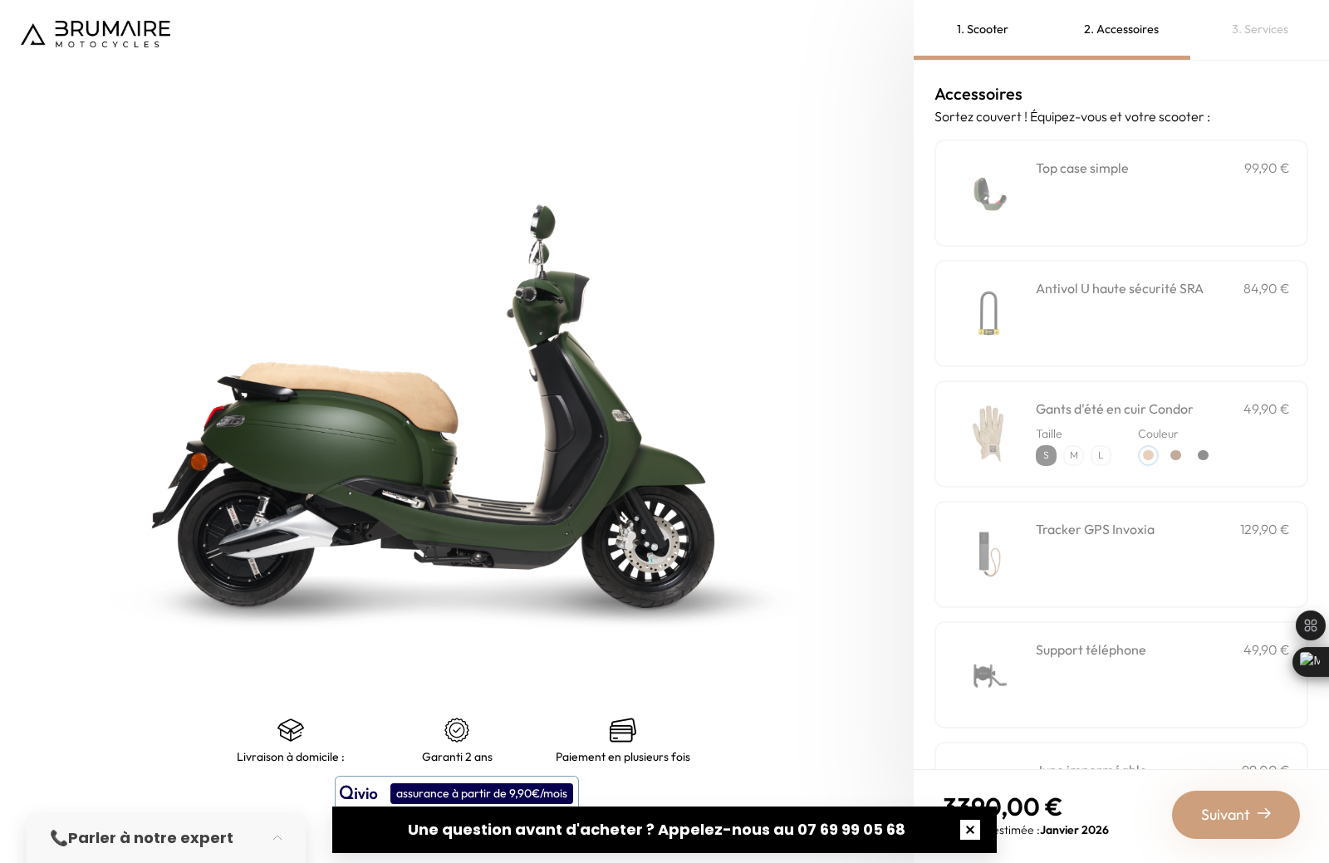
click at [962, 825] on button "button" at bounding box center [969, 829] width 53 height 53
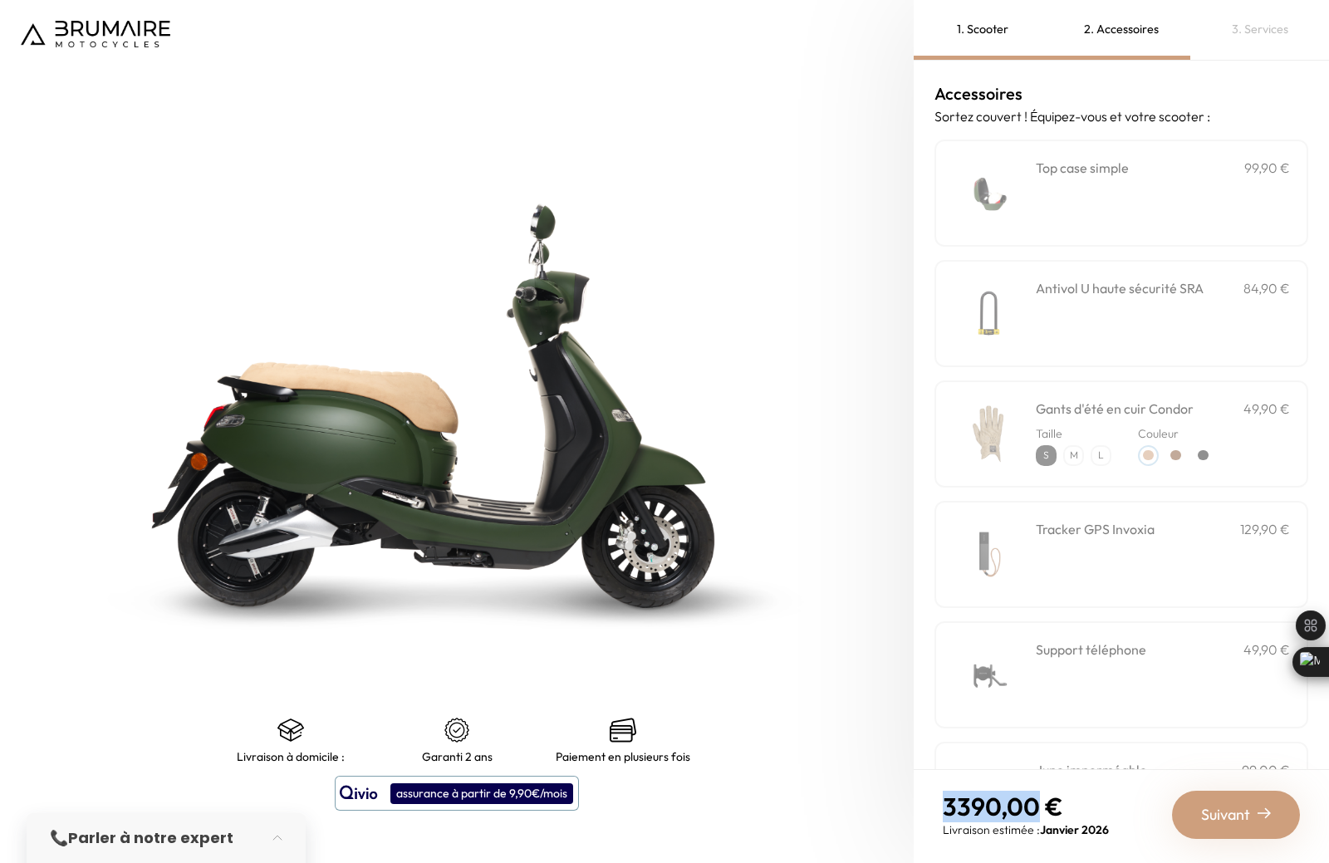
drag, startPoint x: 962, startPoint y: 796, endPoint x: 1034, endPoint y: 787, distance: 72.0
click at [1034, 787] on nav "3390,00 € Livraison estimée : Janvier 2026 Suivant" at bounding box center [1120, 814] width 415 height 91
click at [869, 673] on img at bounding box center [457, 405] width 1142 height 1079
click at [1094, 197] on div "**********" at bounding box center [1163, 193] width 254 height 71
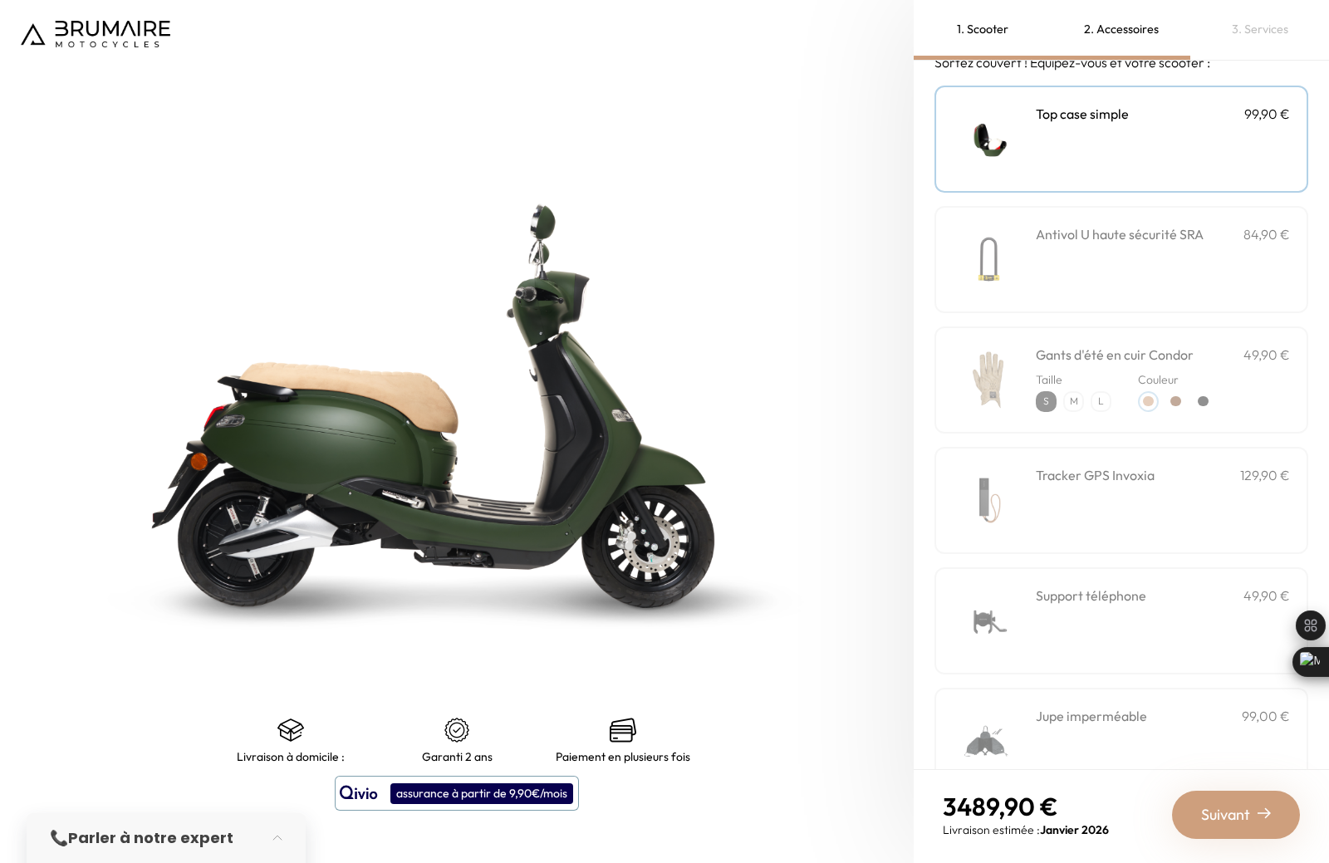
scroll to position [83, 0]
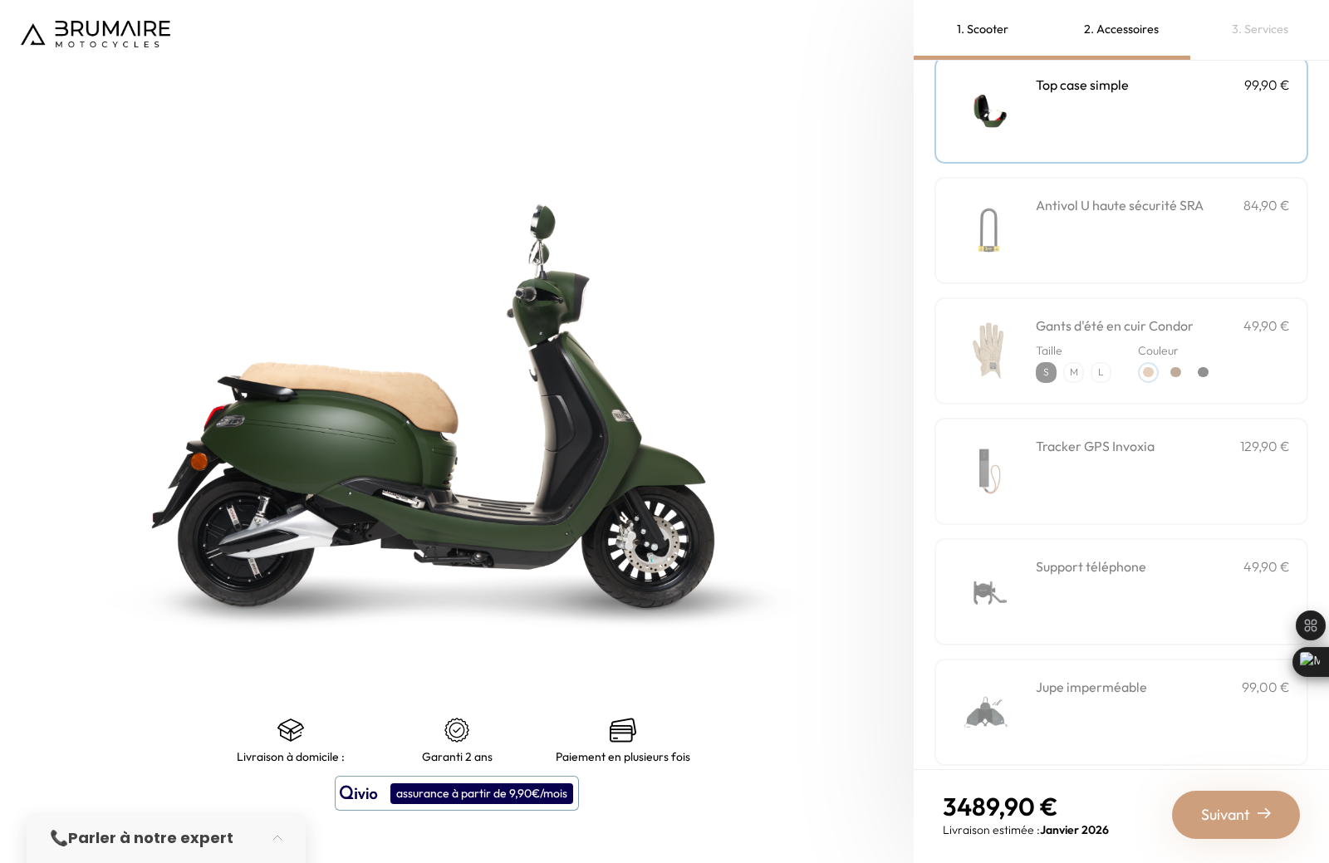
click at [1072, 707] on div "Jupe imperméable 99,00 €" at bounding box center [1163, 712] width 254 height 71
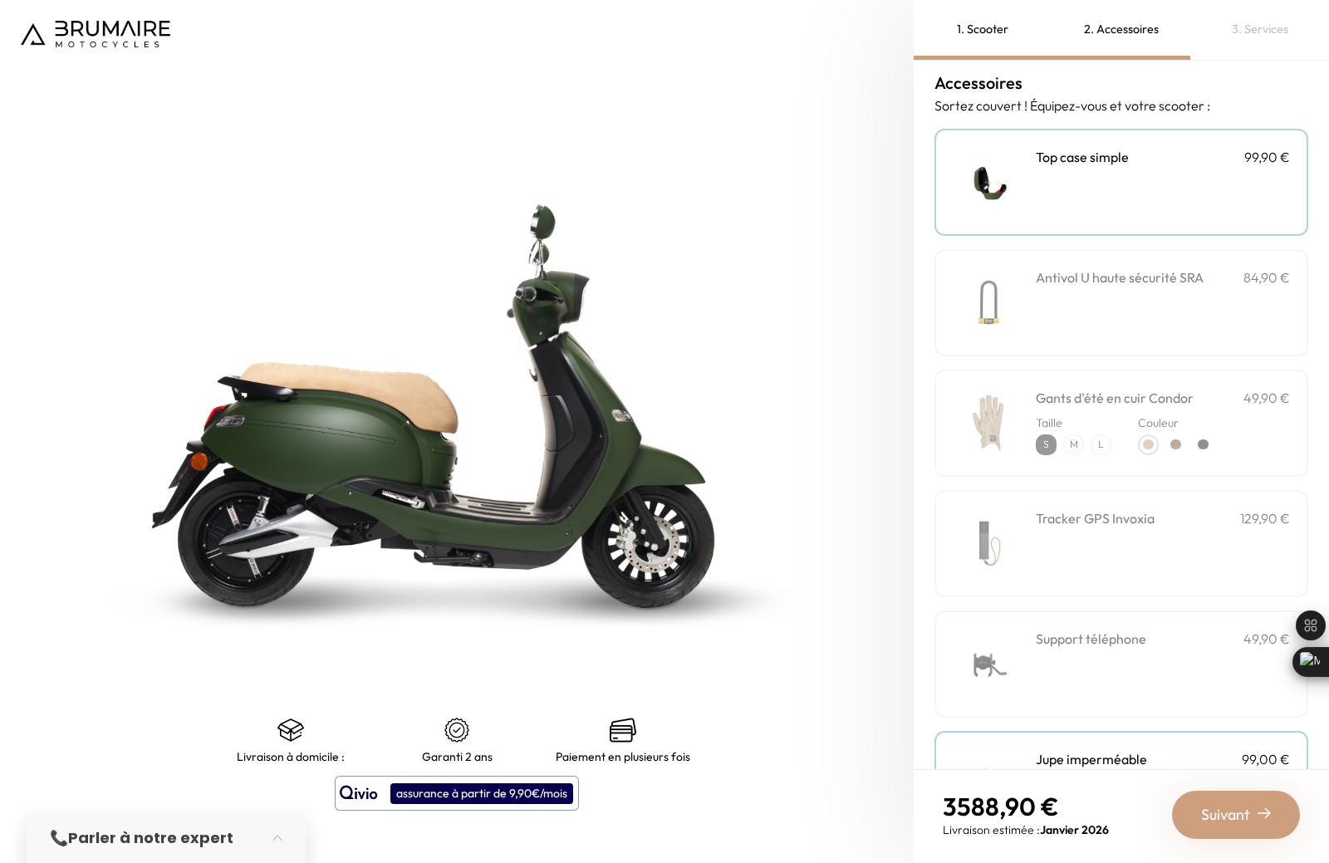
scroll to position [9, 0]
click at [1218, 823] on span "Suivant" at bounding box center [1225, 814] width 49 height 23
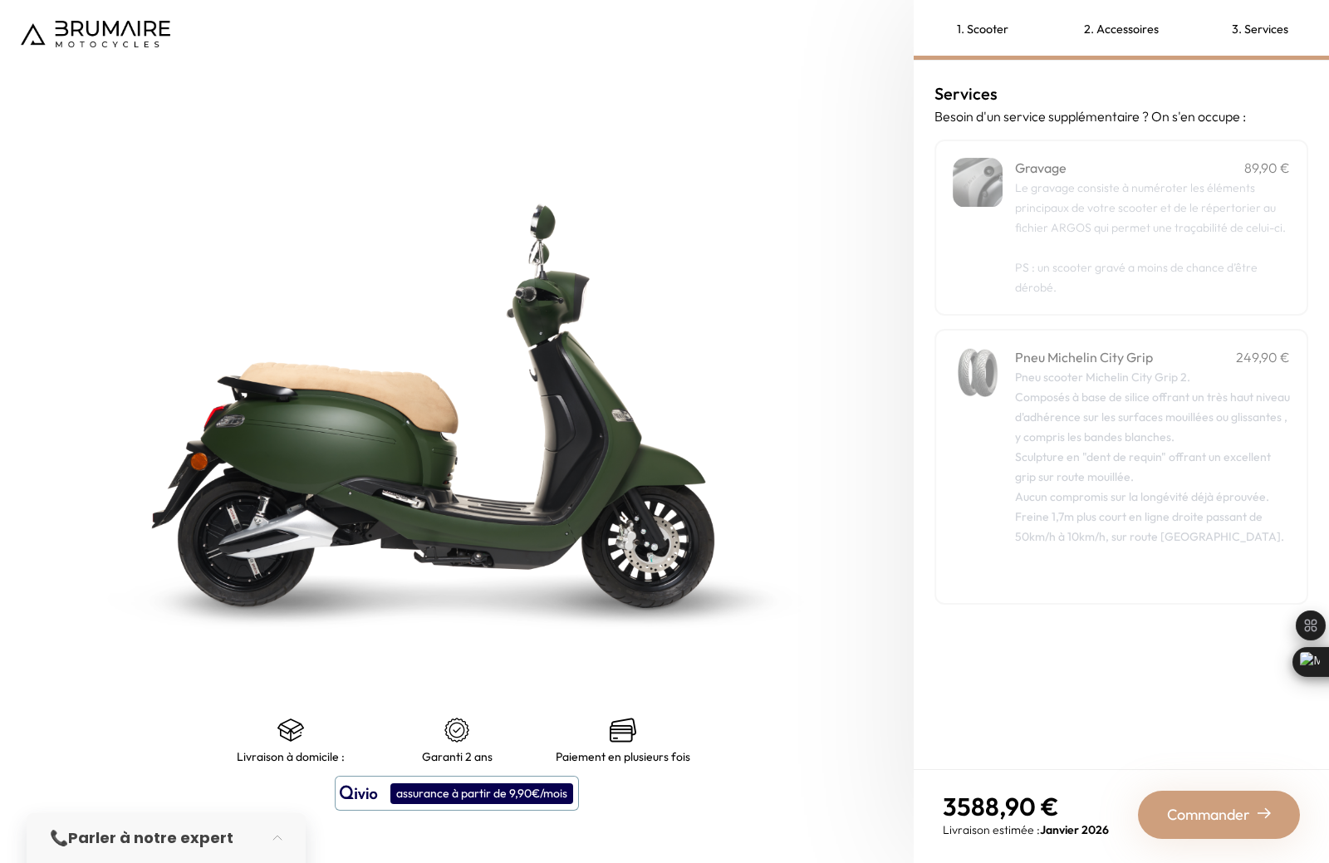
click at [1069, 168] on div "Gravage 89,90 €" at bounding box center [1152, 168] width 275 height 20
click at [1056, 421] on div "Pneu scooter Michelin City Grip 2. Composés à base de silice offrant un très ha…" at bounding box center [1152, 476] width 275 height 219
drag, startPoint x: 1112, startPoint y: 461, endPoint x: 1115, endPoint y: 453, distance: 8.9
click at [1113, 458] on div "Pneu scooter Michelin City Grip 2. Composés à base de silice offrant un très ha…" at bounding box center [1152, 476] width 275 height 219
click at [1158, 37] on div "2. Accessoires" at bounding box center [1121, 30] width 139 height 60
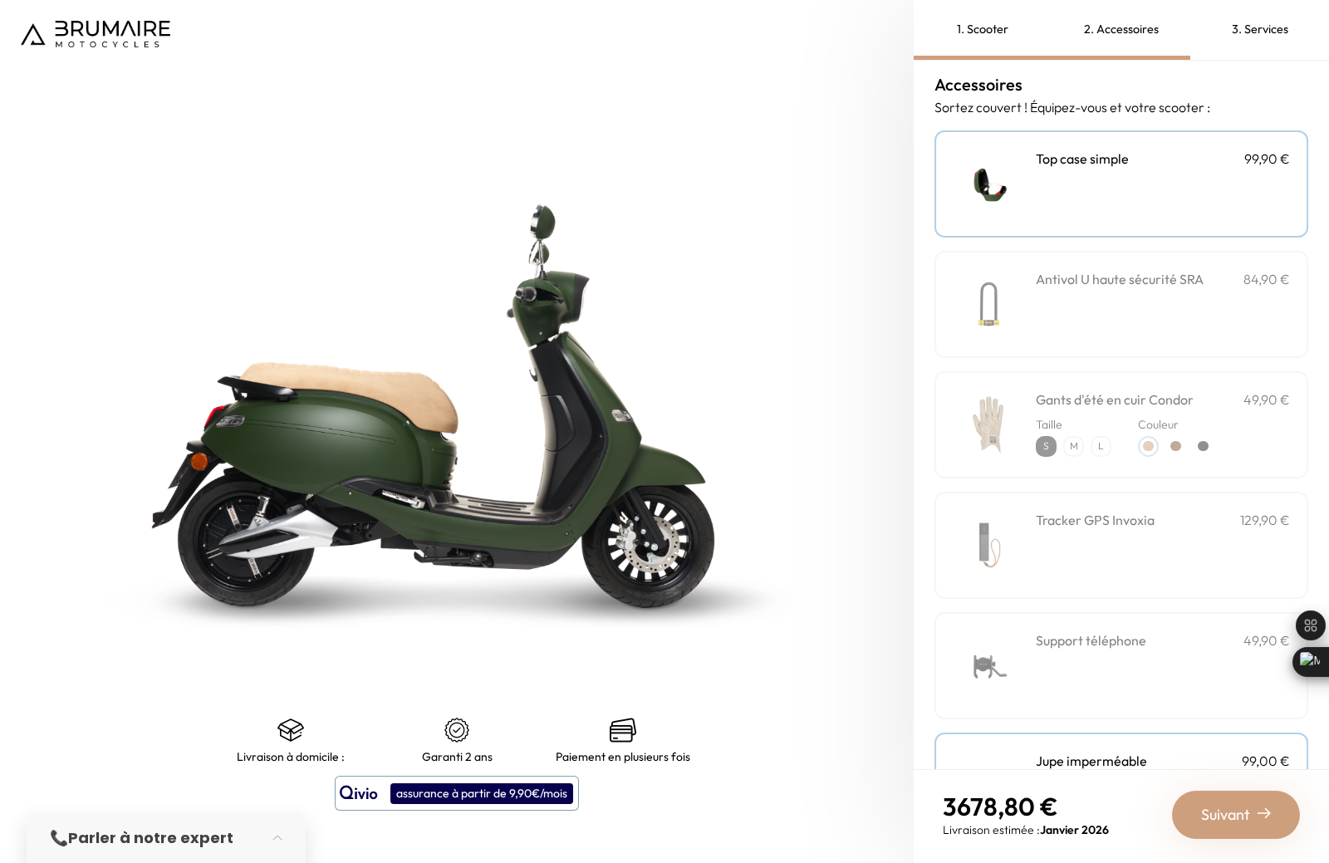
click at [1078, 549] on div "Tracker GPS Invoxia 129,90 €" at bounding box center [1163, 545] width 254 height 71
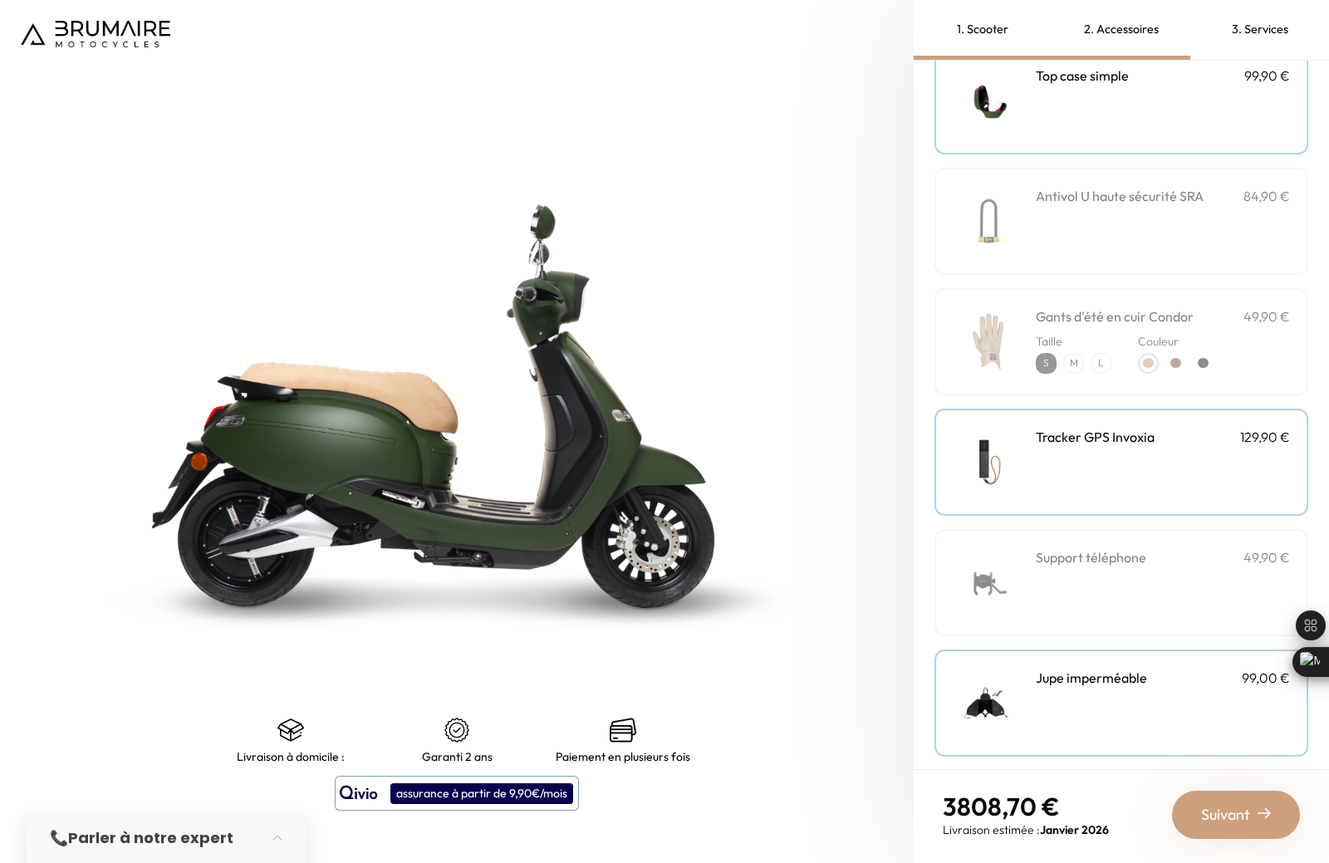
scroll to position [341, 0]
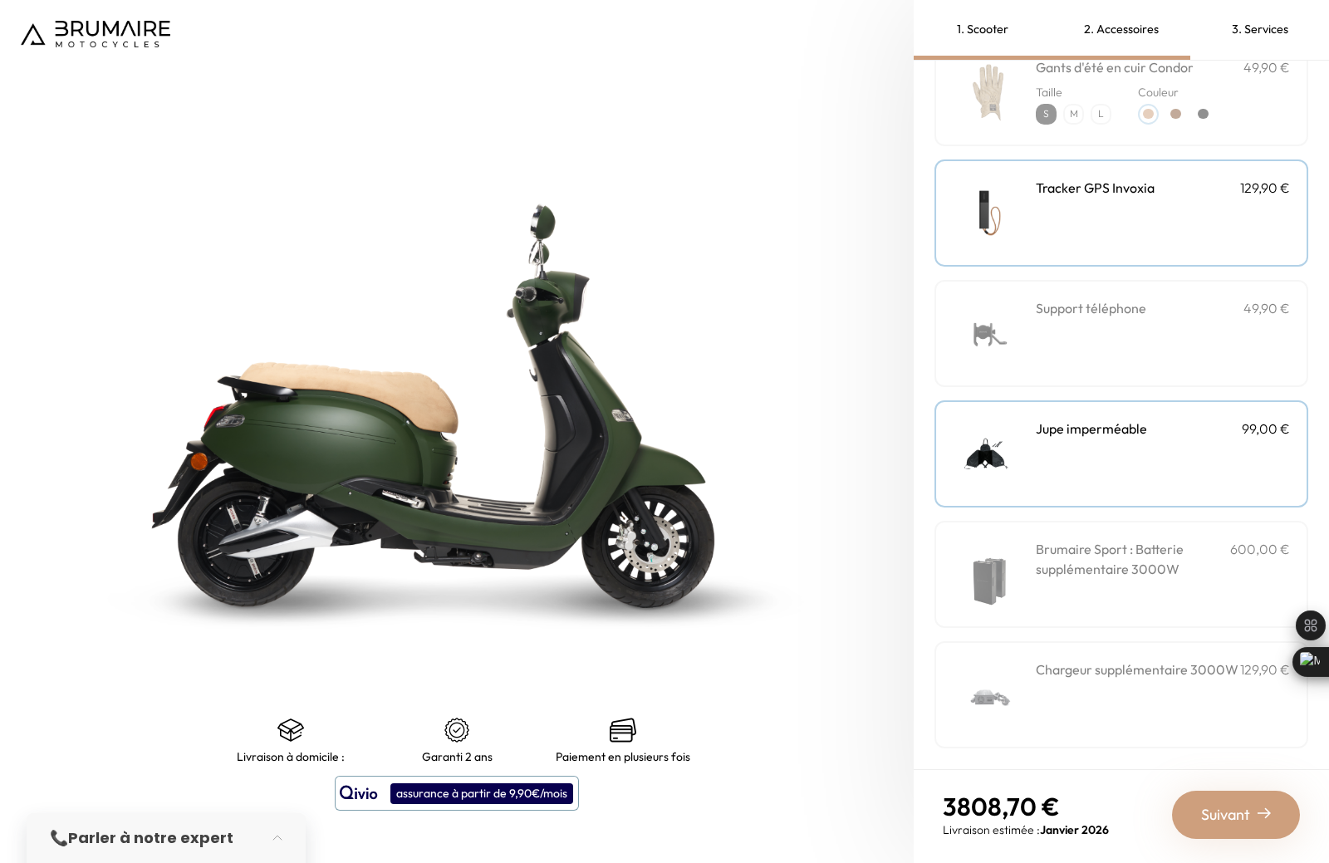
click at [1209, 801] on div "Suivant" at bounding box center [1236, 815] width 128 height 48
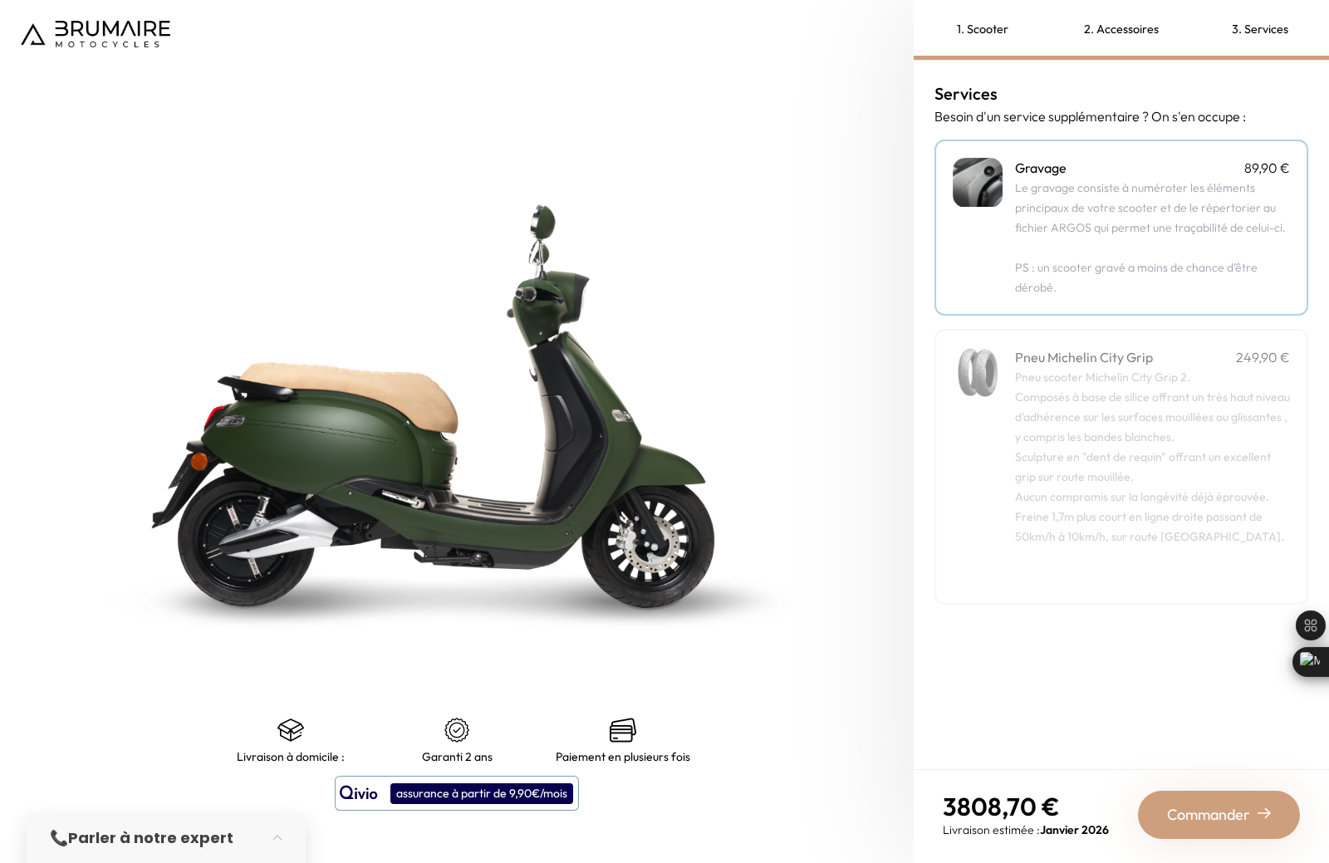
click at [1208, 804] on span "Commander" at bounding box center [1208, 814] width 83 height 23
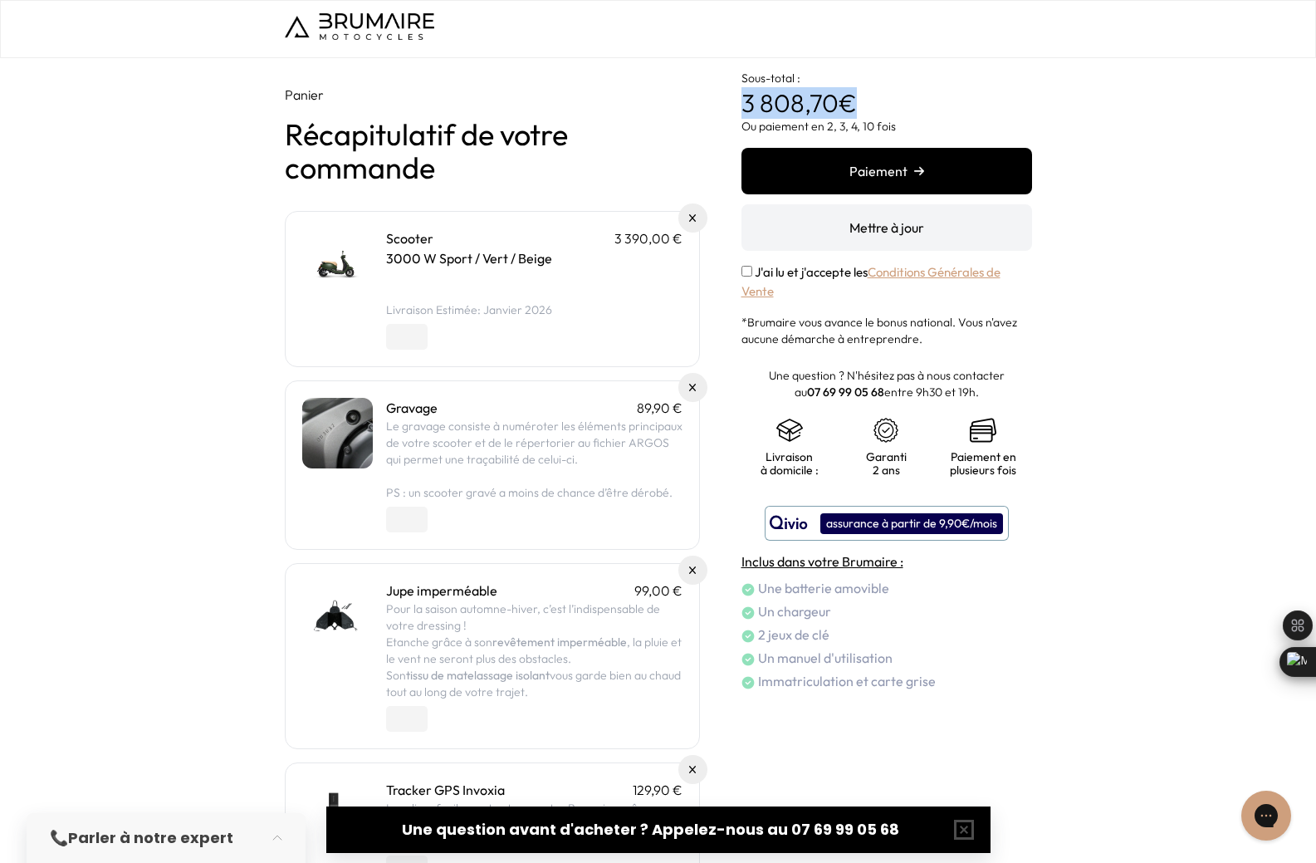
drag, startPoint x: 734, startPoint y: 106, endPoint x: 847, endPoint y: 92, distance: 113.8
click at [847, 92] on div "Panier Récapitulatif de votre commande Scooter 3 390,00 € 3000 W Sport / Vert /…" at bounding box center [658, 579] width 747 height 1043
click at [746, 110] on span "3 808,70" at bounding box center [790, 103] width 97 height 32
drag, startPoint x: 746, startPoint y: 110, endPoint x: 849, endPoint y: 108, distance: 103.0
click at [849, 108] on p "Sous-total : 3 808,70 €" at bounding box center [887, 88] width 291 height 60
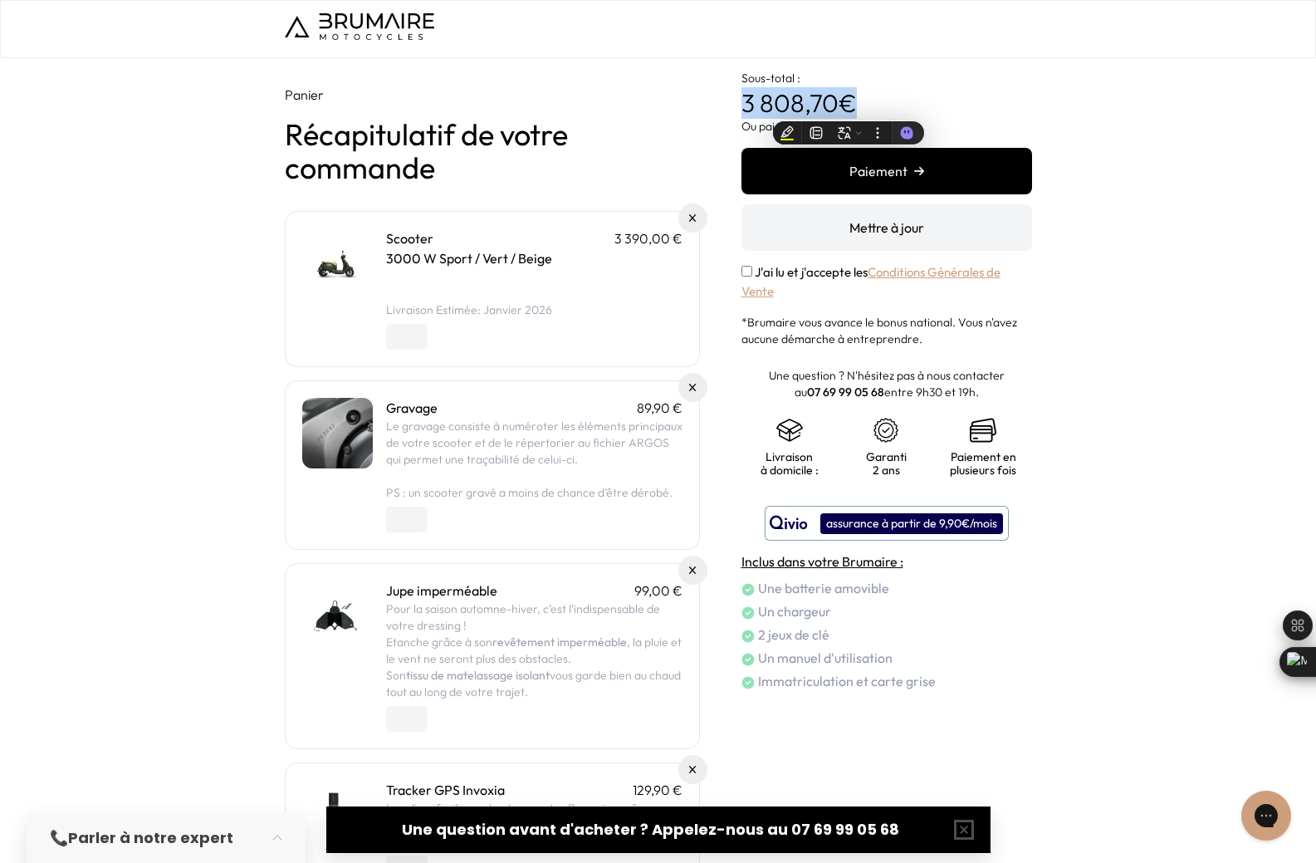
click at [751, 114] on span "3 808,70" at bounding box center [790, 103] width 97 height 32
click at [788, 231] on button "Mettre à jour" at bounding box center [887, 227] width 291 height 47
drag, startPoint x: 616, startPoint y: 240, endPoint x: 677, endPoint y: 237, distance: 60.7
click at [677, 237] on p "3 390,00 €" at bounding box center [648, 238] width 68 height 20
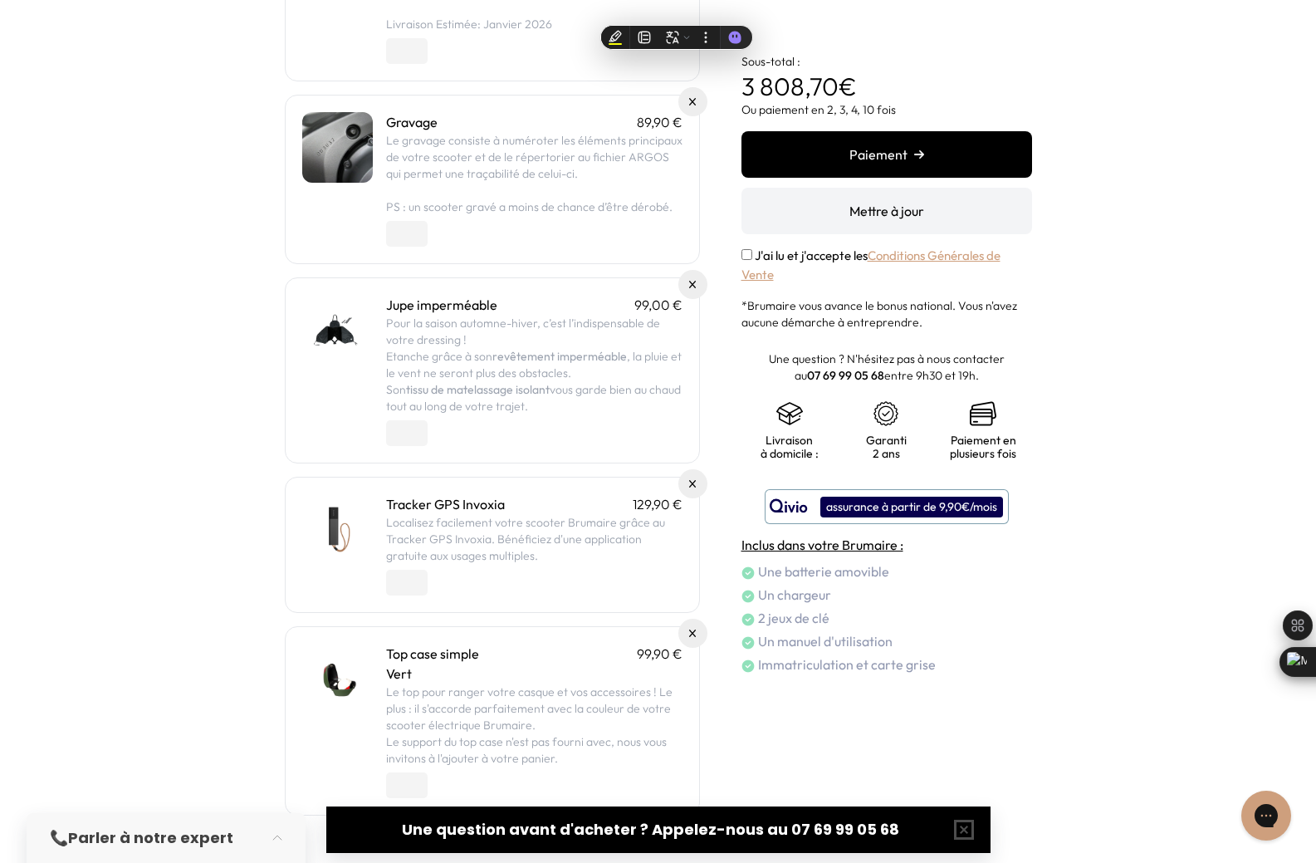
scroll to position [321, 0]
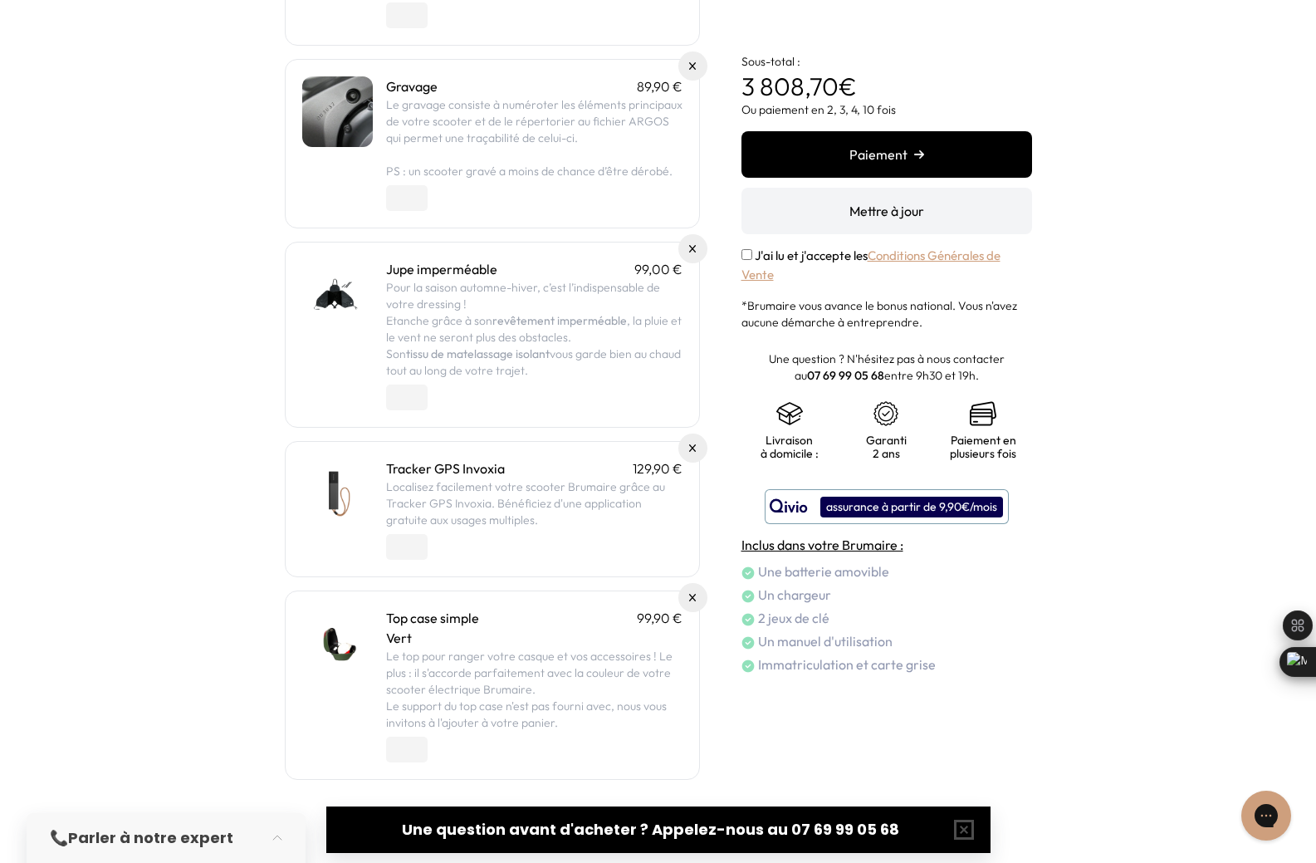
drag, startPoint x: 378, startPoint y: 809, endPoint x: 898, endPoint y: 811, distance: 520.7
click at [898, 811] on div "Une question avant d'acheter ? Appelez-nous au 07 69 99 05 68" at bounding box center [658, 829] width 664 height 47
click at [1278, 833] on button "Discutez avec nous" at bounding box center [1266, 815] width 55 height 55
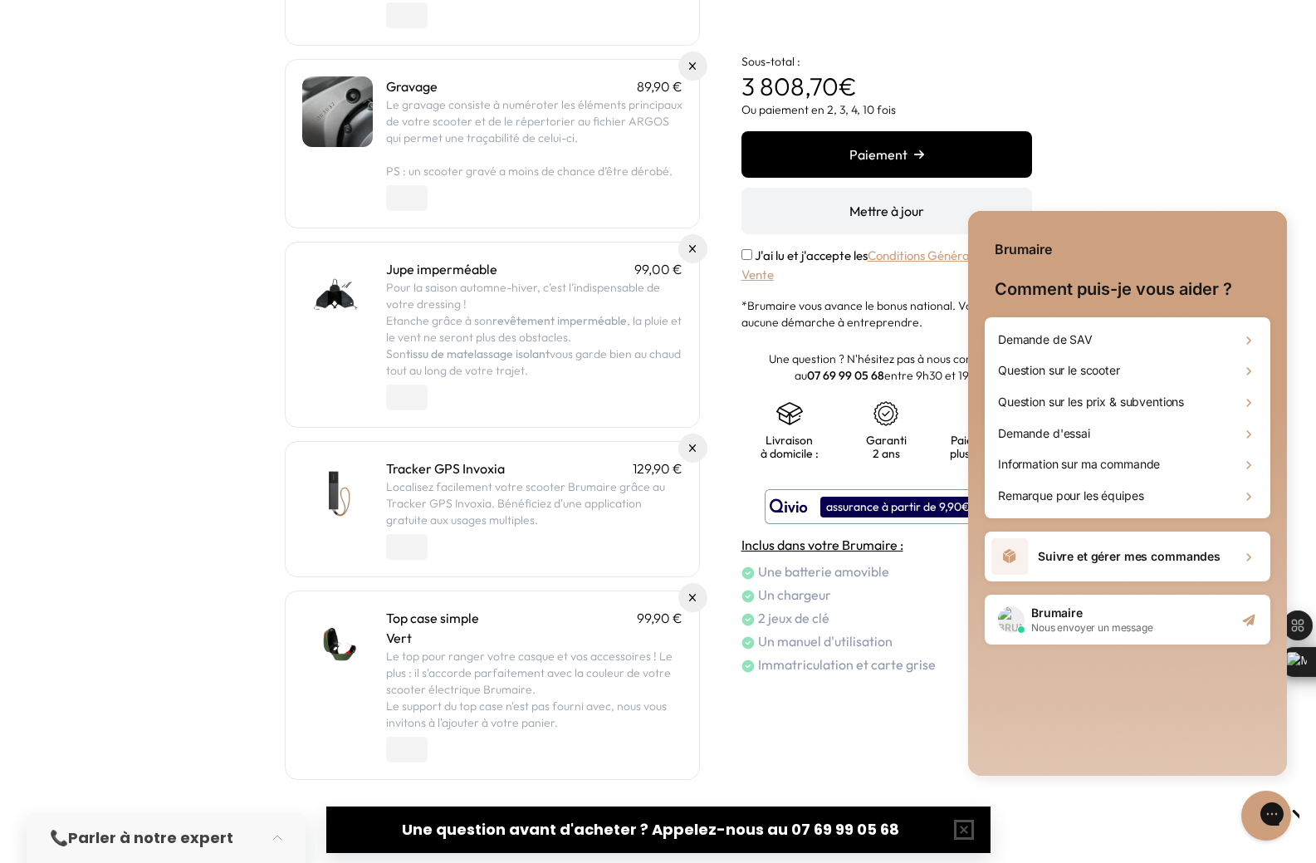
scroll to position [0, 0]
click at [1184, 365] on div "Question sur le scooter" at bounding box center [1127, 371] width 272 height 32
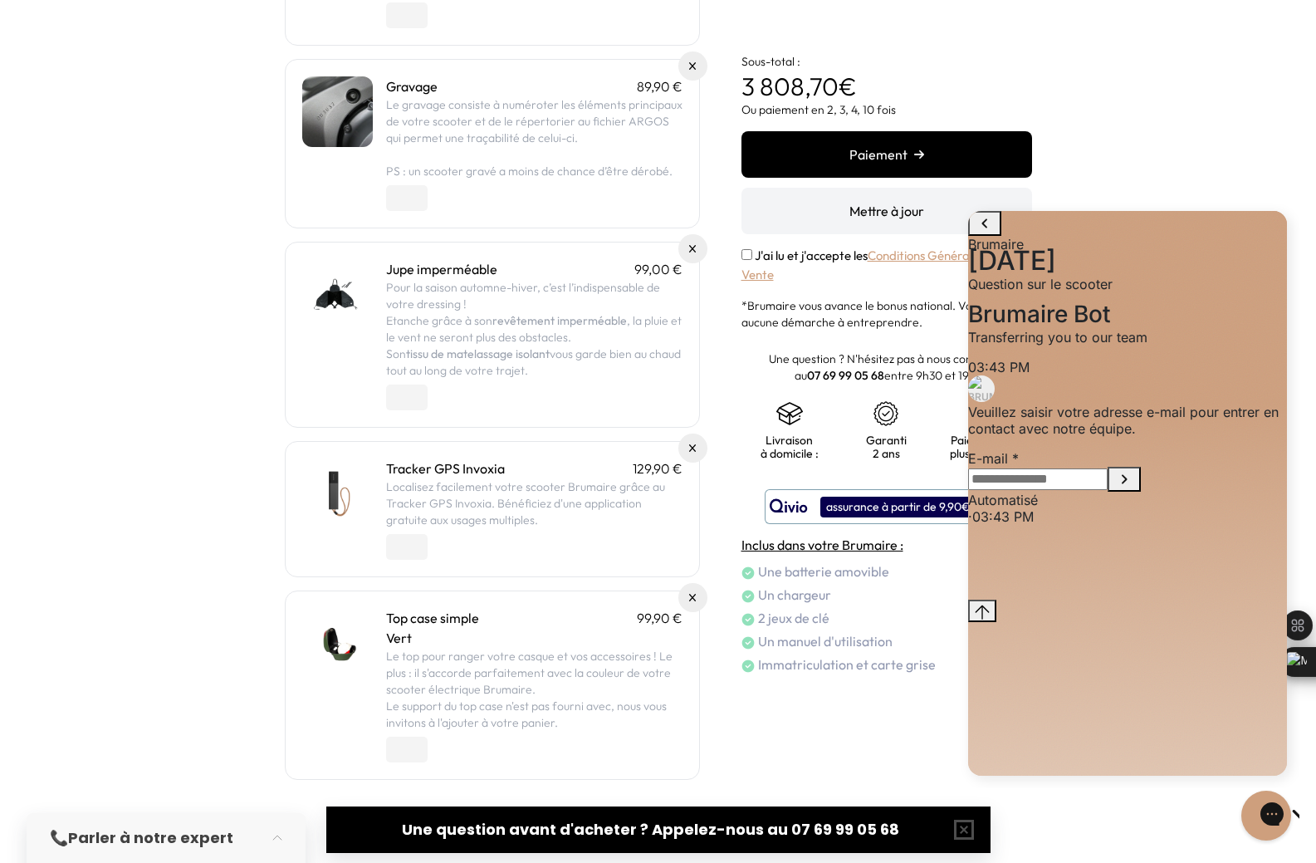
click at [1108, 490] on input "E-mail" at bounding box center [1038, 479] width 140 height 22
type input "**********"
click at [1134, 489] on icon "Submit E-mail" at bounding box center [1124, 479] width 20 height 20
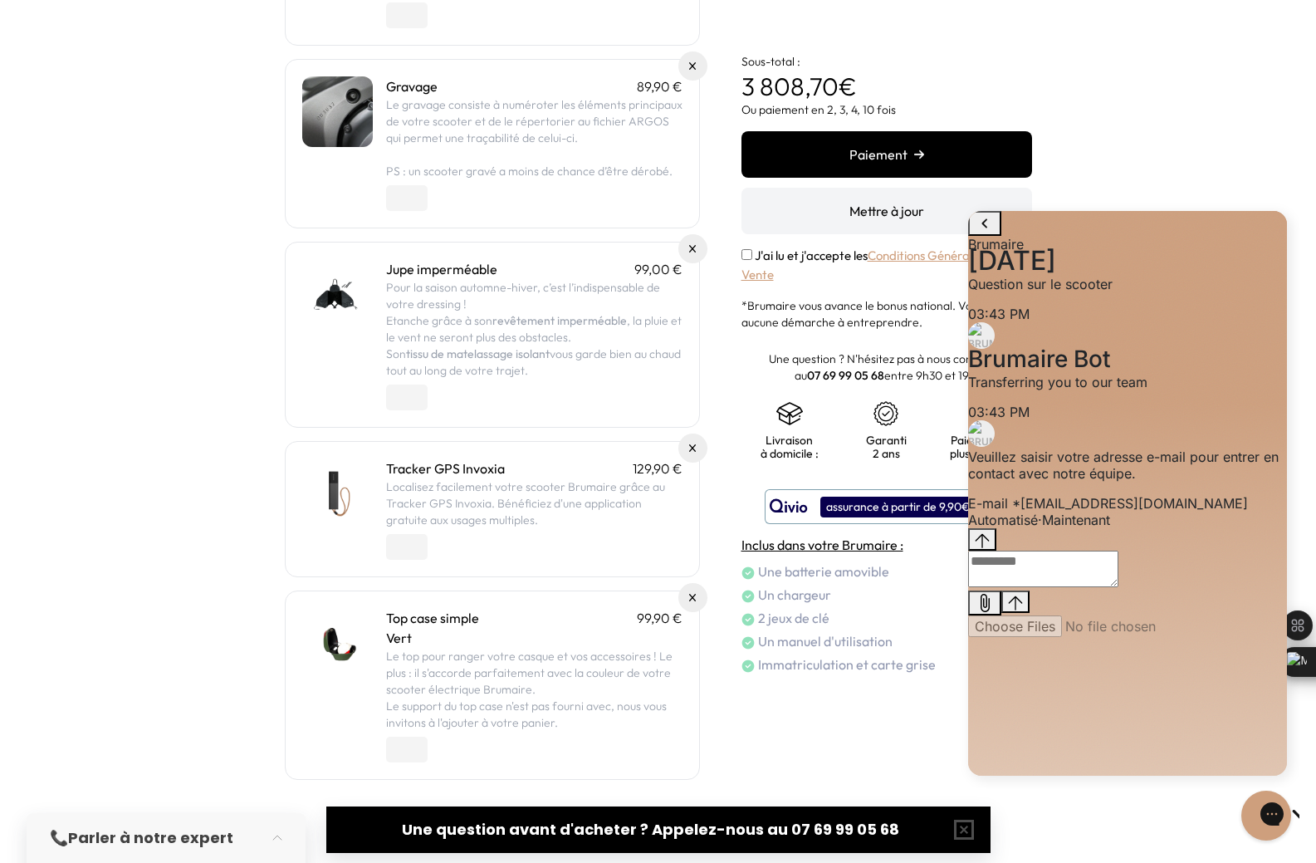
click at [1119, 587] on textarea "live chat message input" at bounding box center [1043, 569] width 150 height 37
type textarea "*"
click at [1080, 587] on textarea "live chat message input" at bounding box center [1091, 569] width 247 height 37
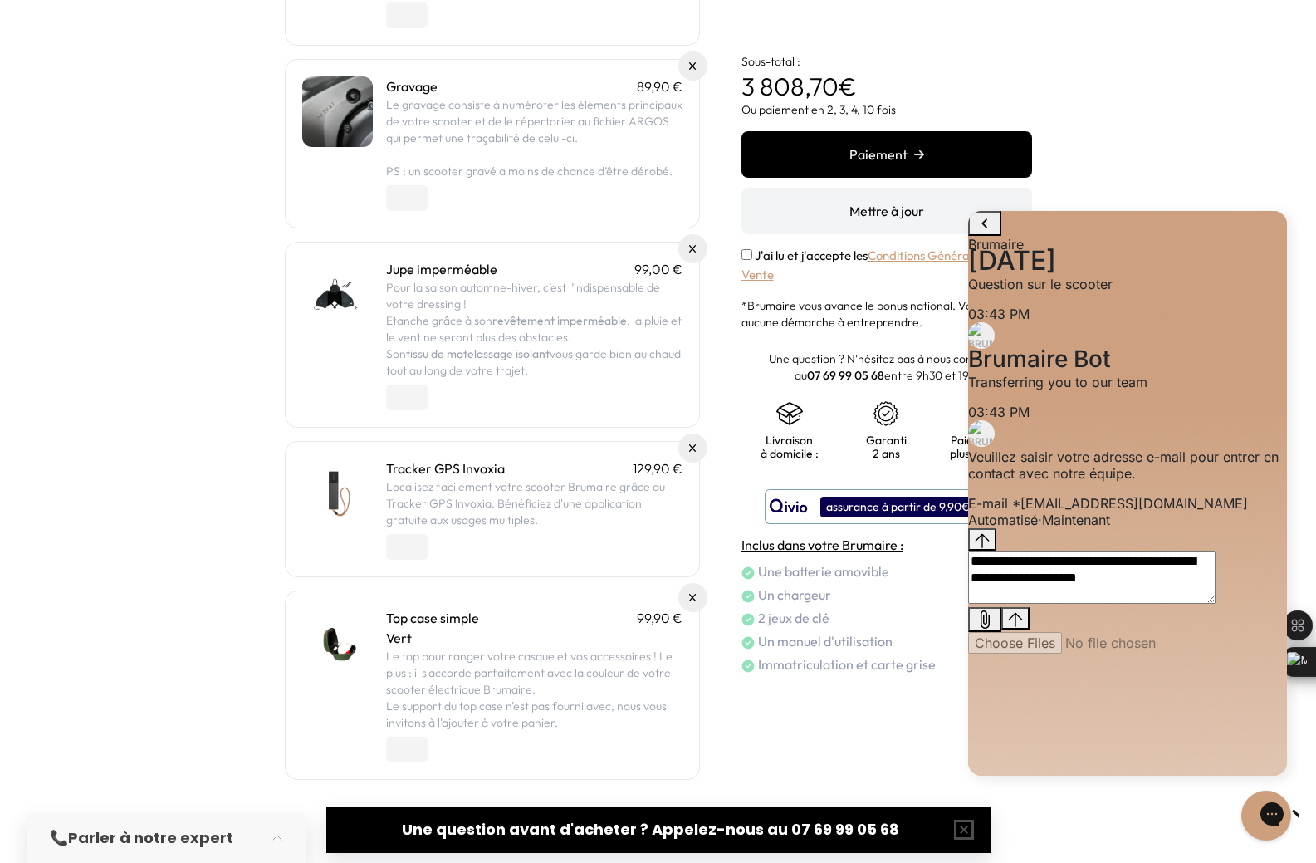
type textarea "**********"
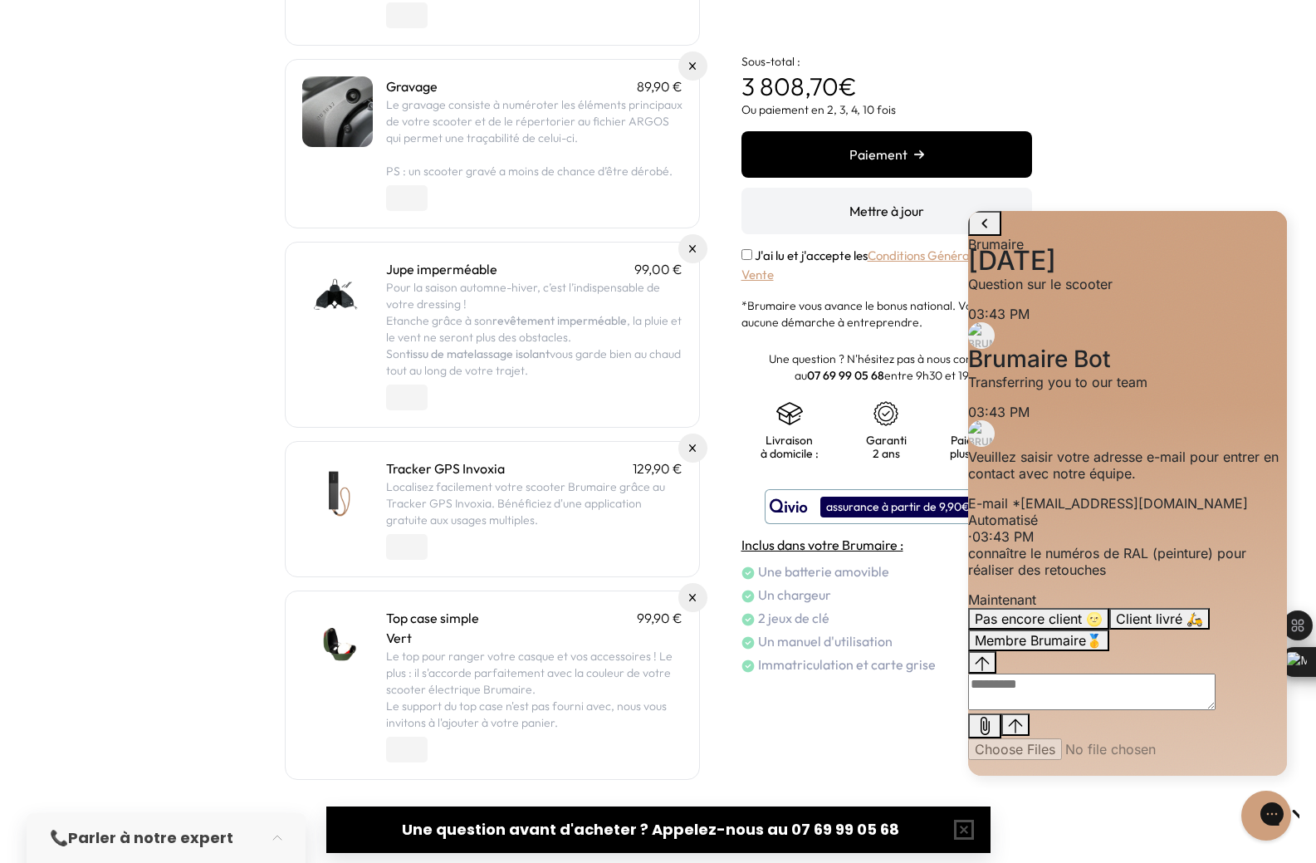
scroll to position [78, 0]
click at [1210, 619] on button "Client livré 🛵" at bounding box center [1159, 619] width 100 height 22
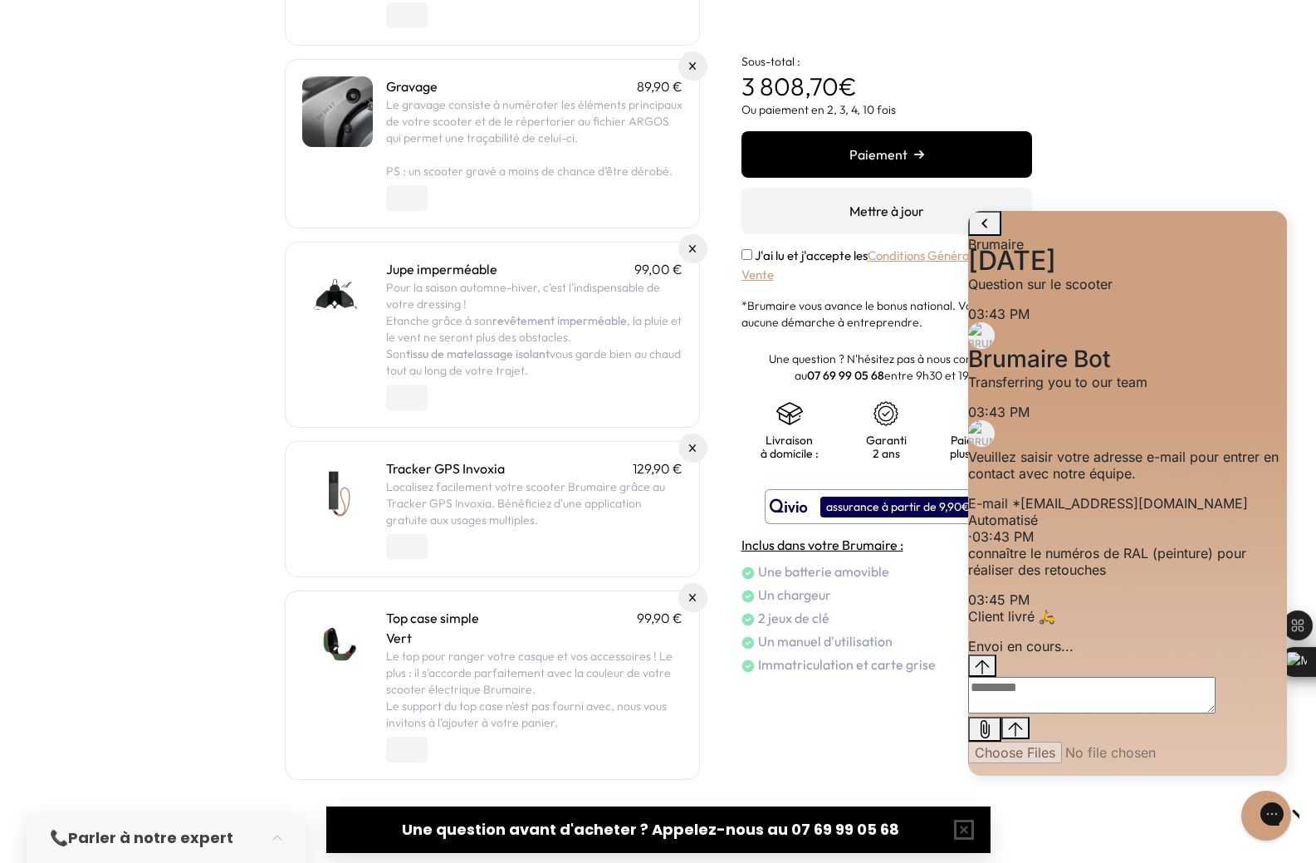
scroll to position [17, 0]
click at [1096, 713] on textarea "live chat message input" at bounding box center [1091, 695] width 247 height 37
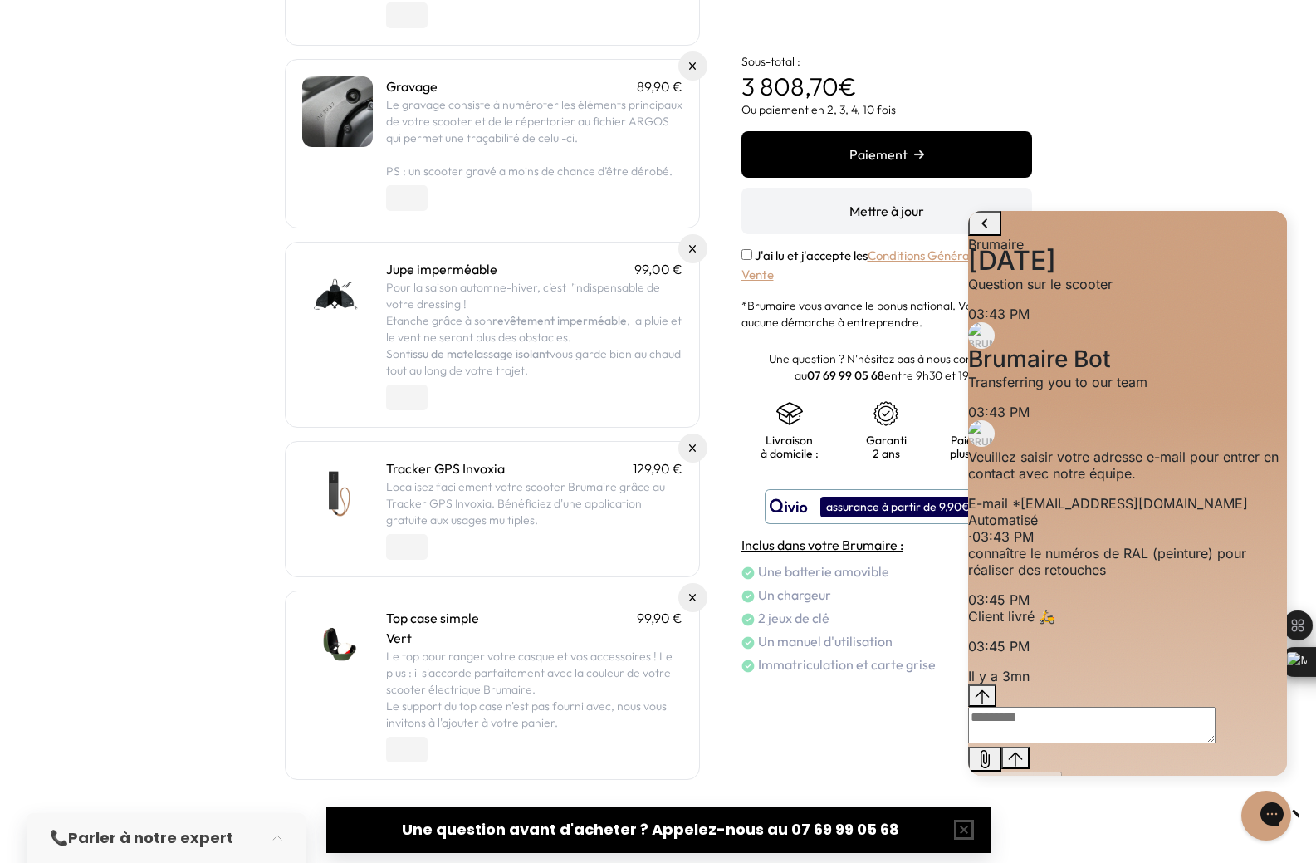
scroll to position [0, 0]
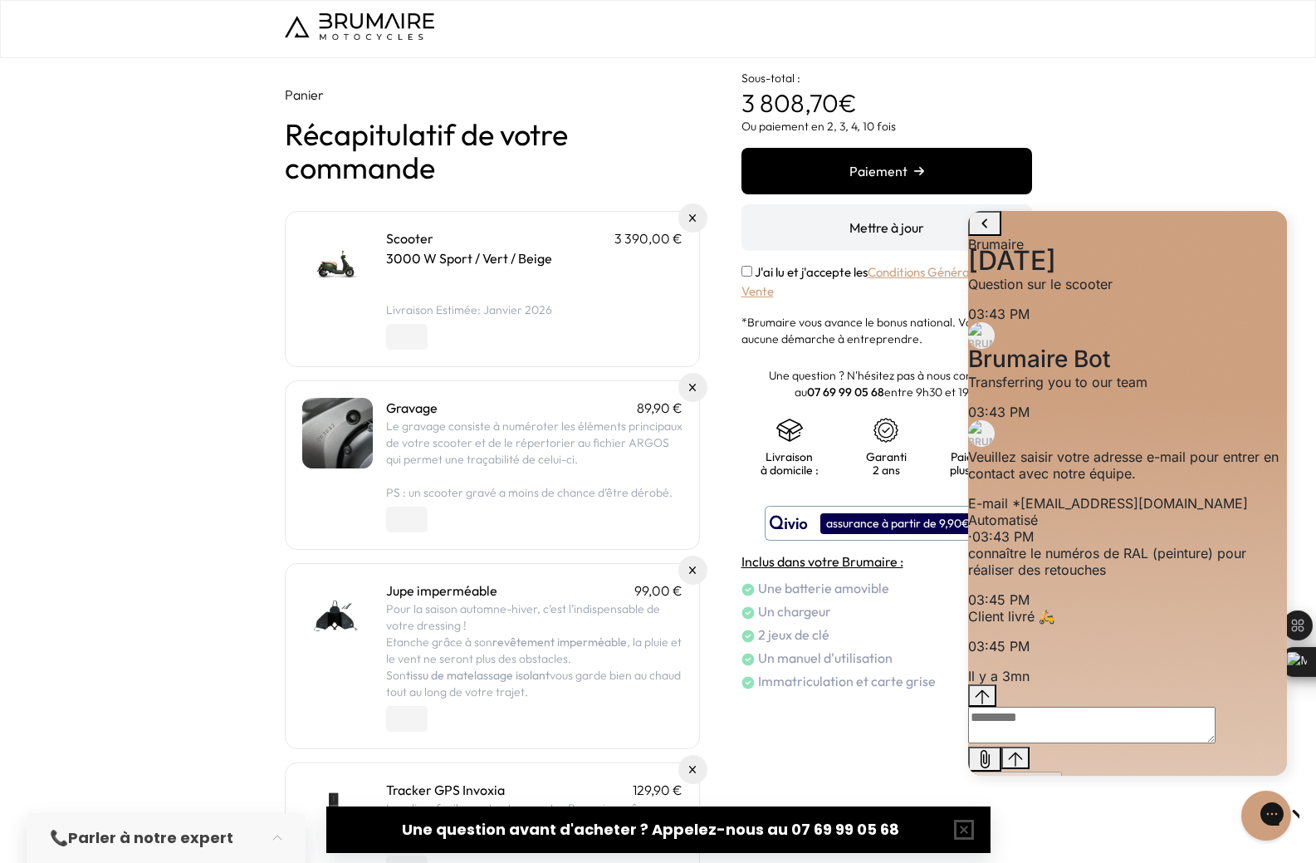
click at [316, 12] on body "Panier Récapitulatif de votre commande Scooter 3 390,00 € 3000 W Sport / Vert /…" at bounding box center [658, 431] width 1316 height 863
click at [367, 29] on img at bounding box center [359, 26] width 149 height 27
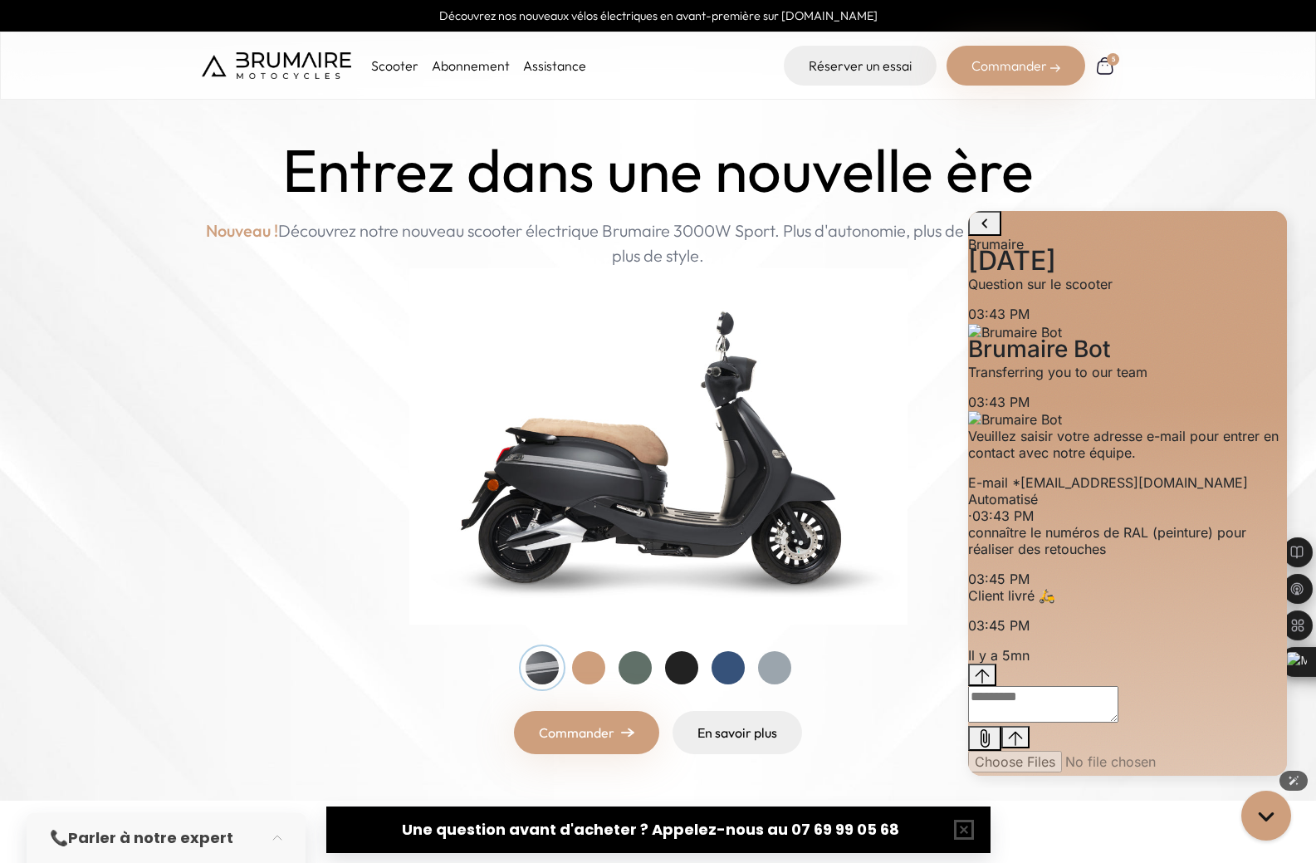
scroll to position [37, 0]
click at [1226, 604] on p "Client livré 🛵" at bounding box center [1127, 595] width 319 height 17
click at [1242, 663] on div "3:51 PM. You said: , Il y a 5mn" at bounding box center [1127, 655] width 319 height 17
click at [1246, 647] on p "Conversation messages" at bounding box center [1127, 647] width 319 height 0
click at [1236, 557] on p "connaître le numéros de RAL (peinture) pour réaliser des retouches" at bounding box center [1127, 540] width 319 height 33
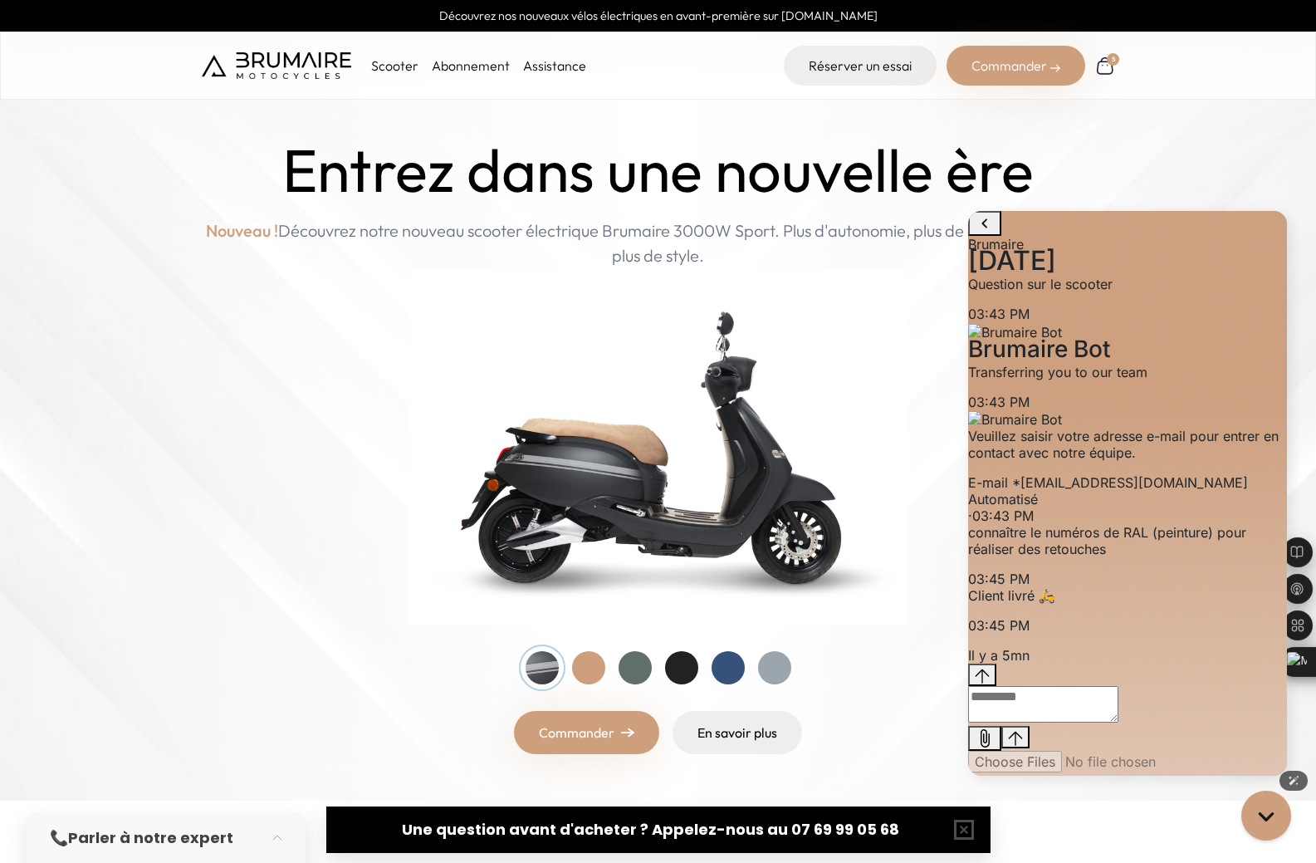
click at [1236, 557] on p "connaître le numéros de RAL (peinture) pour réaliser des retouches" at bounding box center [1127, 540] width 319 height 33
click at [1182, 380] on p "Transferring you to our team" at bounding box center [1127, 372] width 319 height 17
drag, startPoint x: 1182, startPoint y: 411, endPoint x: 1158, endPoint y: 461, distance: 55.7
click at [1158, 461] on p "Veuillez saisir votre adresse e-mail pour entrer en contact avec notre équipe." at bounding box center [1127, 444] width 319 height 33
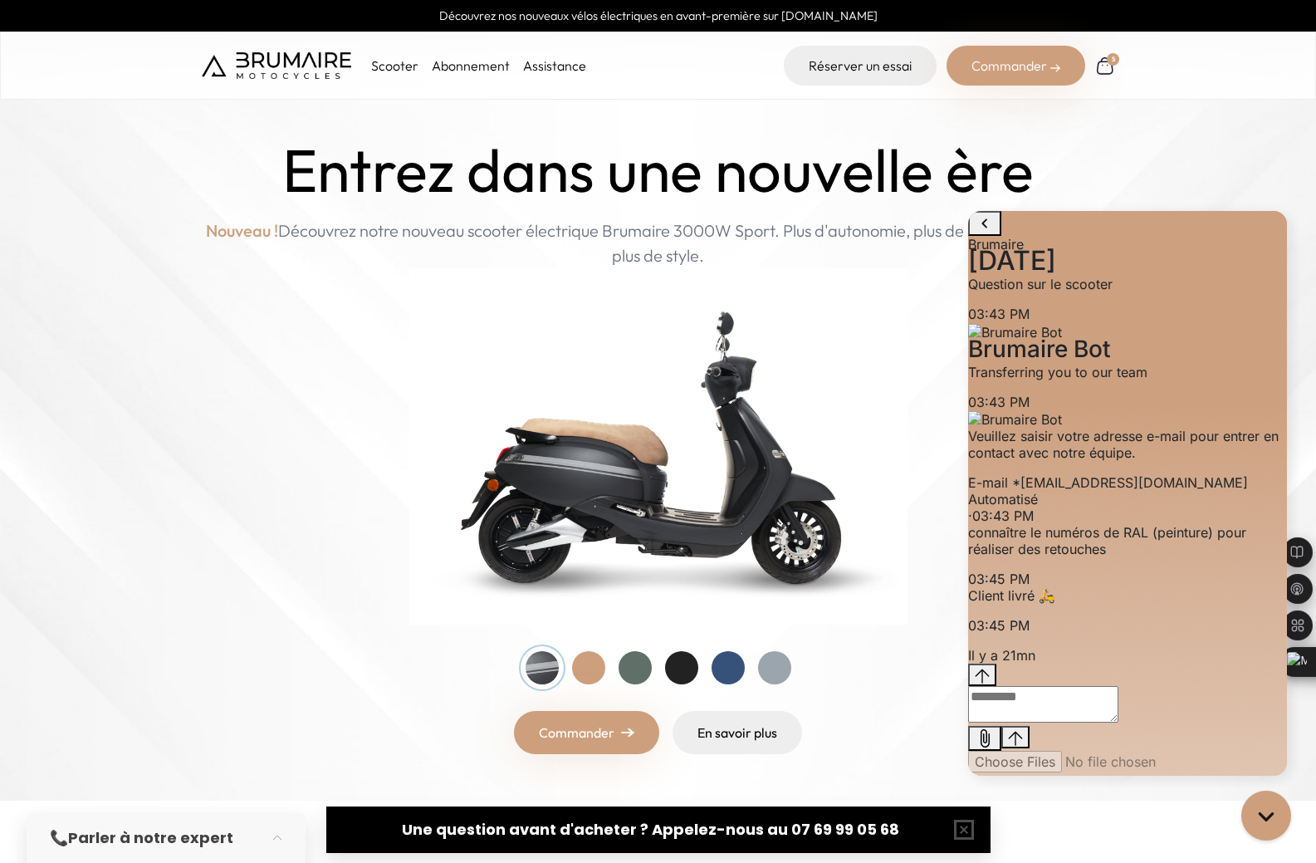
click at [1119, 722] on textarea "live chat message input" at bounding box center [1043, 704] width 150 height 37
click at [1258, 803] on div "Gorgias live chat" at bounding box center [1266, 815] width 37 height 37
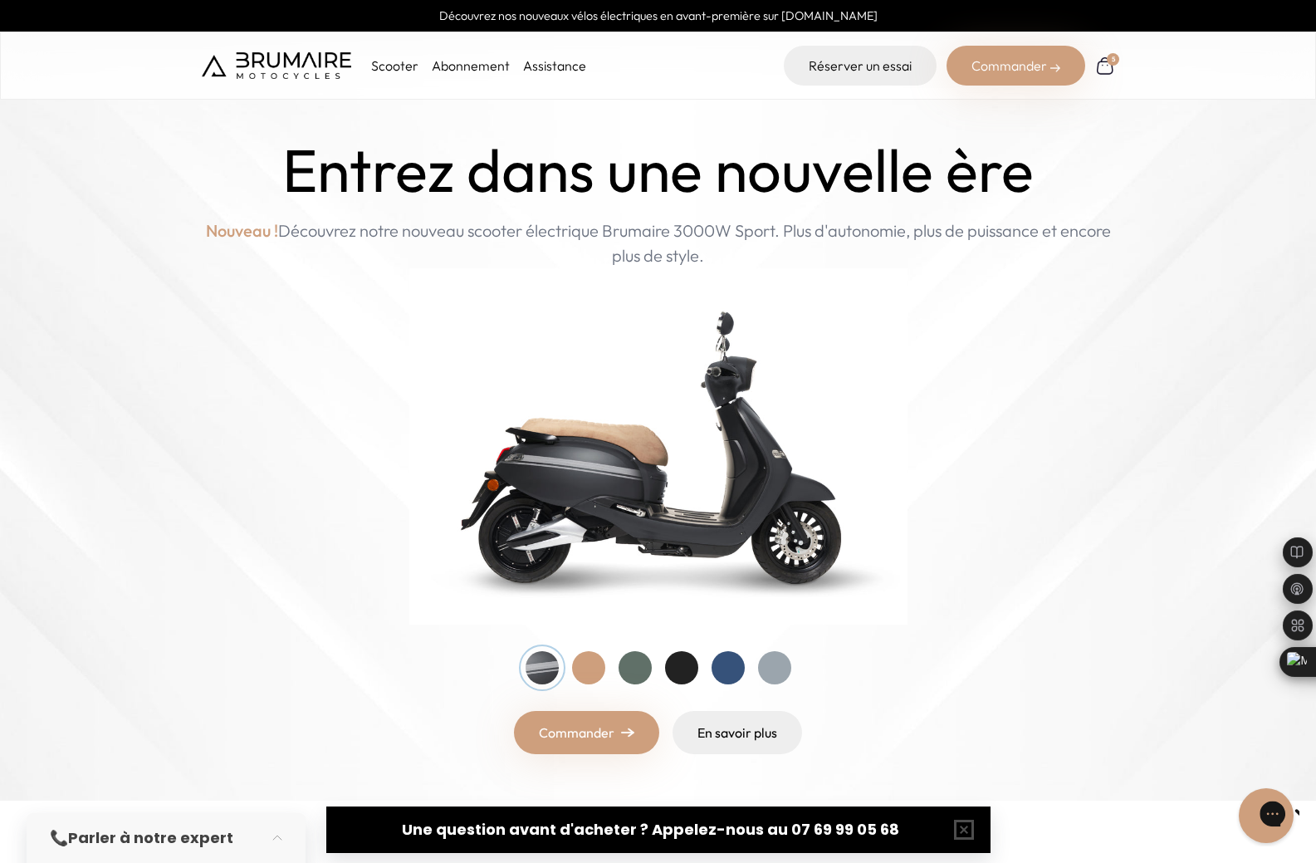
click at [1315, 804] on div "Gorgias live chat" at bounding box center [1331, 815] width 18 height 23
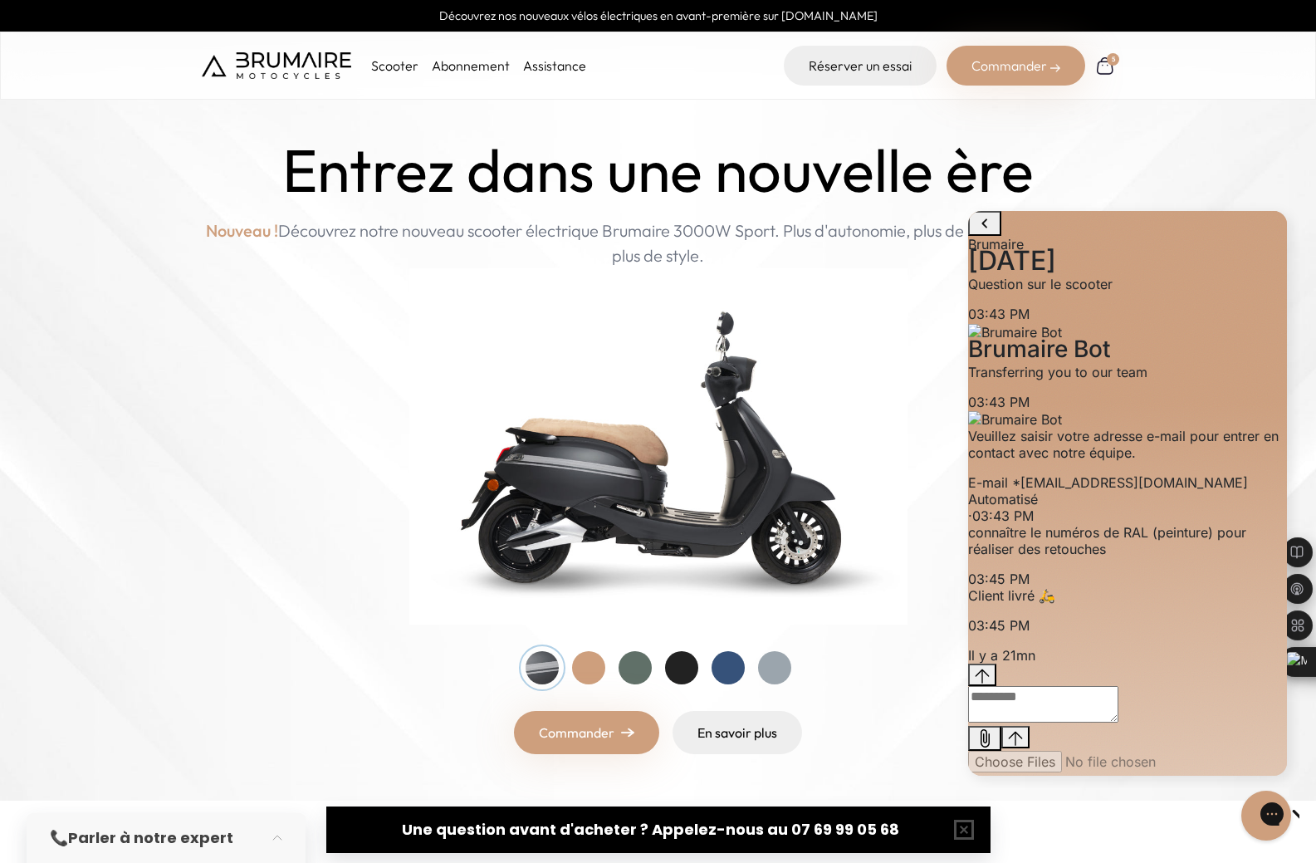
click at [1024, 236] on span "Brumaire" at bounding box center [996, 244] width 56 height 17
click at [1138, 292] on div "Question sur le scooter" at bounding box center [1127, 284] width 319 height 17
click at [1142, 292] on p "Question sur le scooter" at bounding box center [1127, 284] width 319 height 17
click at [1130, 380] on p "Transferring you to our team" at bounding box center [1127, 372] width 319 height 17
click at [1095, 461] on p "Veuillez saisir votre adresse e-mail pour entrer en contact avec notre équipe." at bounding box center [1127, 444] width 319 height 33
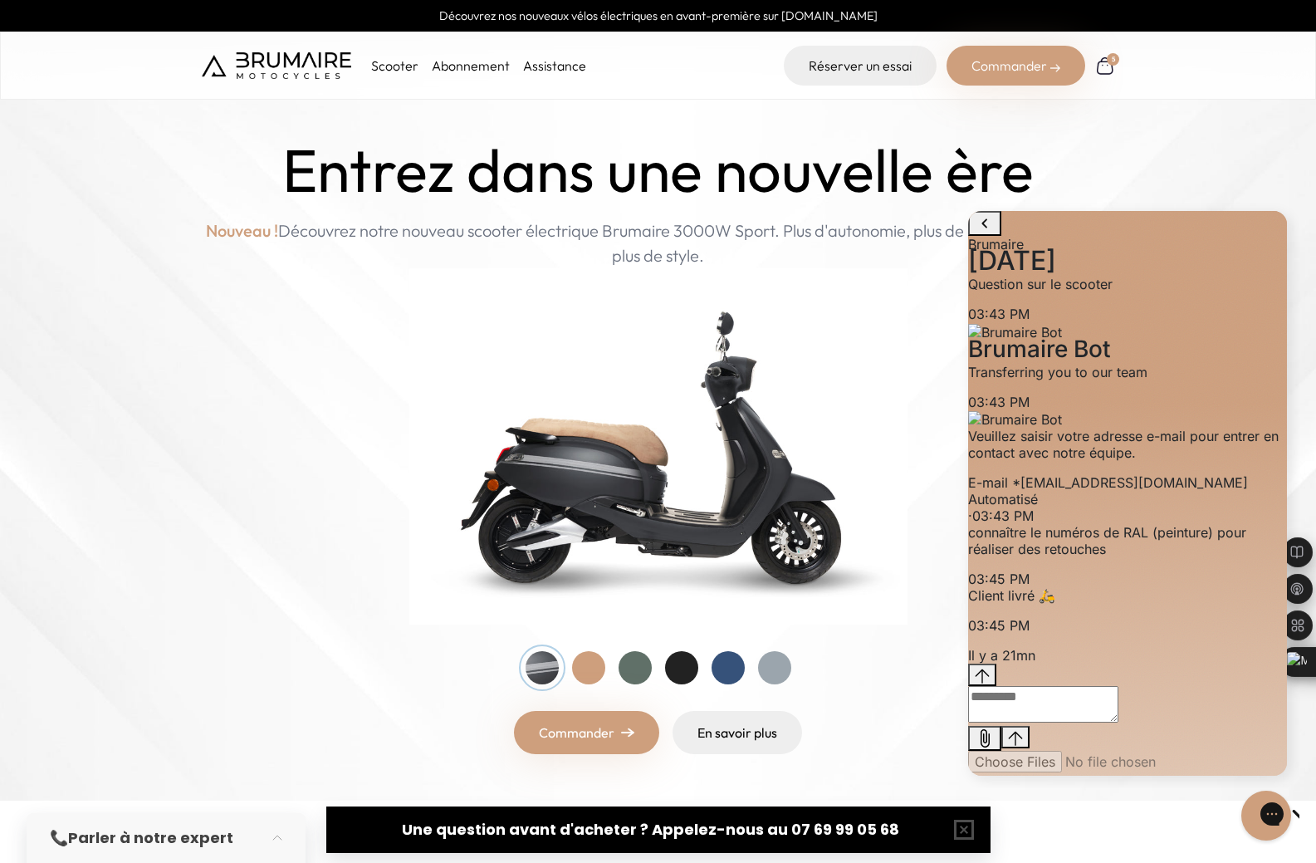
click at [1097, 491] on div "E-mail * delotte.96@gmail.com" at bounding box center [1127, 482] width 319 height 17
click at [1155, 557] on p "connaître le numéros de RAL (peinture) pour réaliser des retouches" at bounding box center [1127, 540] width 319 height 33
click at [1203, 604] on p "Client livré 🛵" at bounding box center [1127, 595] width 319 height 17
click at [1119, 722] on textarea "live chat message input" at bounding box center [1043, 704] width 150 height 37
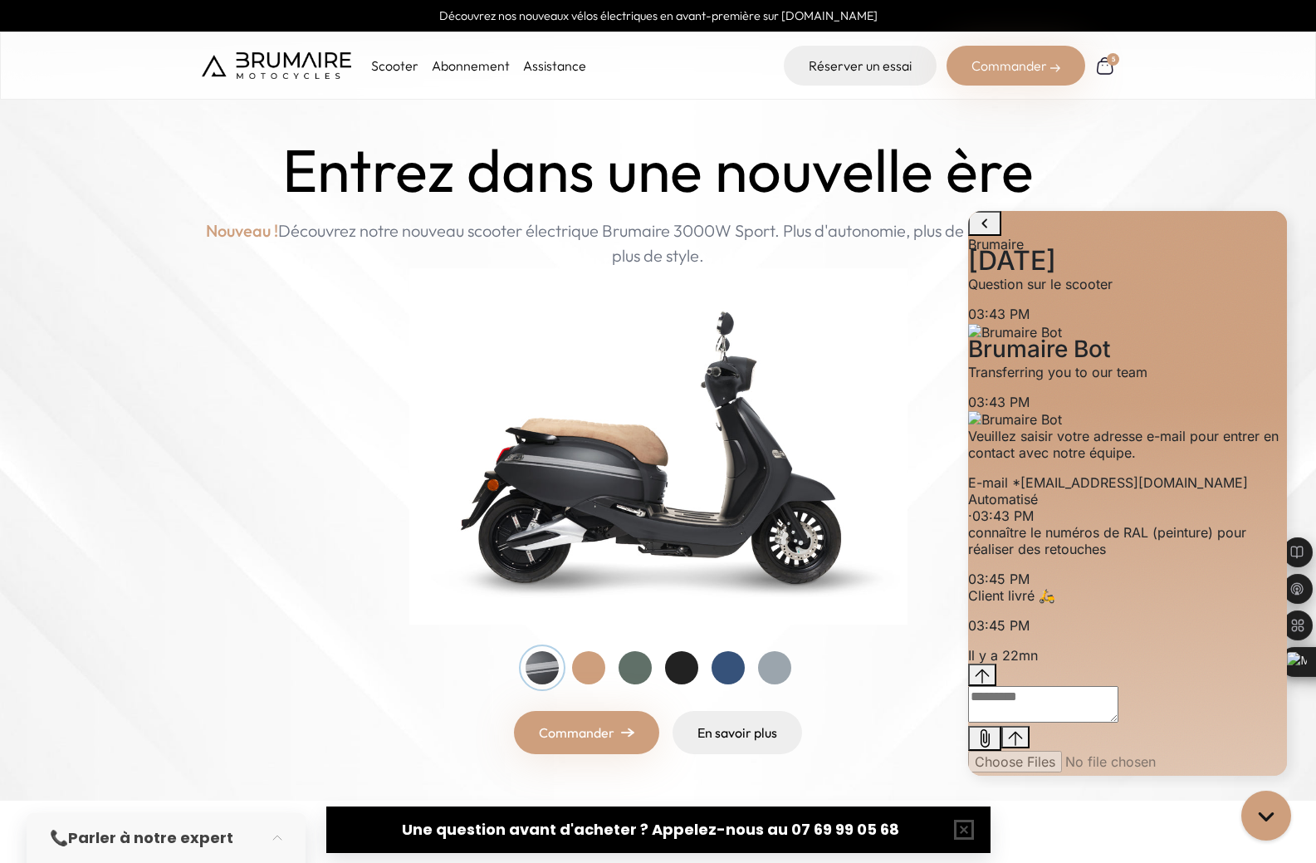
click at [995, 739] on icon "Add attachment" at bounding box center [985, 738] width 20 height 20
click at [1098, 722] on textarea "live chat message input" at bounding box center [1043, 704] width 150 height 37
drag, startPoint x: 1026, startPoint y: 569, endPoint x: 1081, endPoint y: 590, distance: 59.7
click at [1081, 557] on p "connaître le numéros de RAL (peinture) pour réaliser des retouches" at bounding box center [1127, 540] width 319 height 33
copy p "connaître le numéros de RAL (peinture"
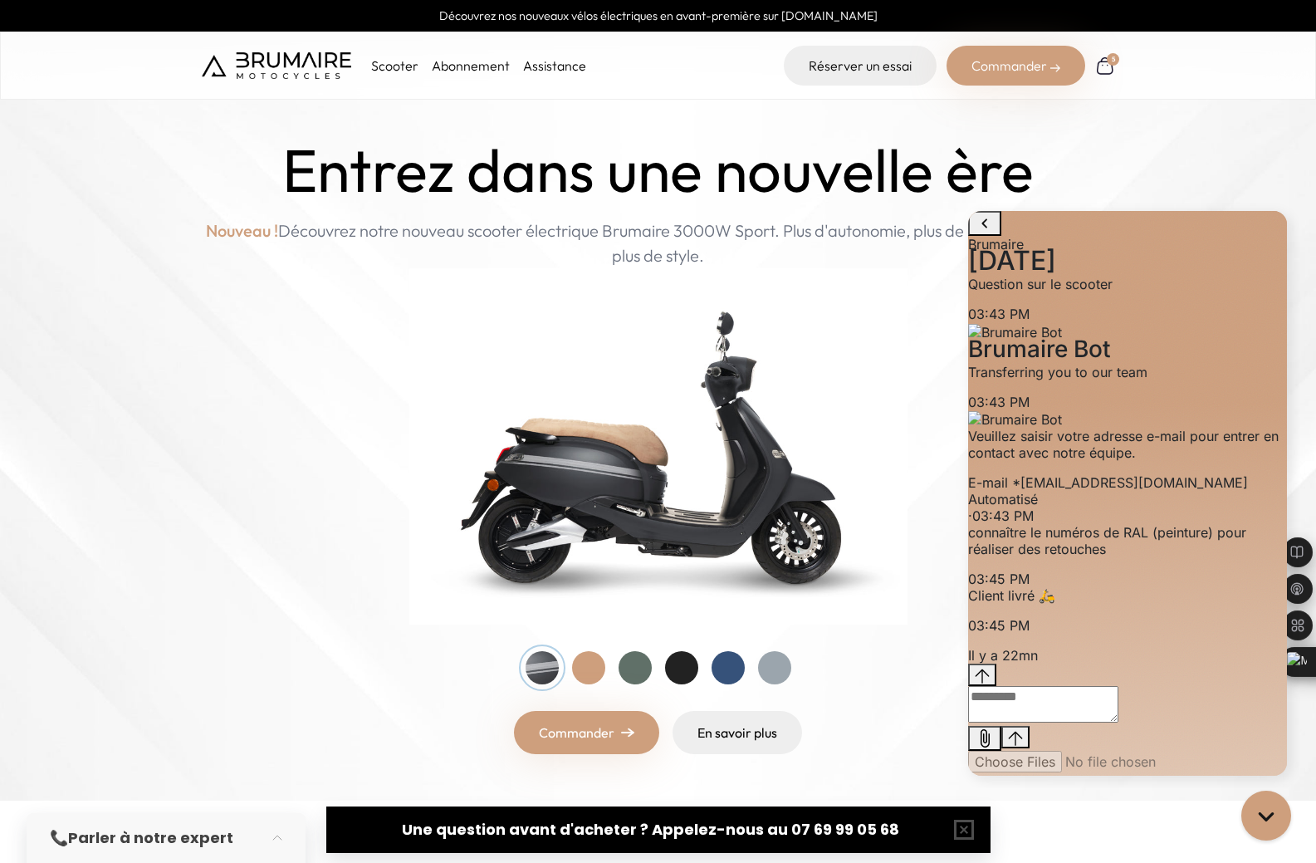
click at [1087, 722] on textarea "live chat message input" at bounding box center [1043, 704] width 150 height 37
paste textarea "**********"
type textarea "**********"
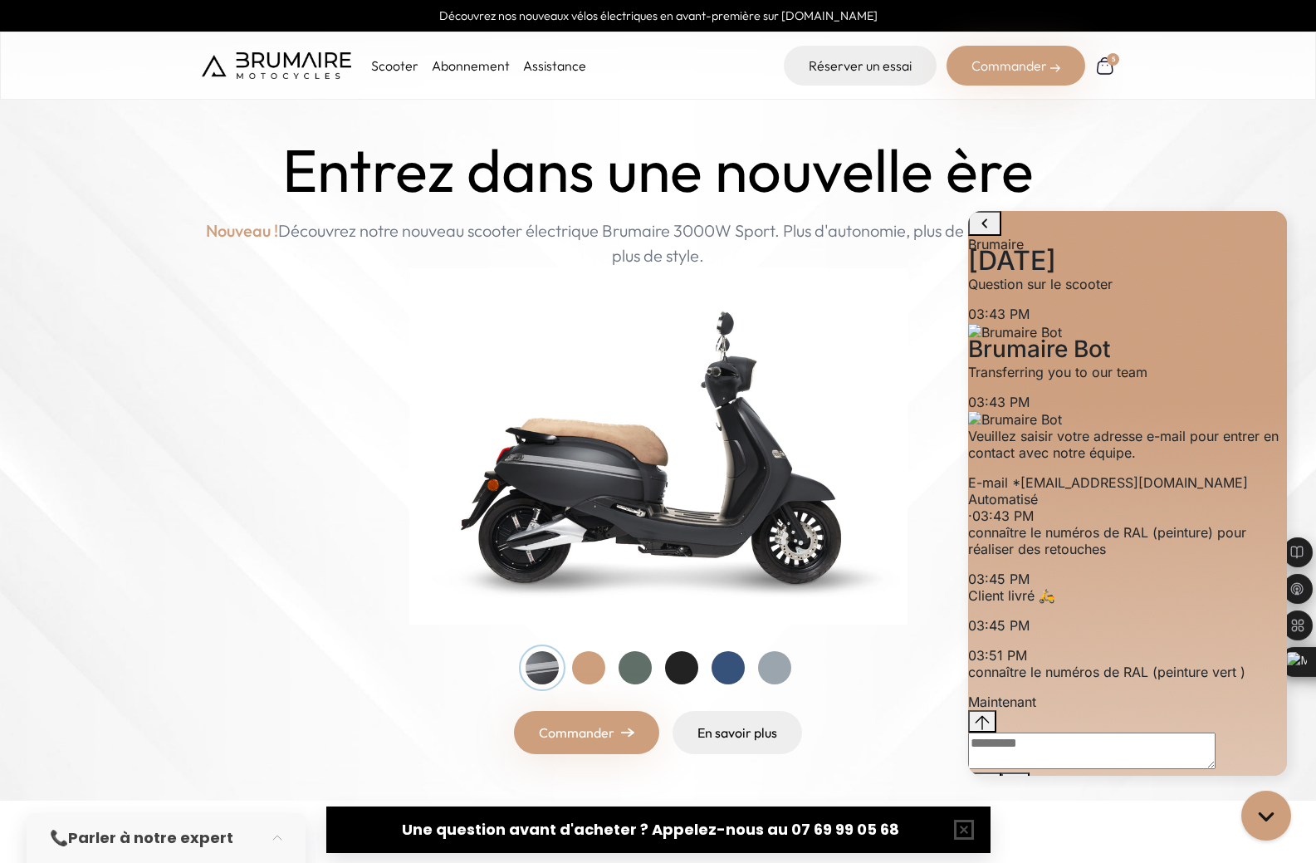
scroll to position [86, 0]
click at [1175, 663] on p "connaître le numéros de RAL (peinture vert )" at bounding box center [1127, 671] width 319 height 17
click at [640, 670] on div at bounding box center [635, 667] width 33 height 33
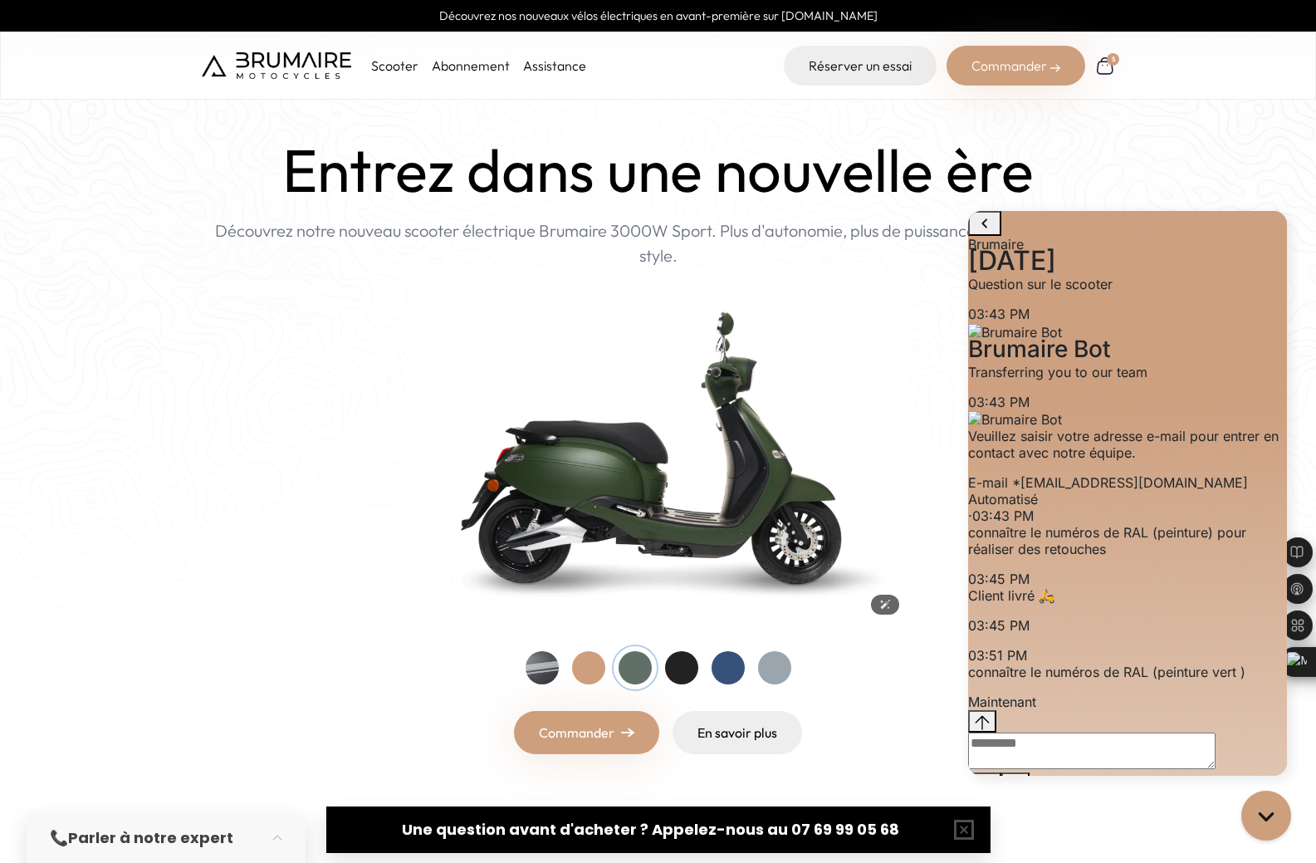
click at [1130, 738] on textarea "live chat message input" at bounding box center [1091, 750] width 247 height 37
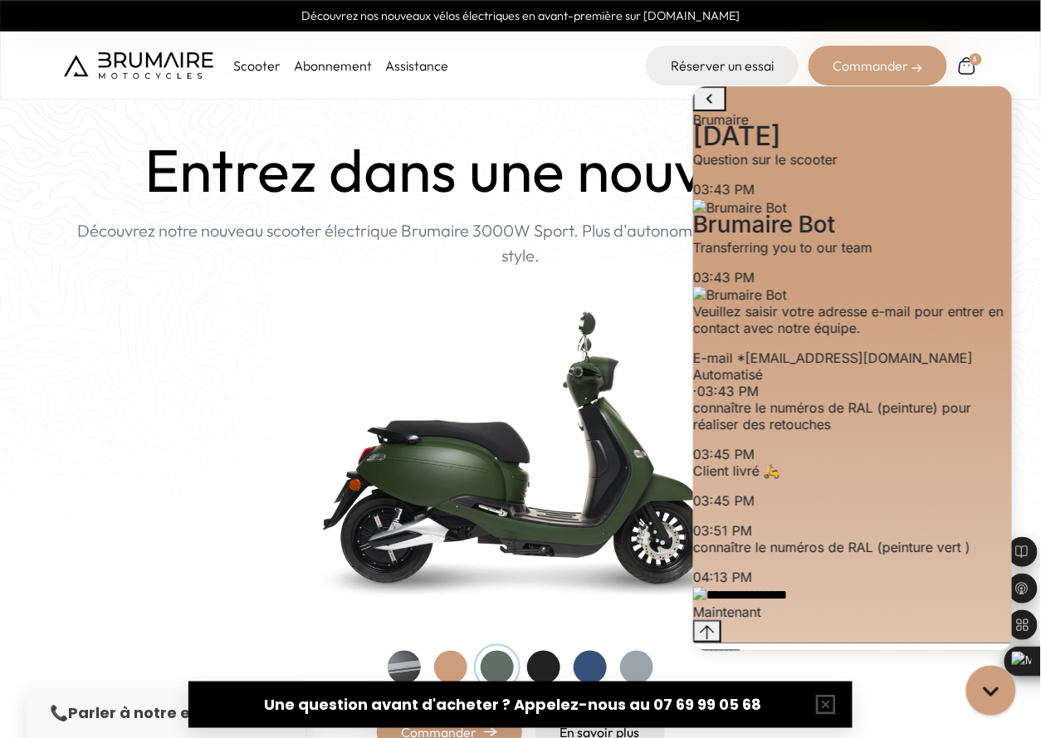
scroll to position [266, 0]
